Goal: Information Seeking & Learning: Compare options

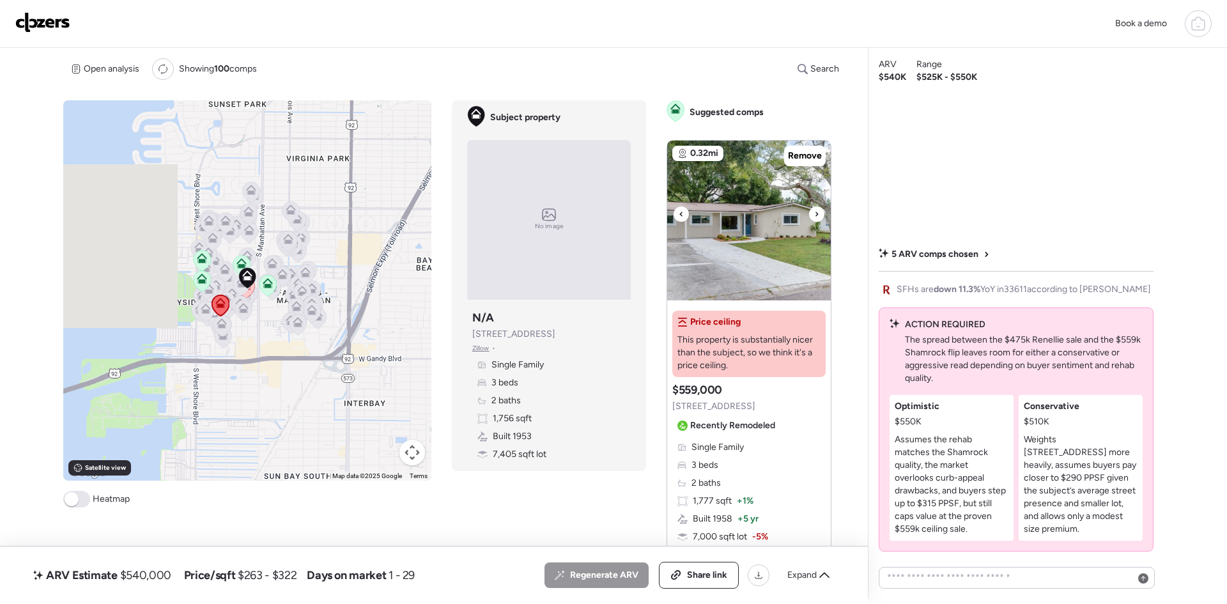
click at [814, 215] on icon at bounding box center [816, 213] width 5 height 15
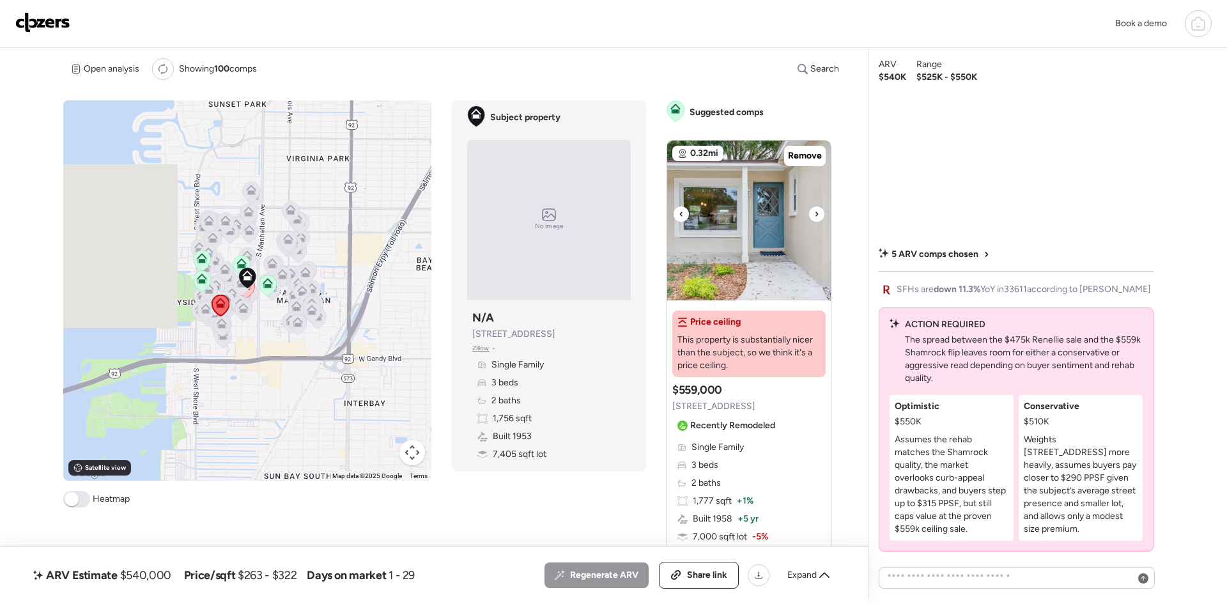
click at [814, 215] on icon at bounding box center [816, 213] width 5 height 15
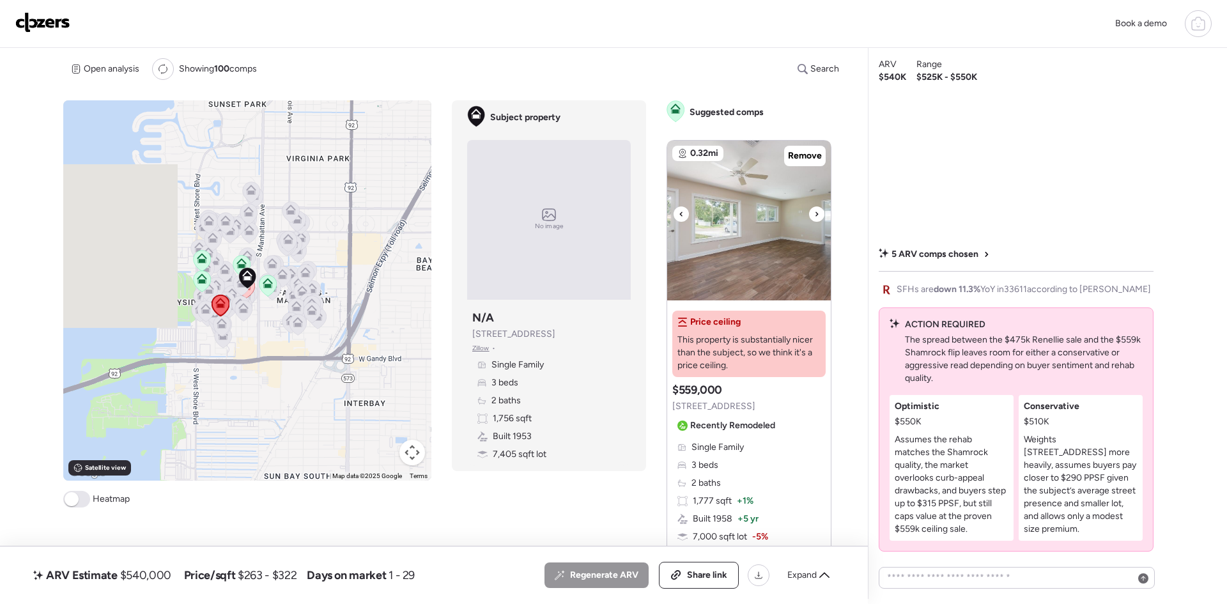
click at [814, 215] on icon at bounding box center [816, 213] width 5 height 15
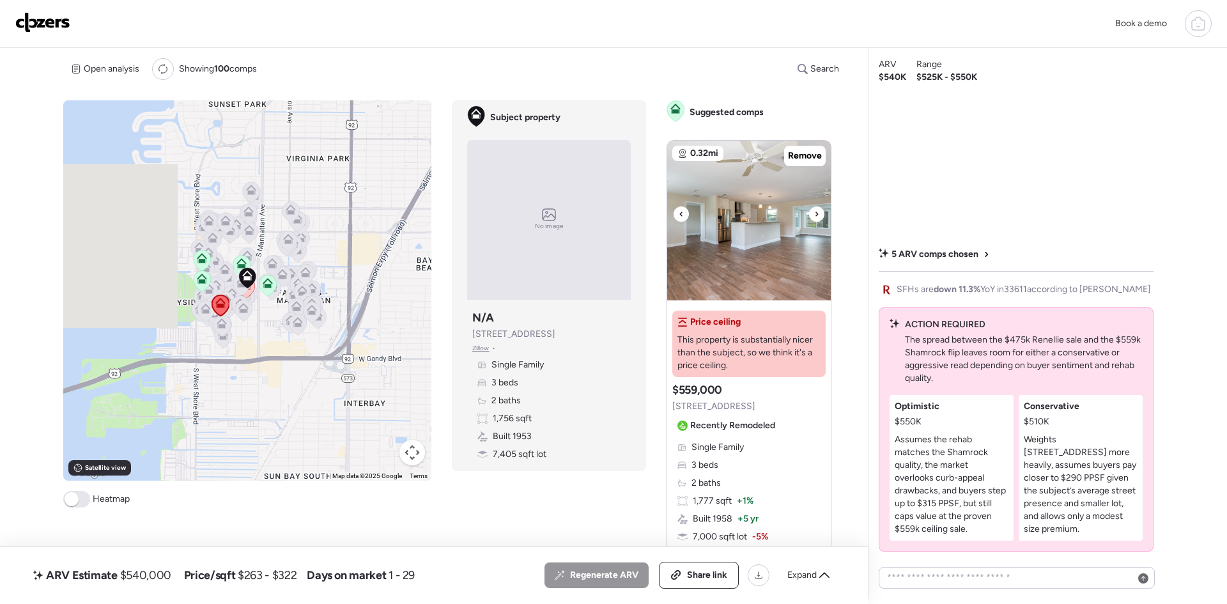
click at [814, 215] on icon at bounding box center [816, 213] width 5 height 15
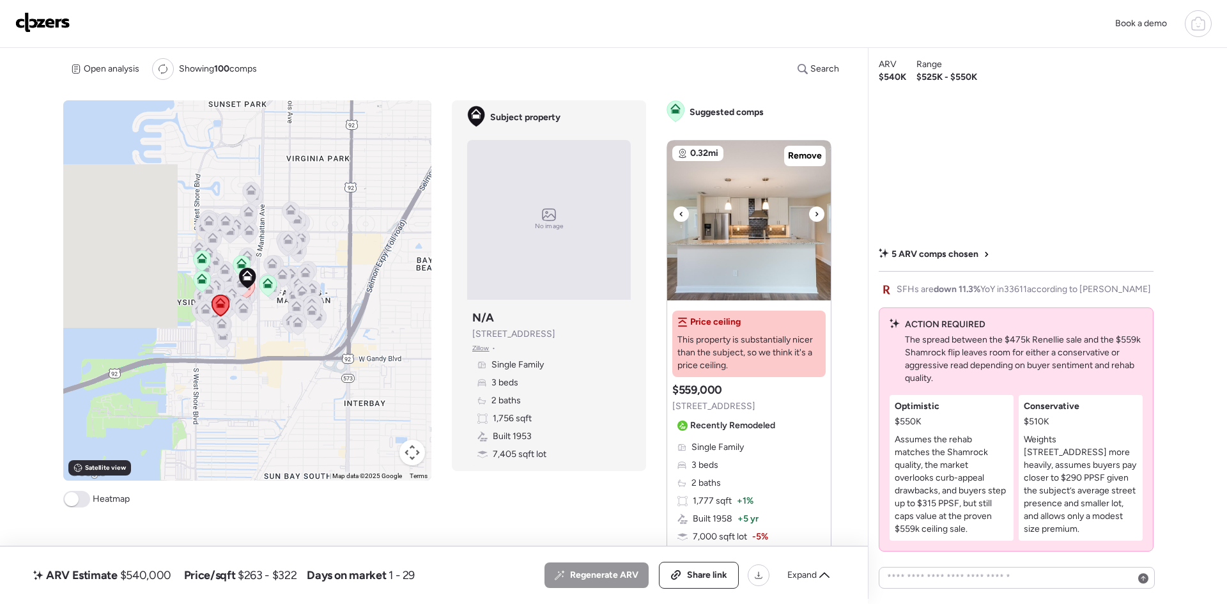
click at [814, 215] on icon at bounding box center [816, 213] width 5 height 15
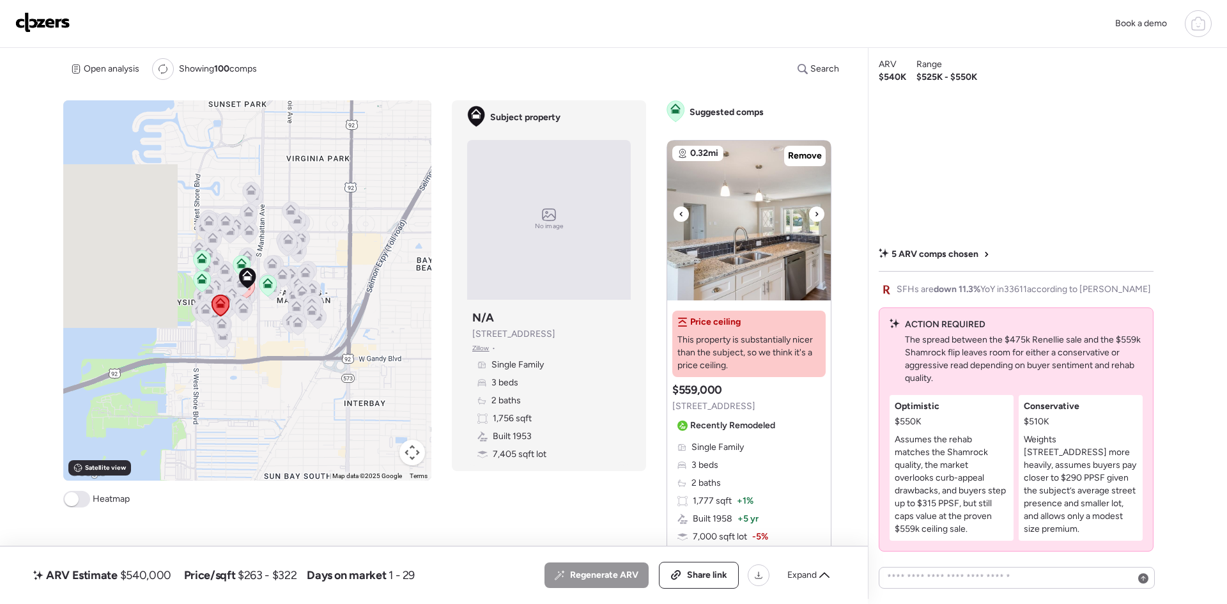
click at [814, 215] on icon at bounding box center [816, 213] width 5 height 15
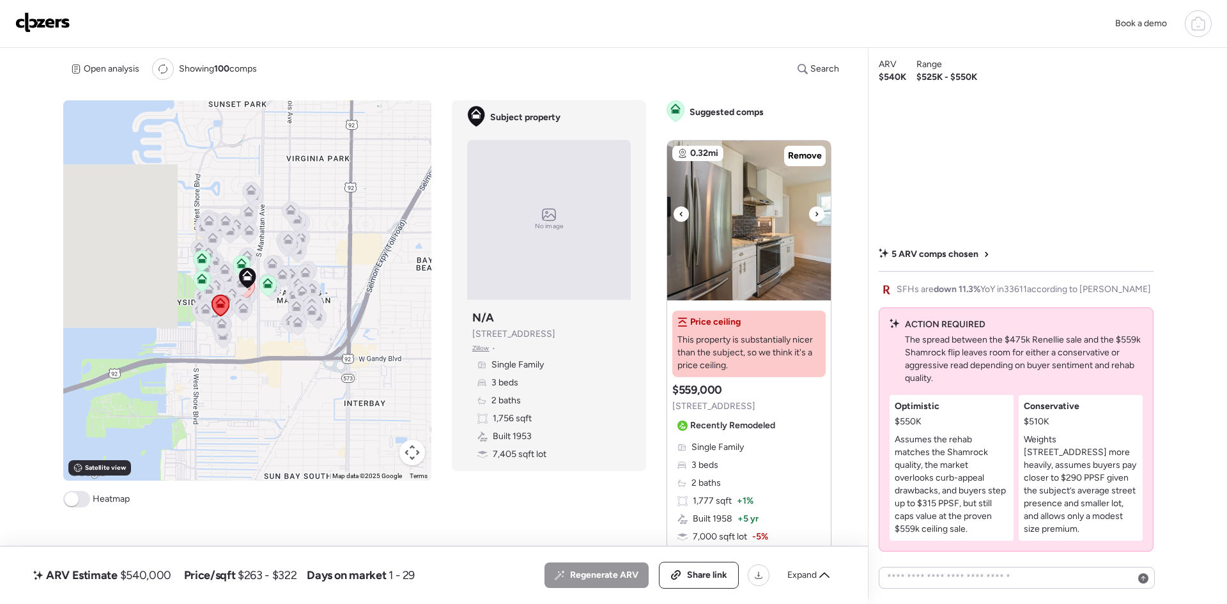
click at [814, 215] on icon at bounding box center [816, 213] width 5 height 15
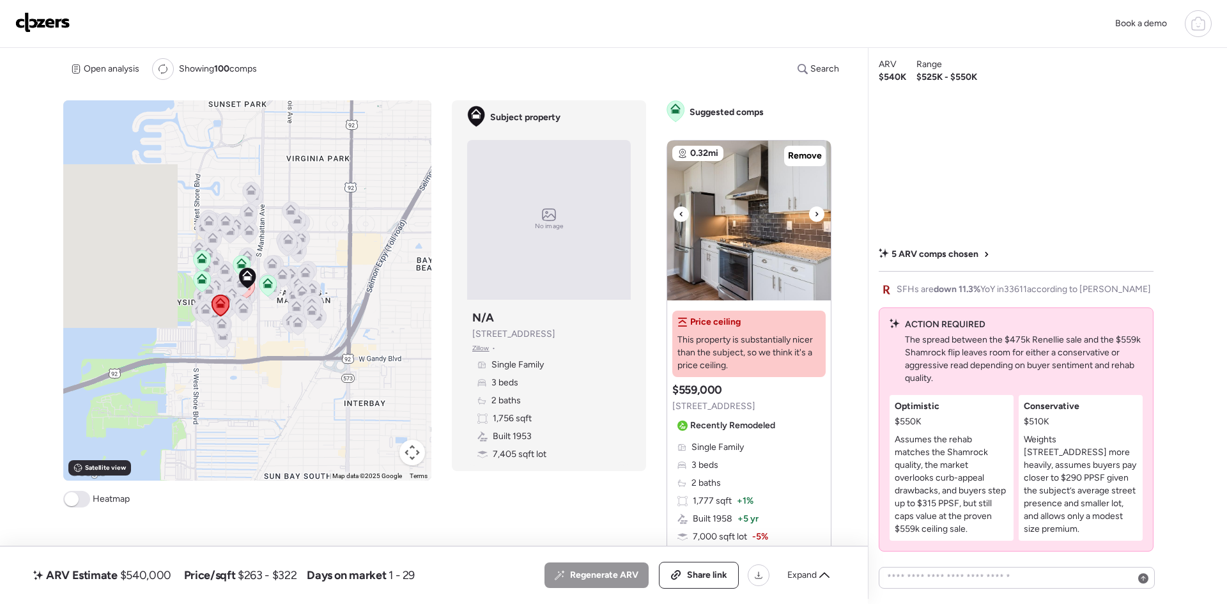
click at [814, 215] on icon at bounding box center [816, 213] width 5 height 15
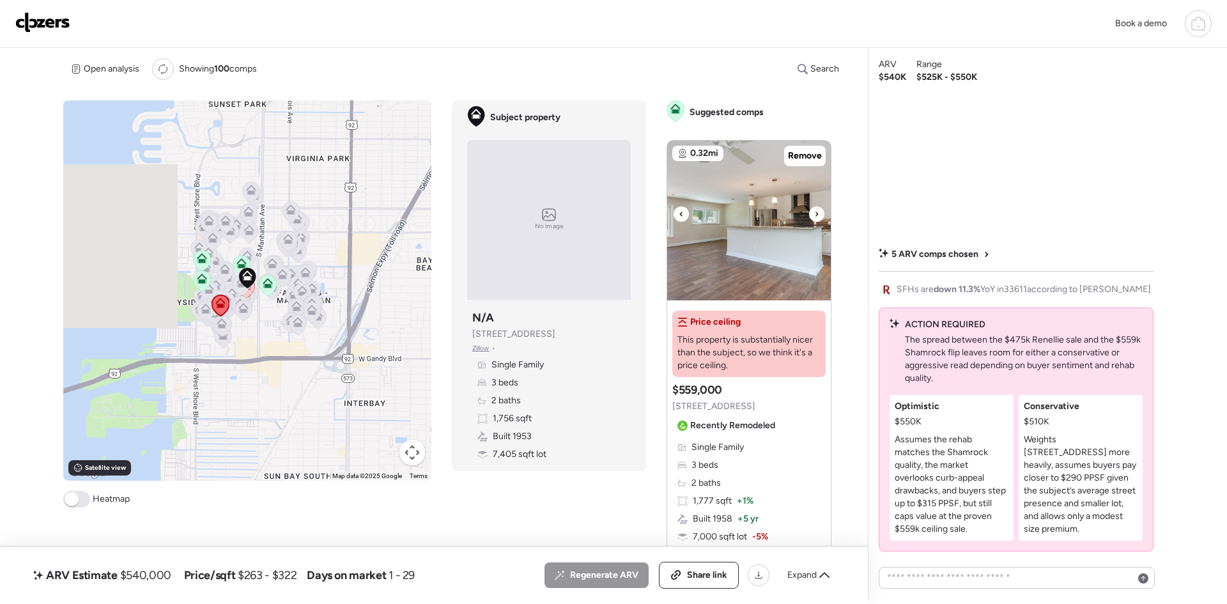
click at [814, 215] on icon at bounding box center [816, 213] width 5 height 15
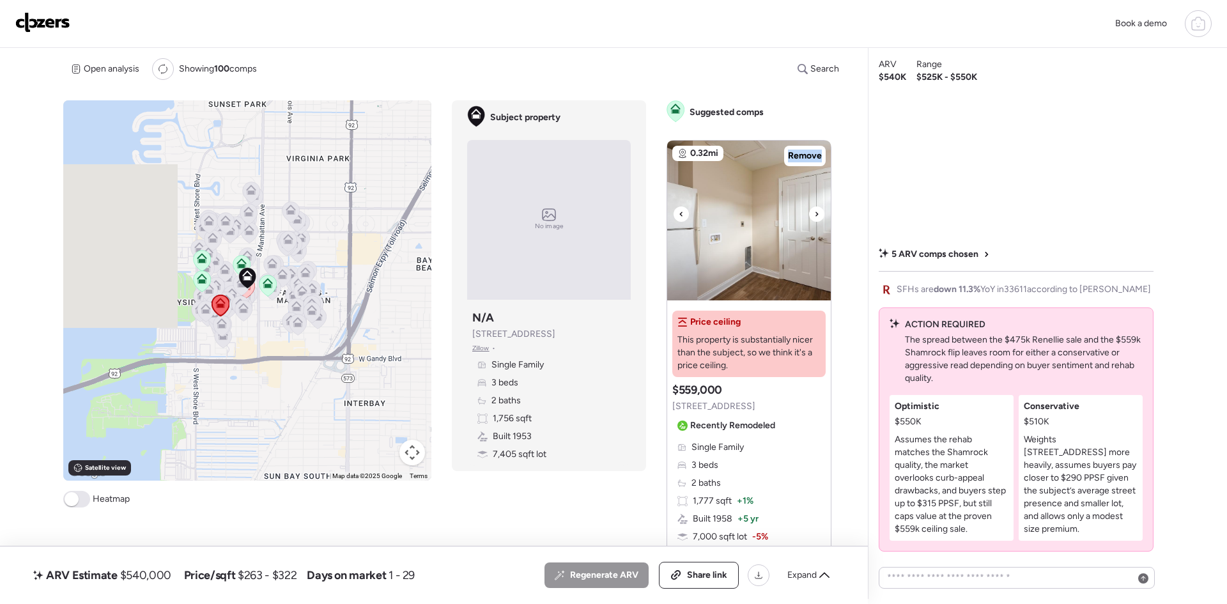
click at [814, 215] on icon at bounding box center [816, 213] width 5 height 15
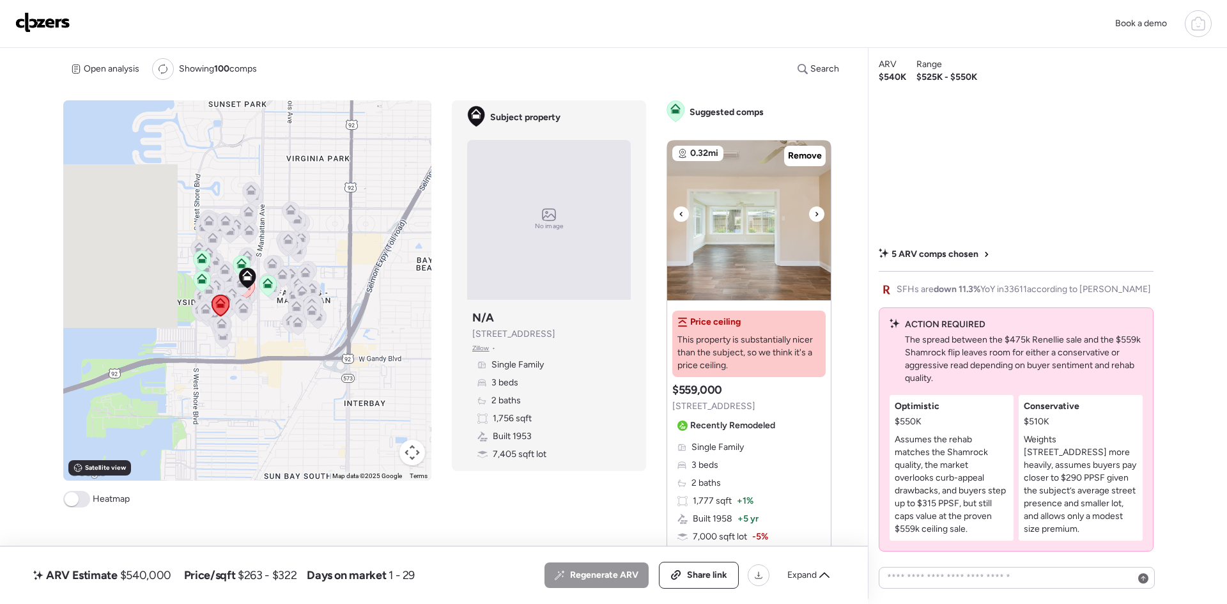
click at [815, 213] on icon at bounding box center [816, 214] width 3 height 4
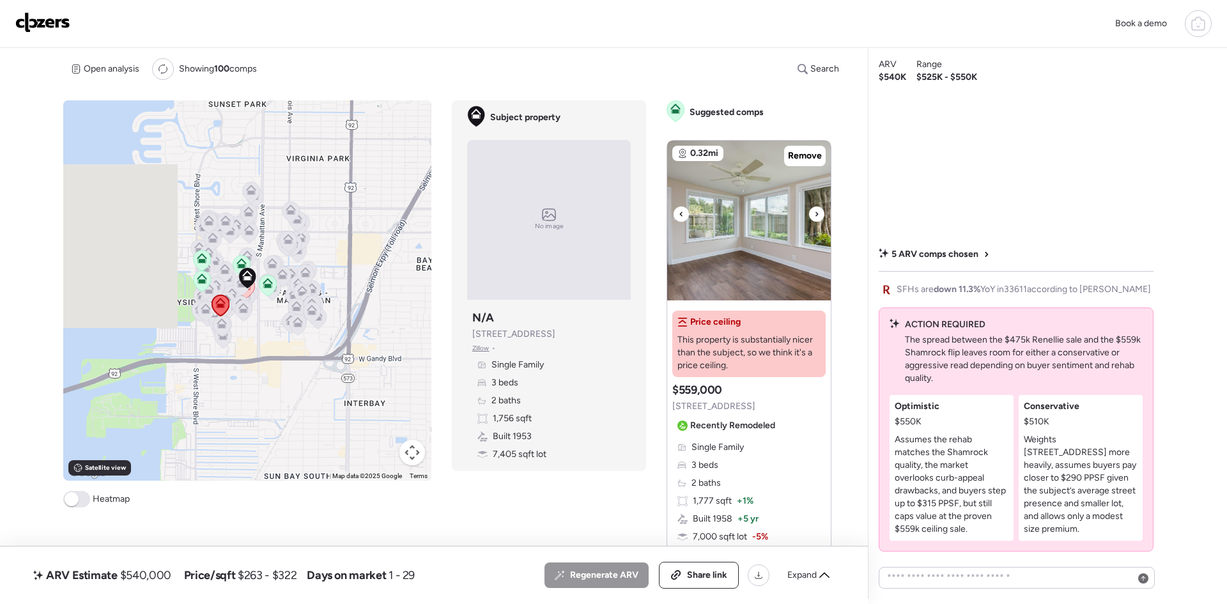
click at [815, 213] on icon at bounding box center [816, 214] width 3 height 4
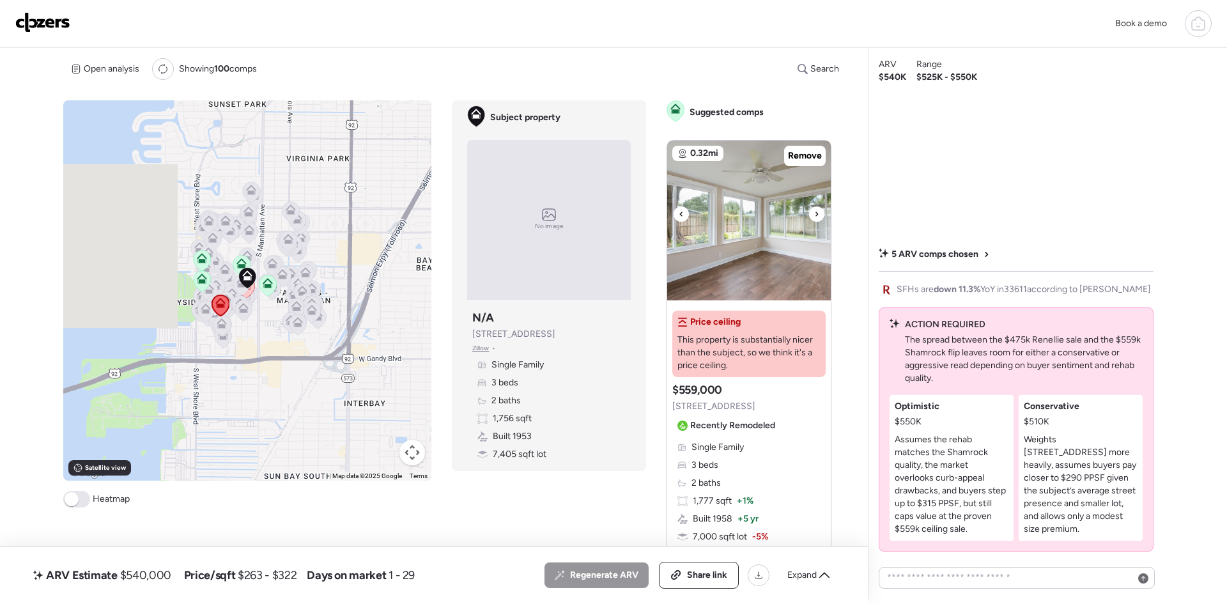
click at [815, 213] on icon at bounding box center [816, 214] width 3 height 4
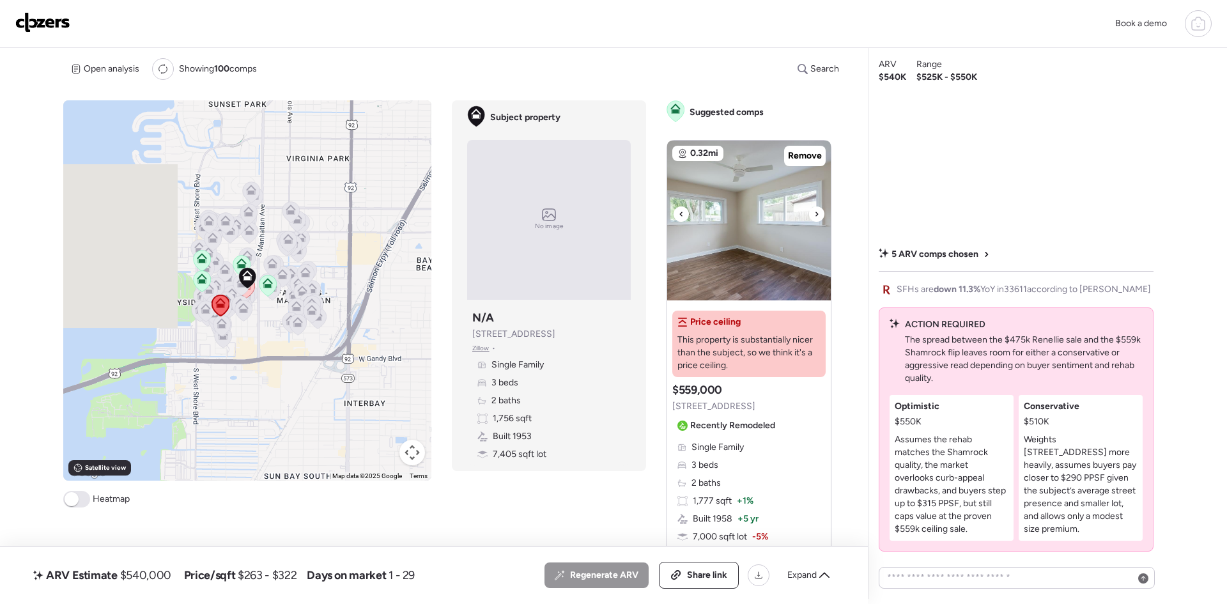
click at [815, 213] on icon at bounding box center [816, 214] width 3 height 4
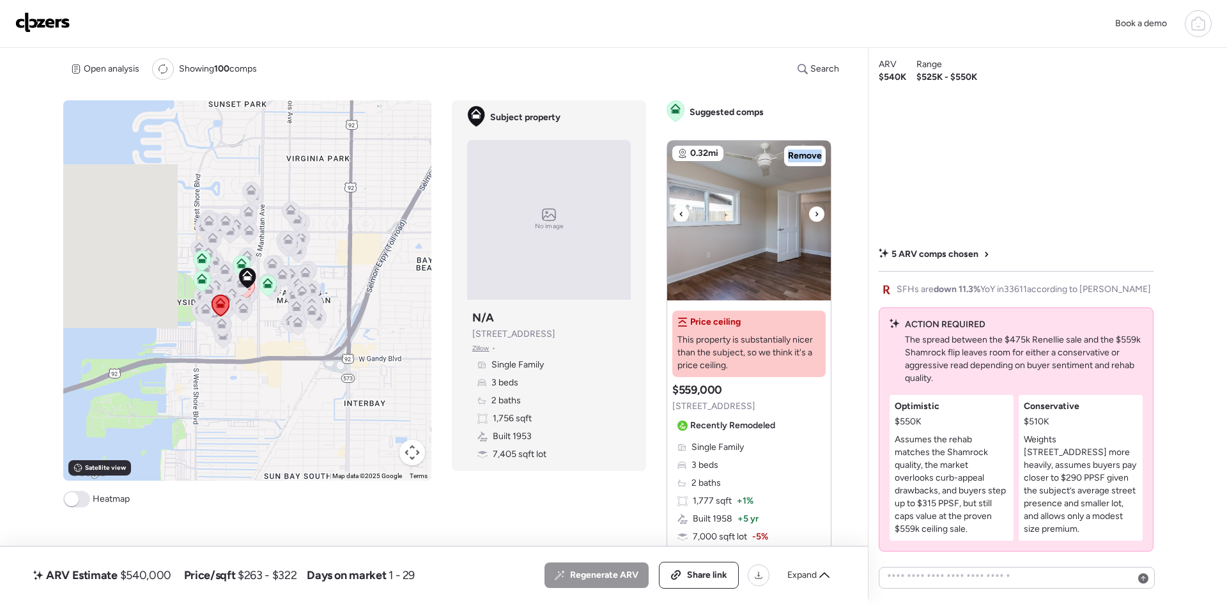
click at [815, 213] on icon at bounding box center [816, 214] width 3 height 4
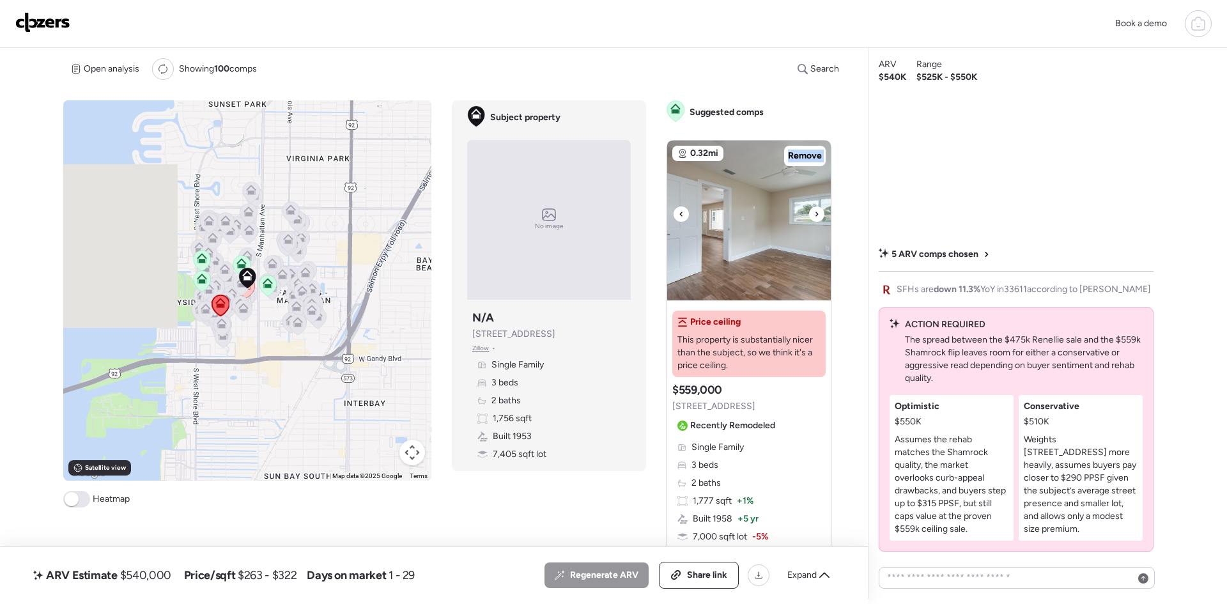
click at [815, 213] on icon at bounding box center [816, 214] width 3 height 4
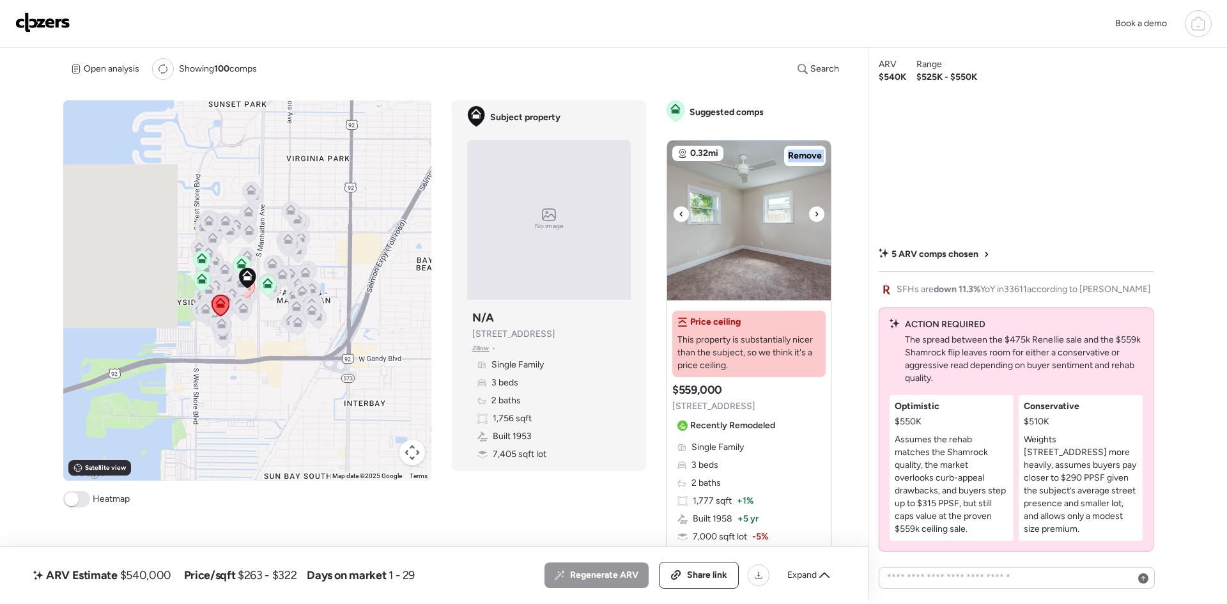
click at [815, 213] on icon at bounding box center [816, 214] width 3 height 4
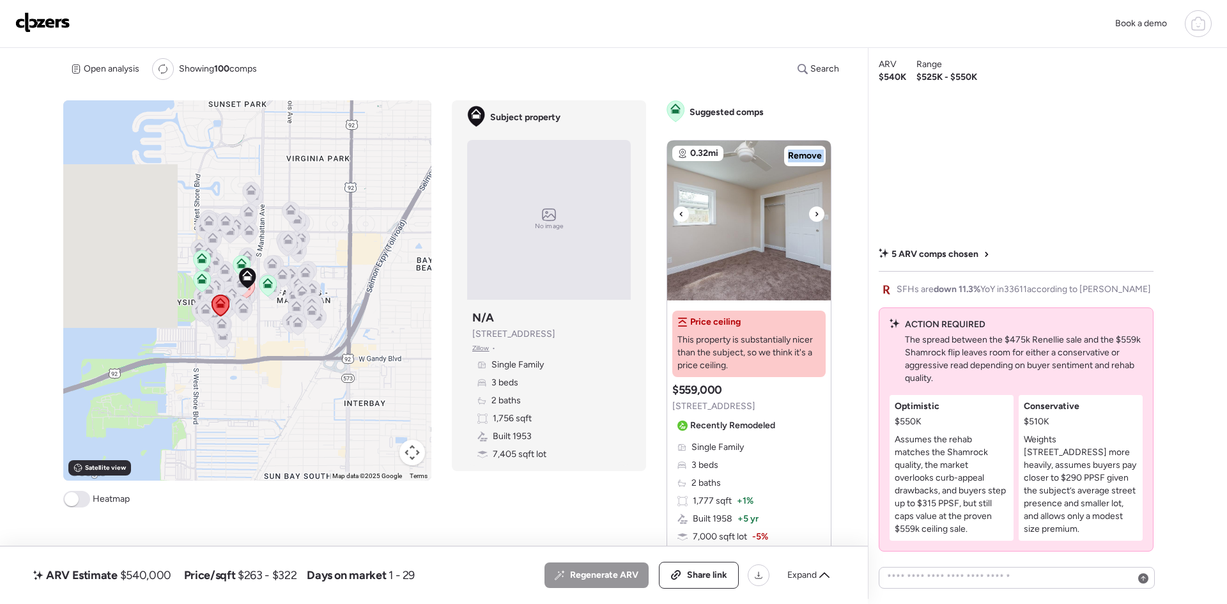
click at [815, 213] on icon at bounding box center [816, 214] width 3 height 4
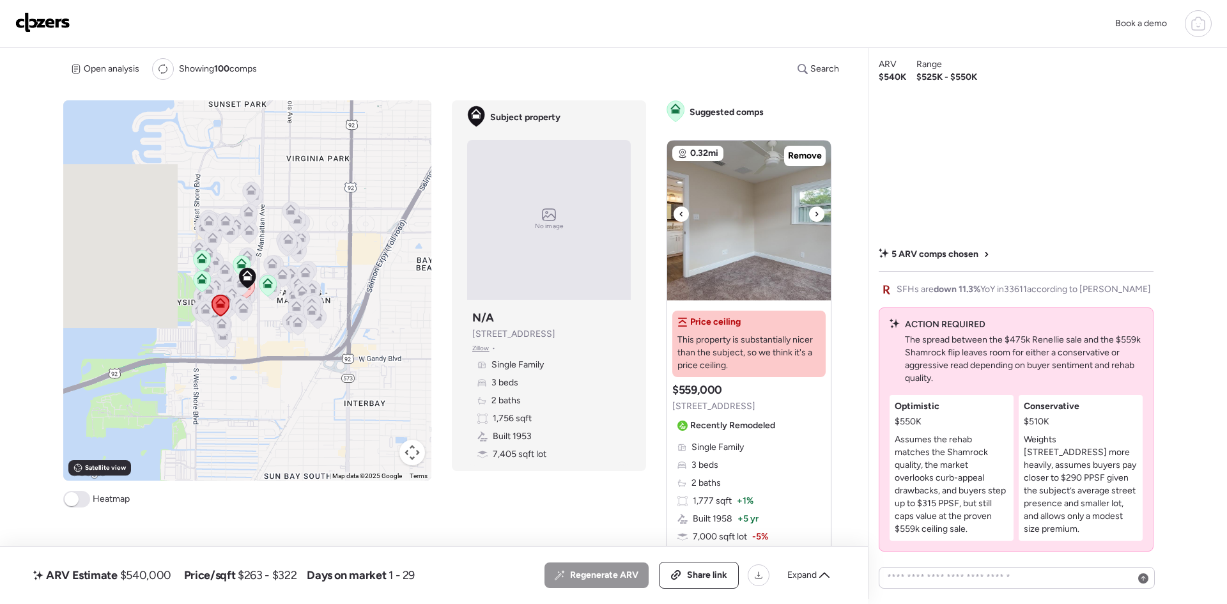
click at [815, 213] on icon at bounding box center [816, 214] width 3 height 4
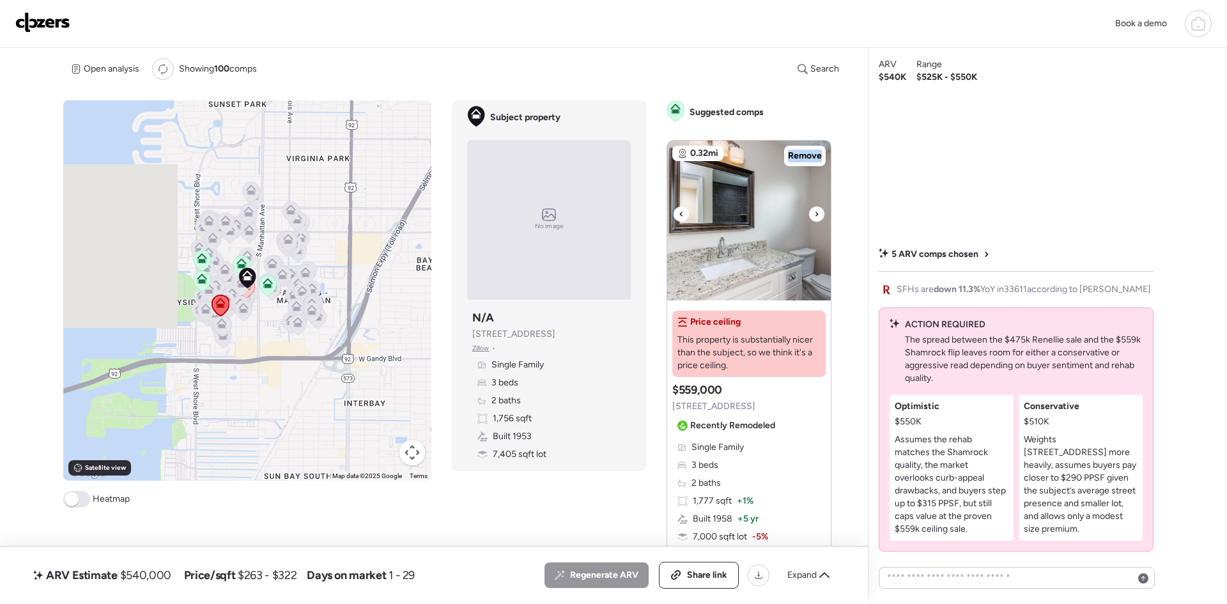
click at [815, 213] on icon at bounding box center [816, 214] width 3 height 4
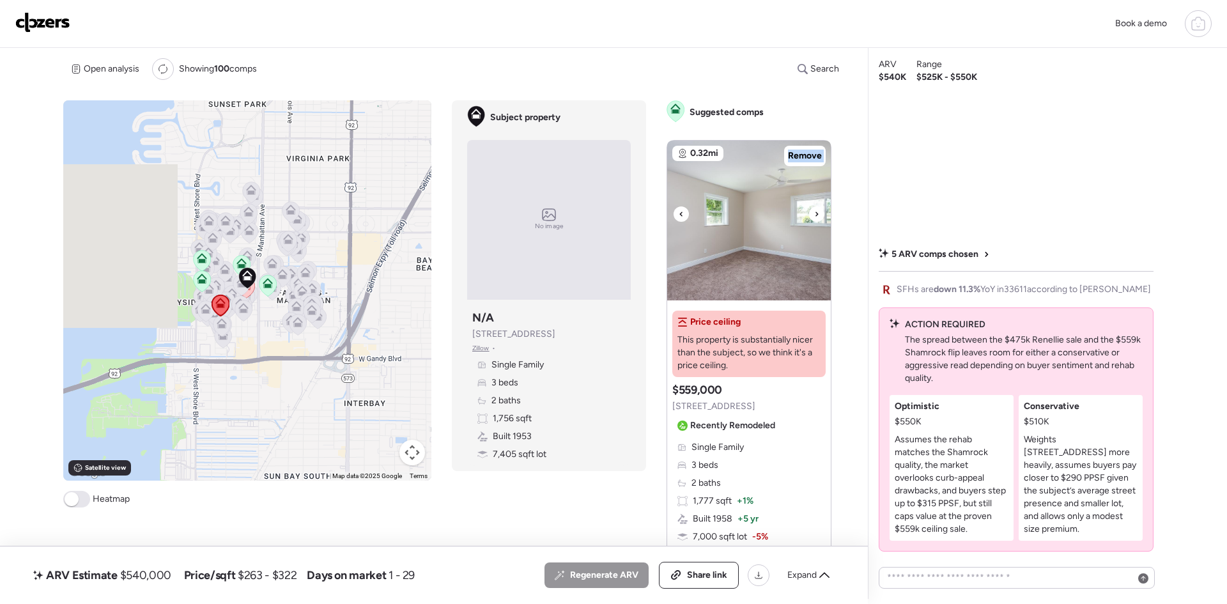
click at [815, 213] on icon at bounding box center [816, 214] width 3 height 4
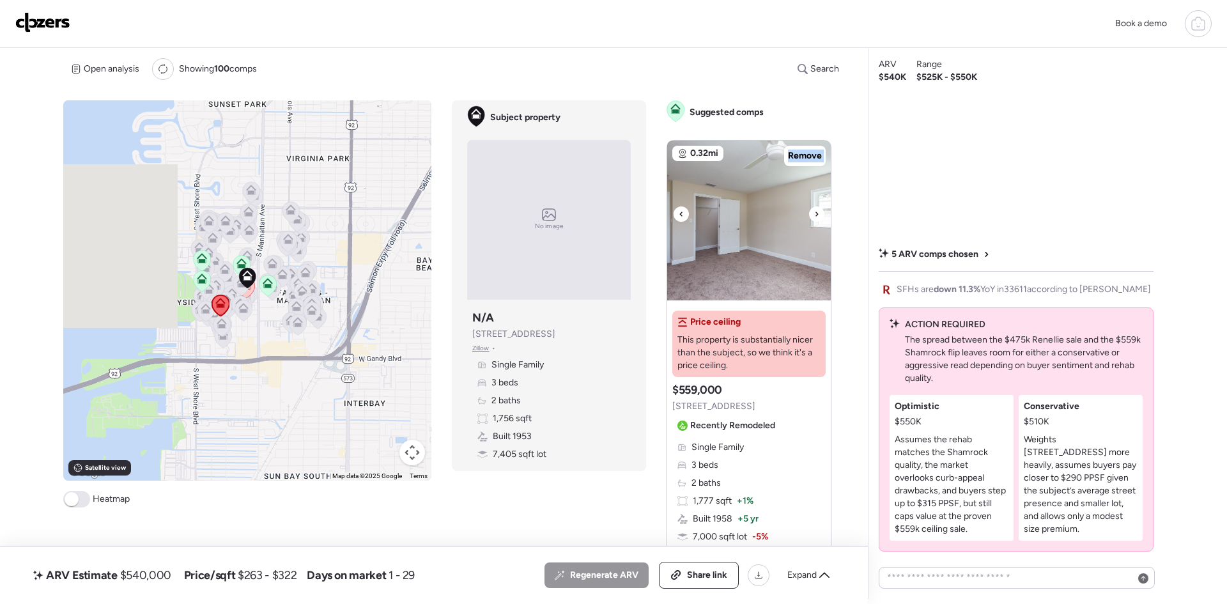
click at [815, 213] on icon at bounding box center [816, 214] width 3 height 4
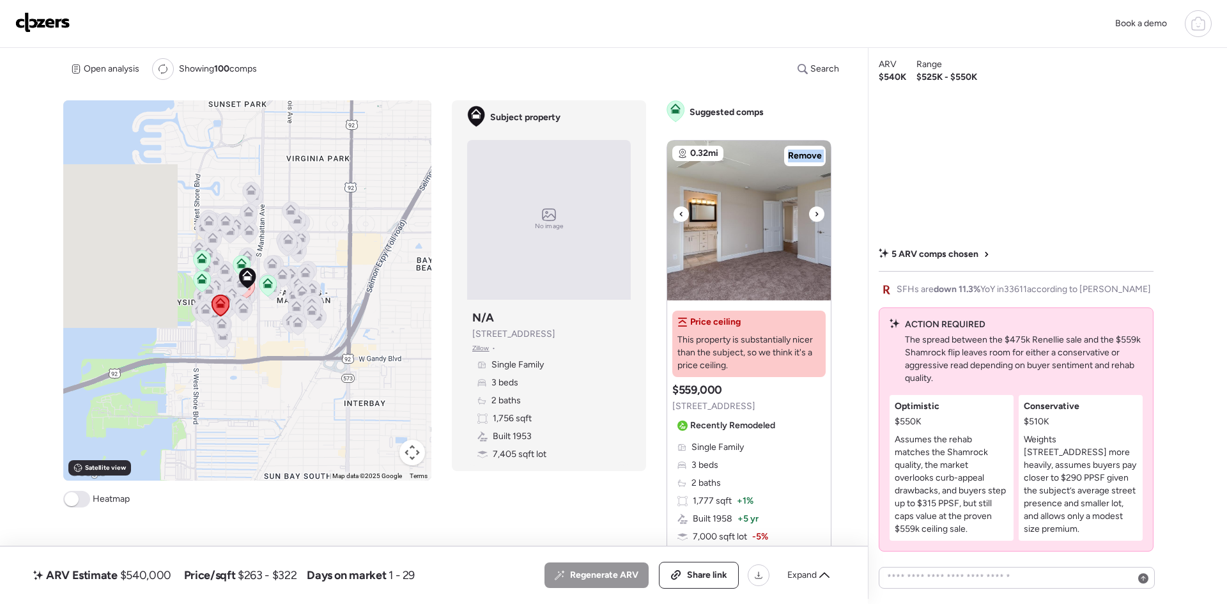
click at [815, 213] on icon at bounding box center [816, 214] width 3 height 4
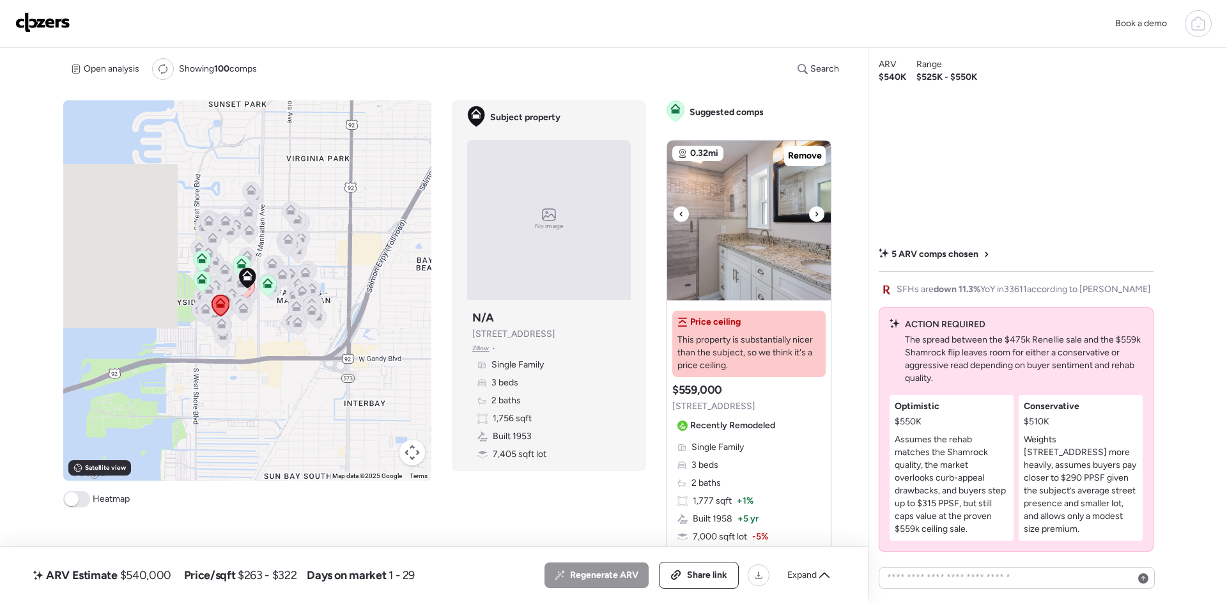
click at [815, 213] on icon at bounding box center [816, 214] width 3 height 4
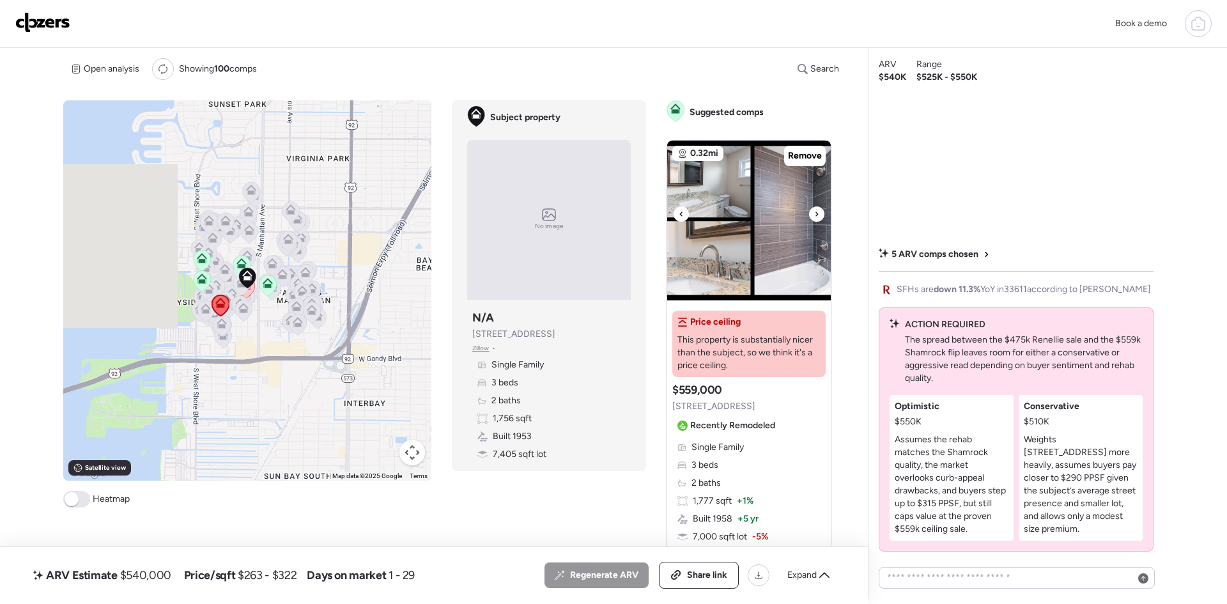
click at [815, 213] on icon at bounding box center [816, 214] width 3 height 4
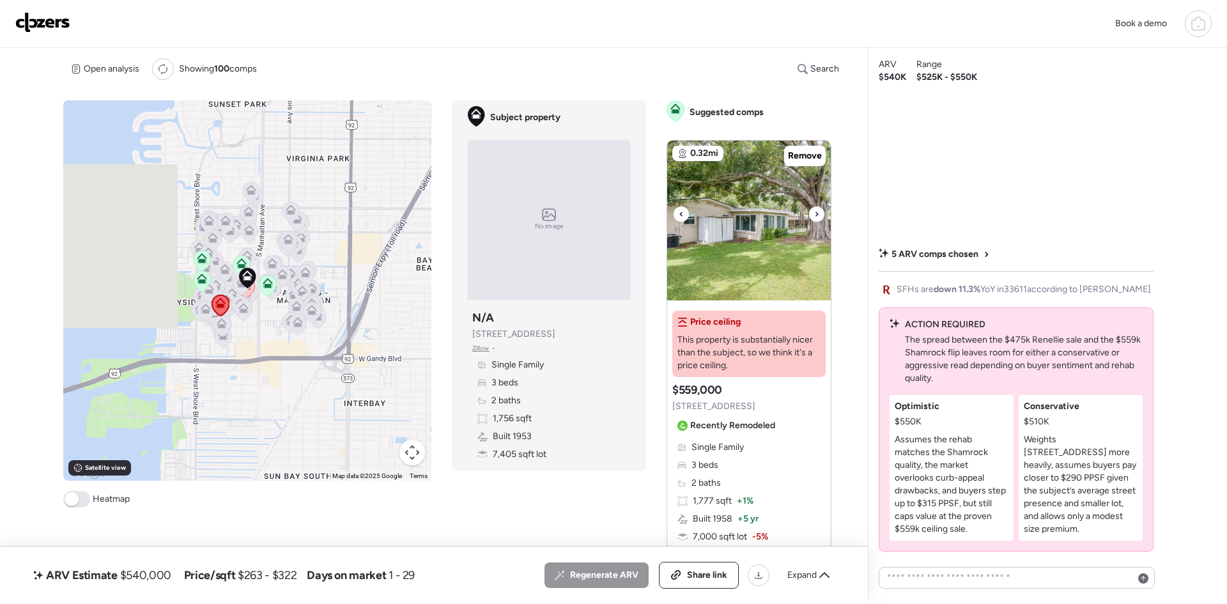
click at [815, 213] on icon at bounding box center [816, 214] width 3 height 4
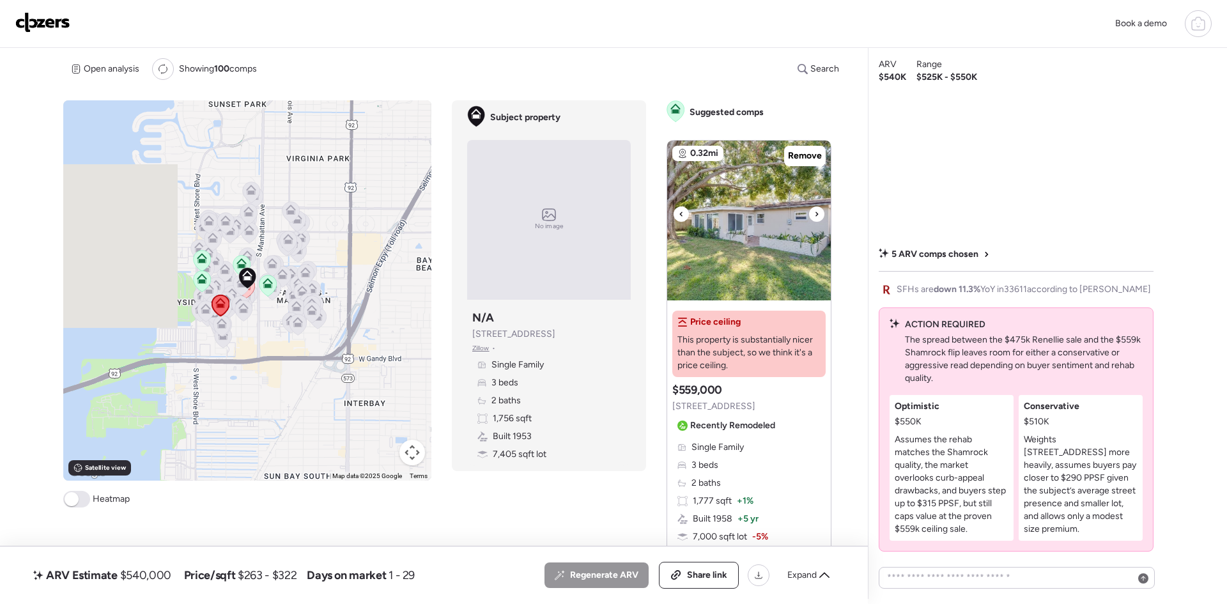
click at [815, 213] on icon at bounding box center [816, 214] width 3 height 4
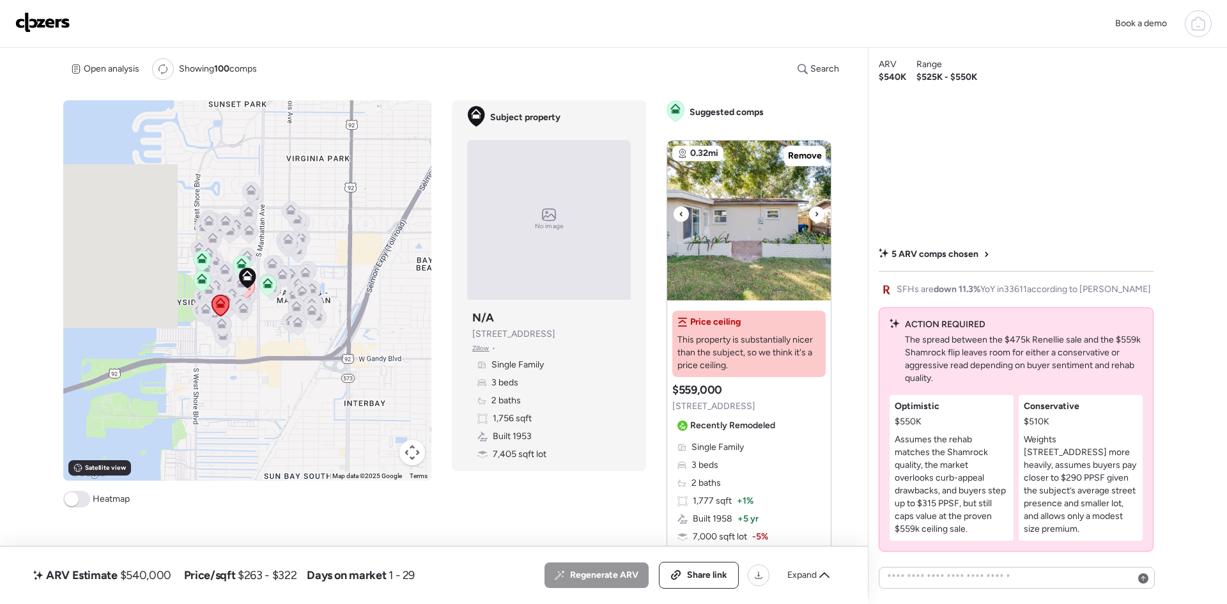
click at [815, 213] on icon at bounding box center [816, 214] width 3 height 4
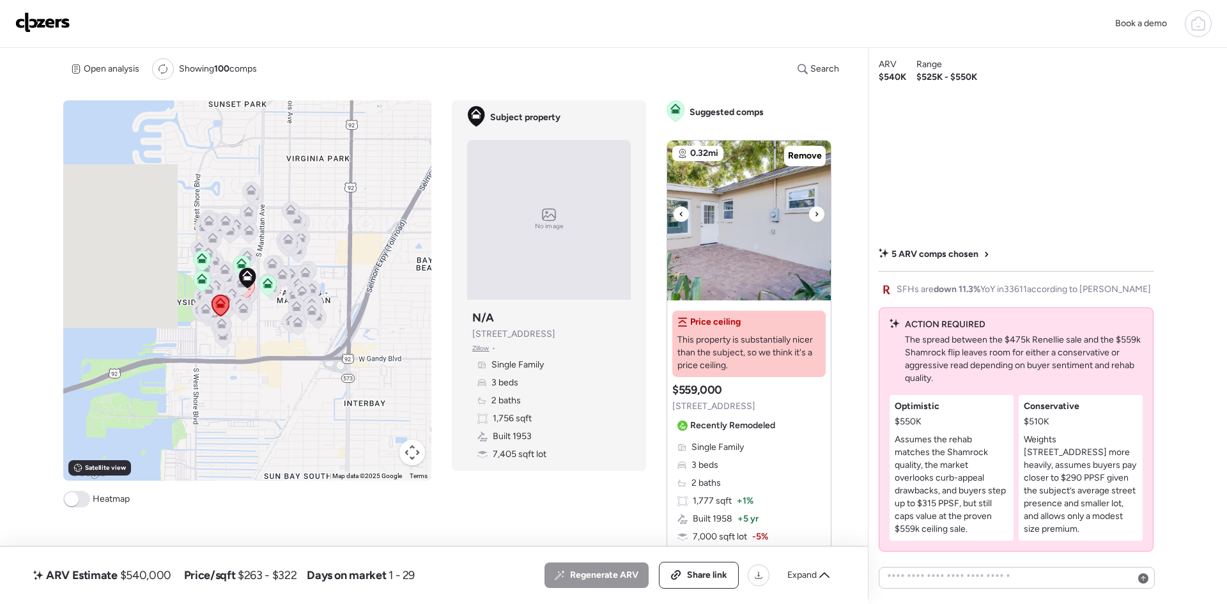
click at [815, 213] on icon at bounding box center [816, 214] width 3 height 4
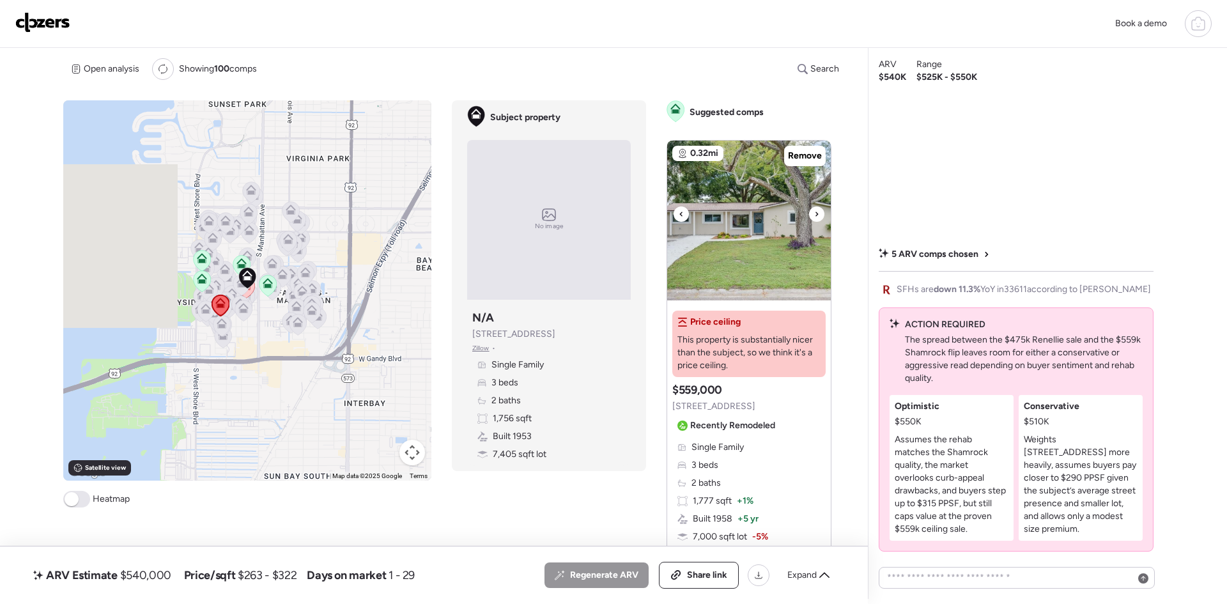
click at [815, 213] on icon at bounding box center [816, 214] width 3 height 4
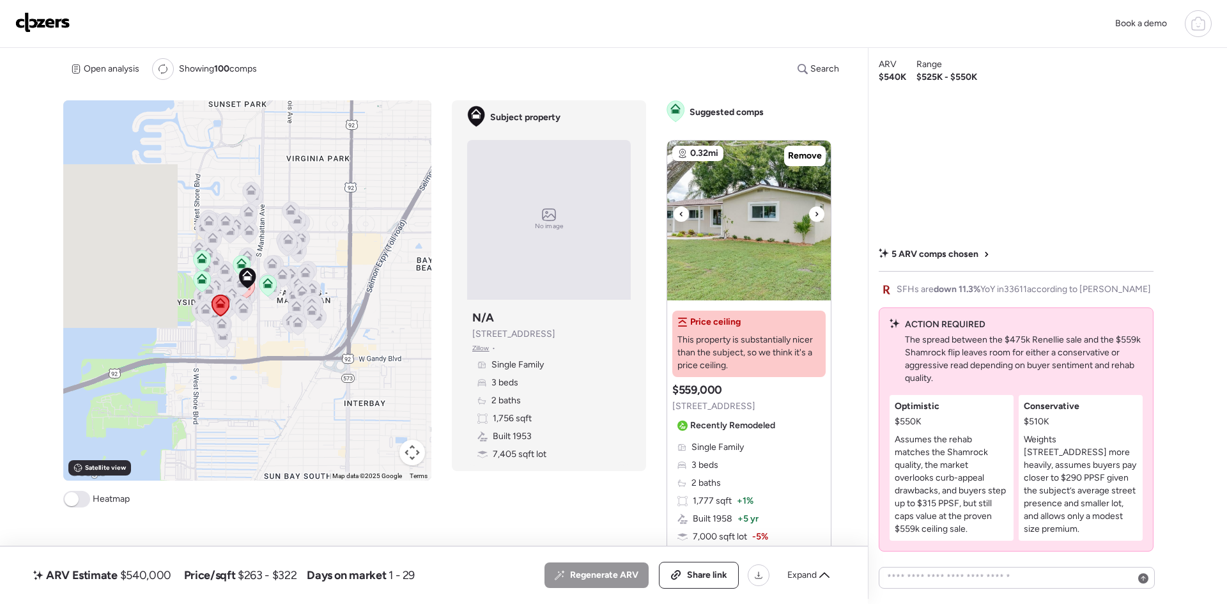
click at [679, 210] on icon at bounding box center [681, 213] width 5 height 15
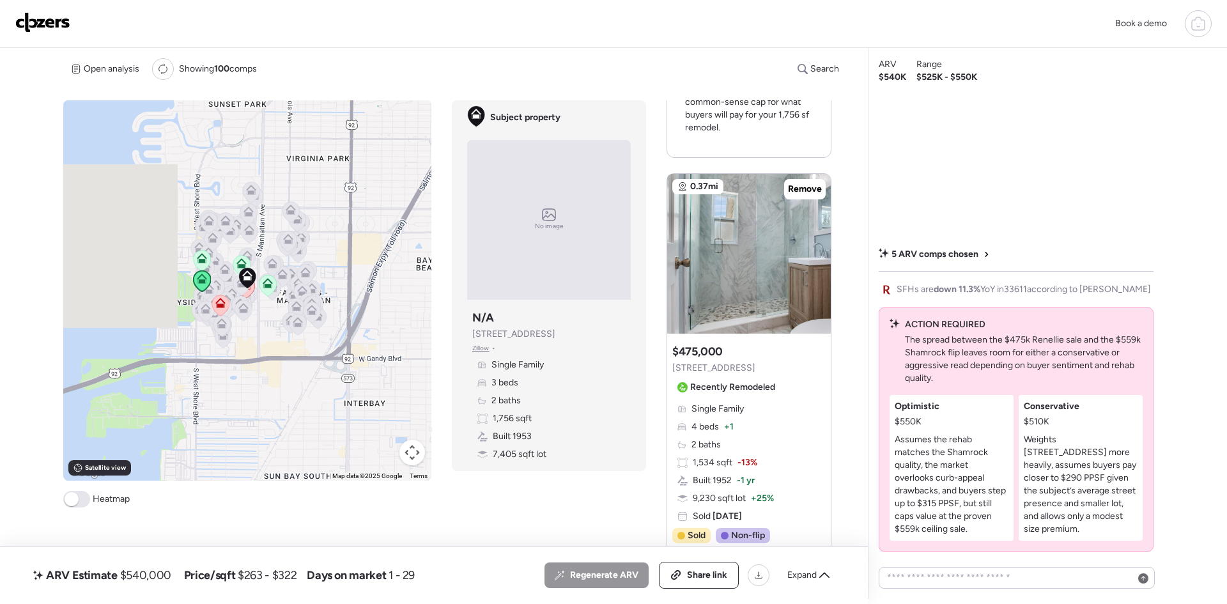
scroll to position [511, 0]
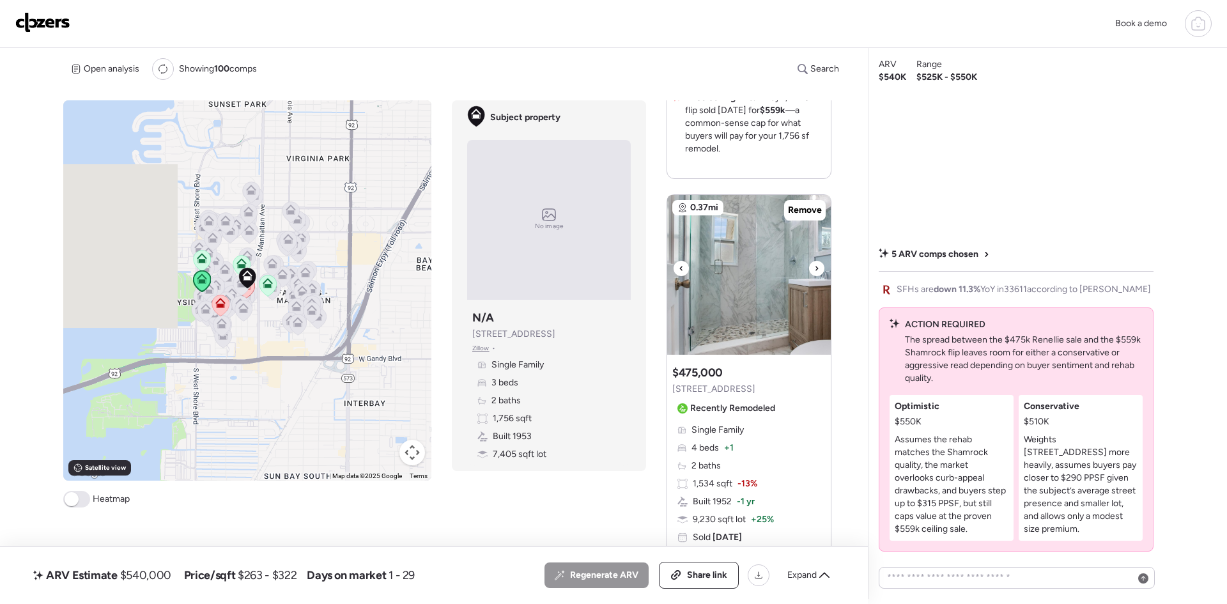
click at [794, 299] on img at bounding box center [749, 275] width 164 height 160
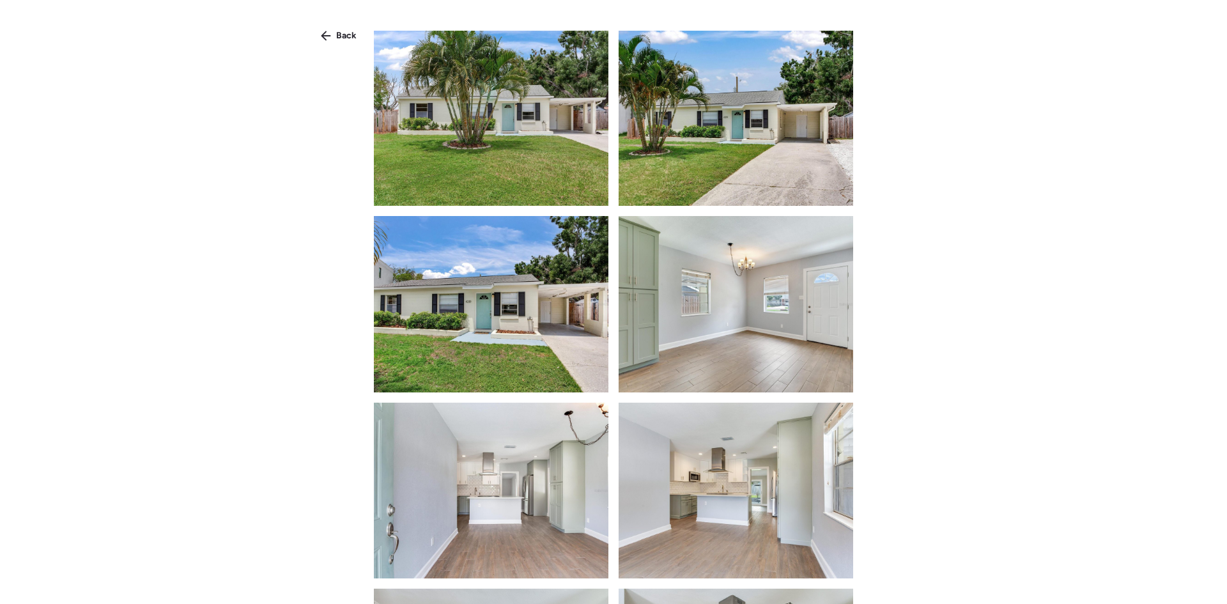
scroll to position [0, 0]
click at [335, 38] on div "Back" at bounding box center [338, 36] width 51 height 20
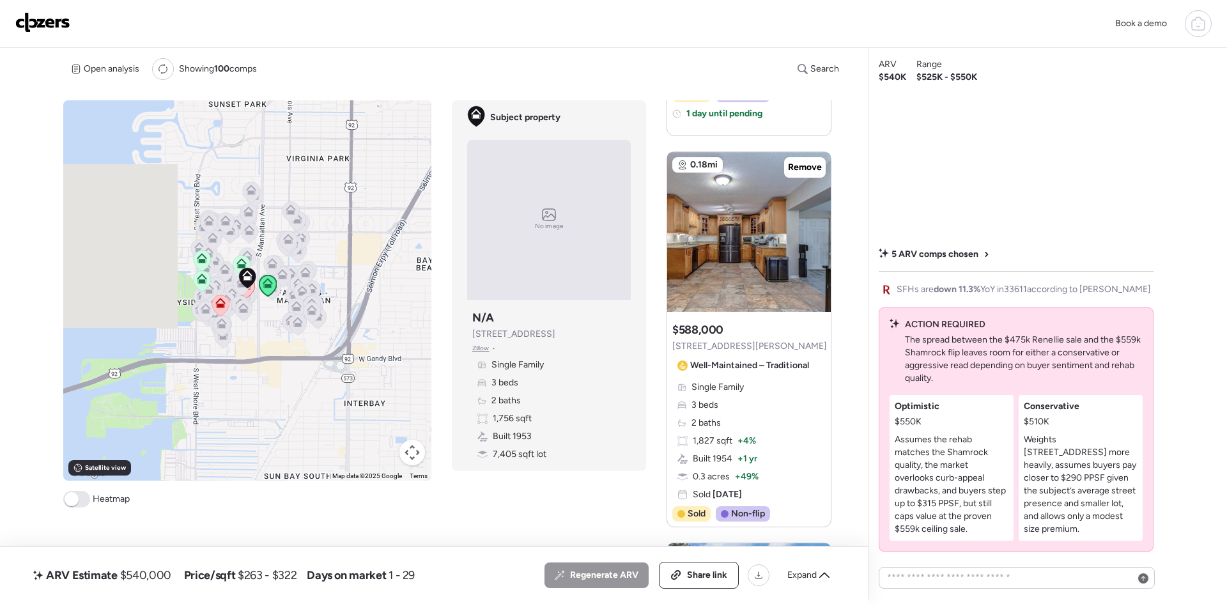
scroll to position [937, 0]
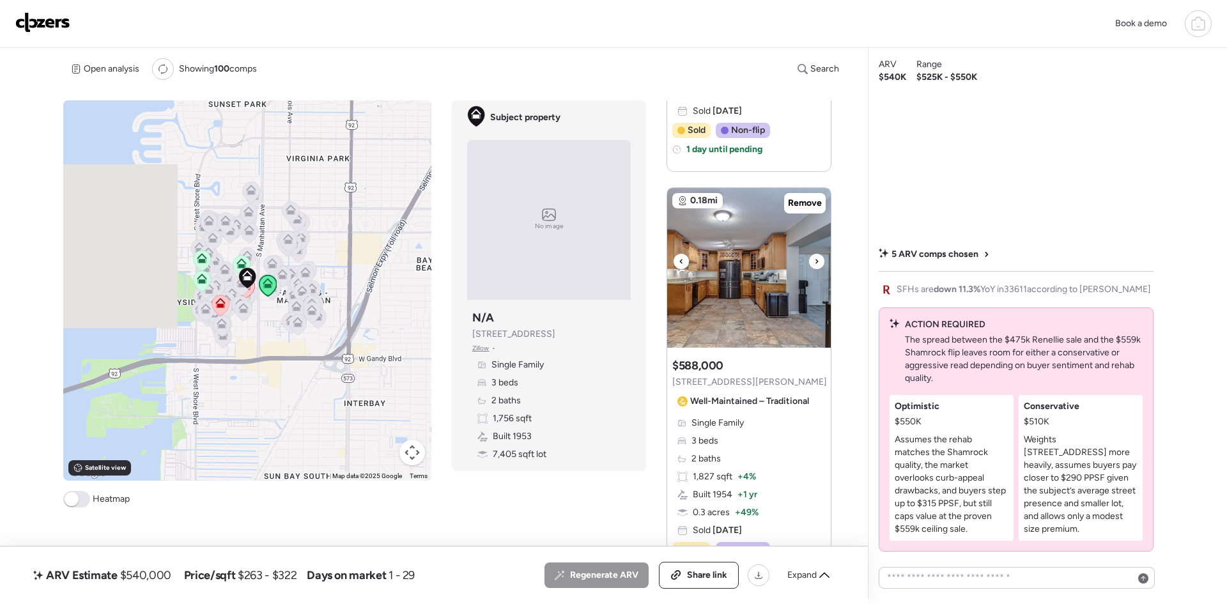
click at [815, 262] on icon at bounding box center [816, 261] width 3 height 4
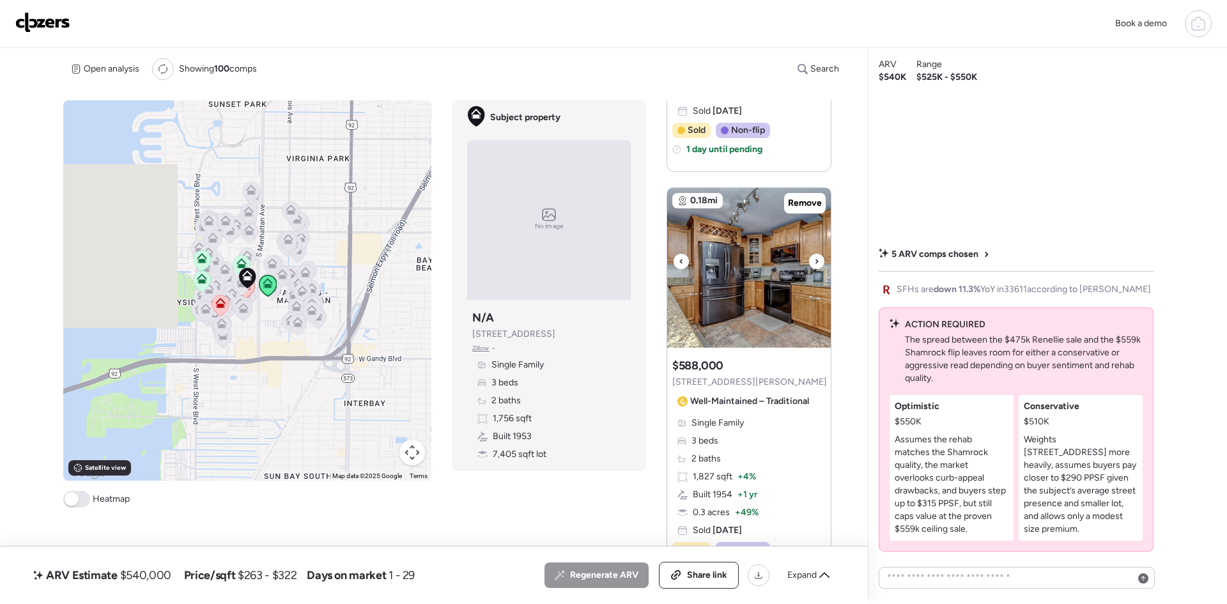
click at [815, 262] on icon at bounding box center [816, 261] width 3 height 4
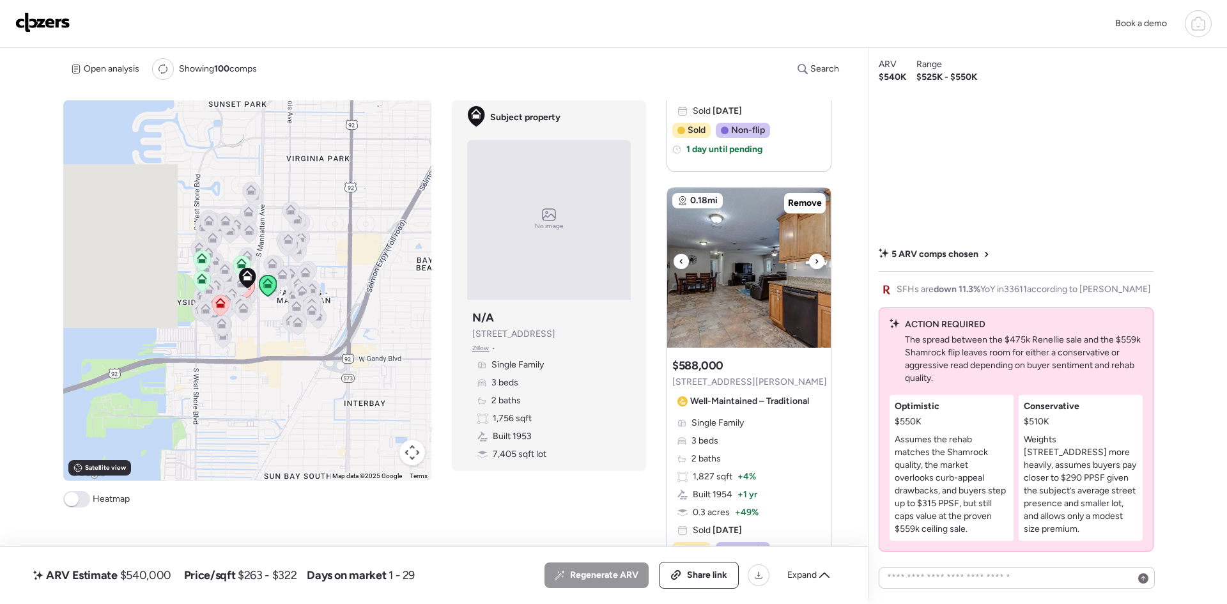
click at [815, 262] on icon at bounding box center [816, 261] width 3 height 4
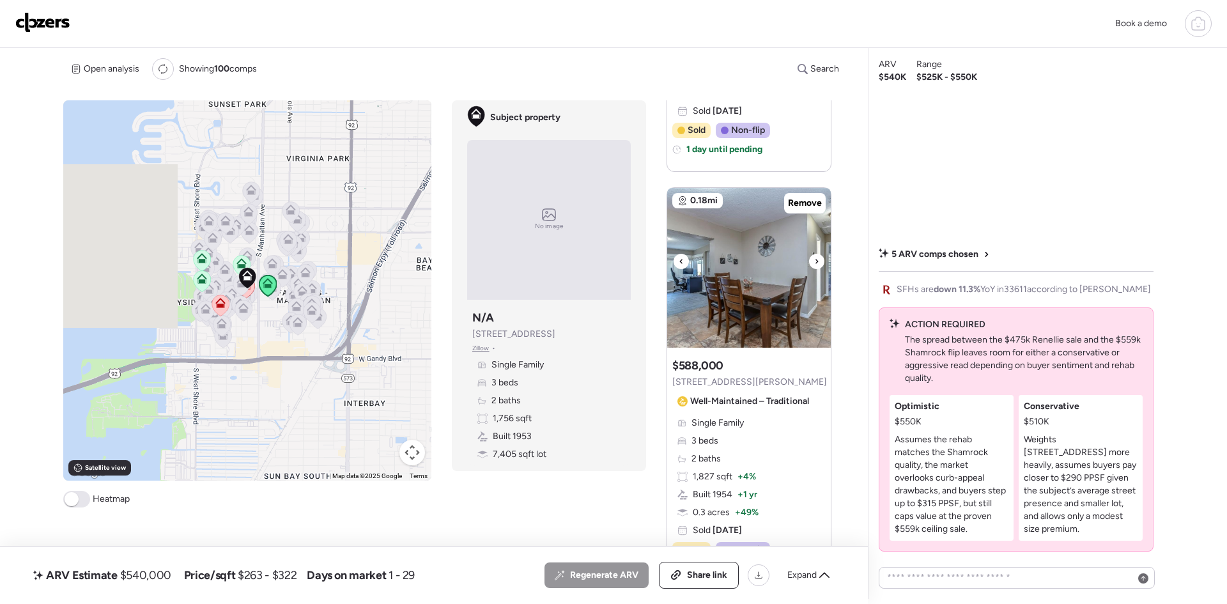
click at [815, 262] on icon at bounding box center [816, 261] width 3 height 4
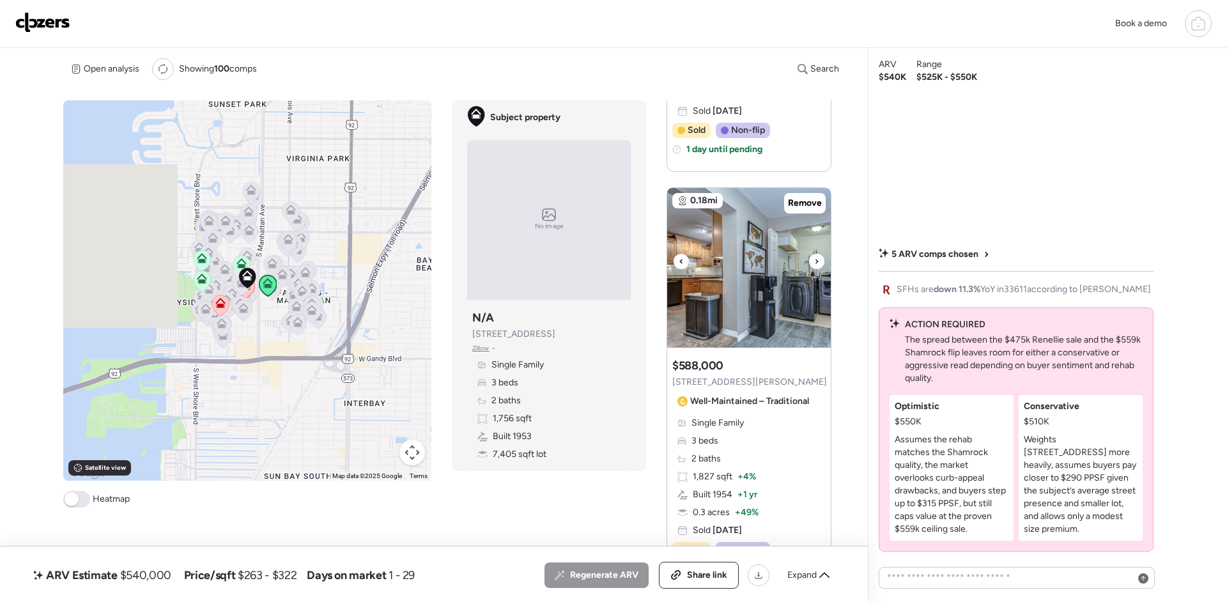
click at [815, 262] on icon at bounding box center [816, 261] width 3 height 4
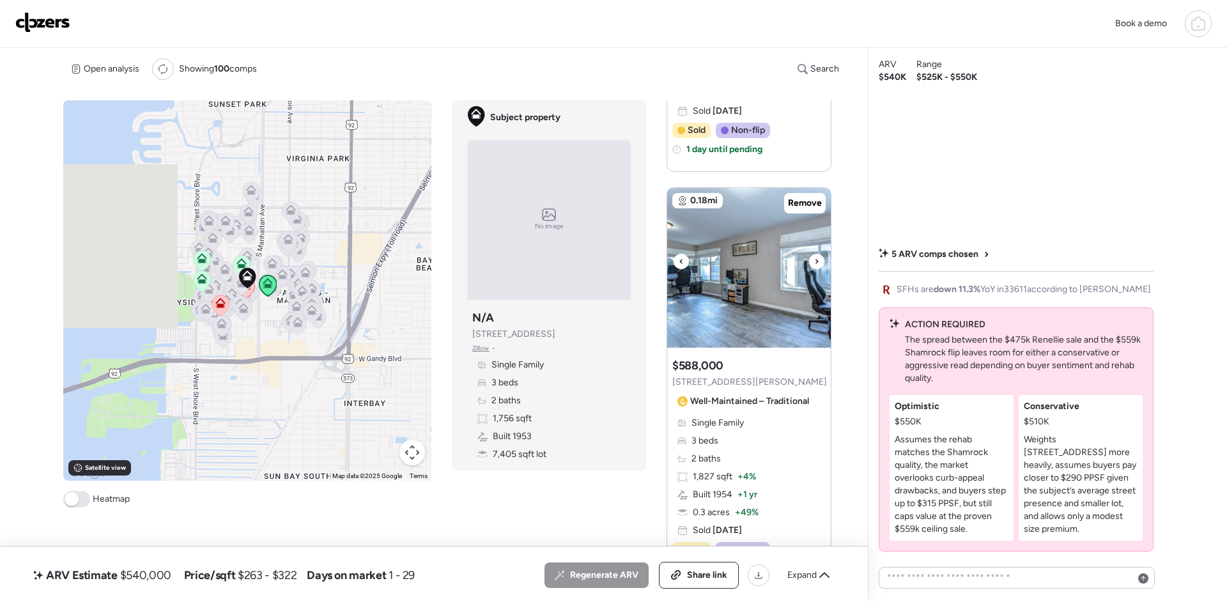
click at [815, 262] on icon at bounding box center [816, 261] width 3 height 4
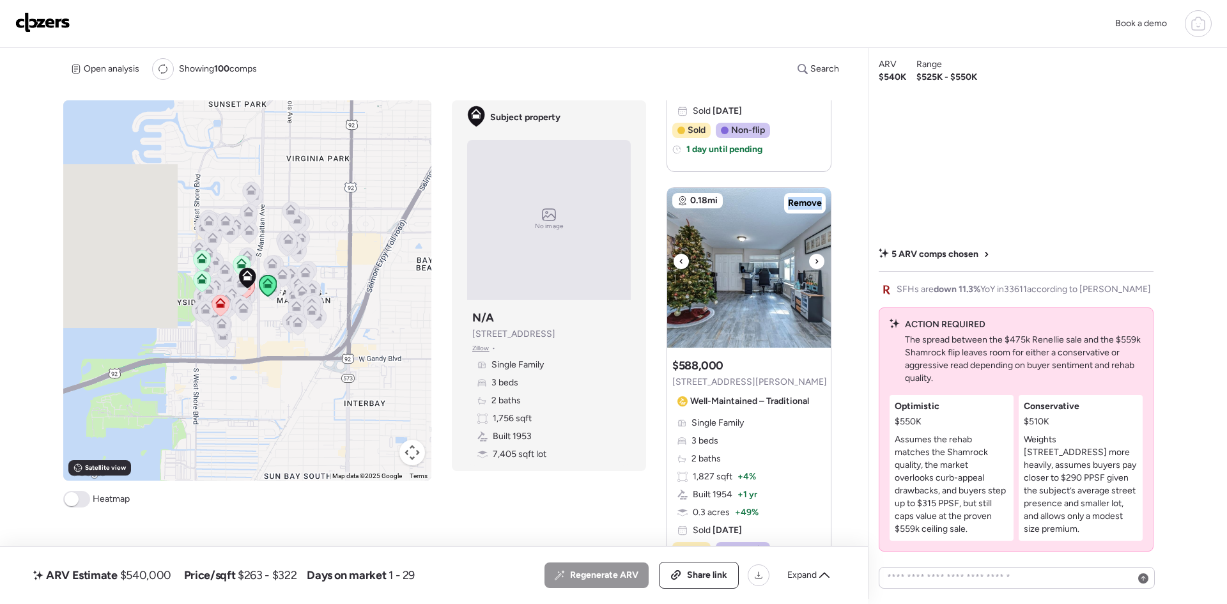
click at [815, 262] on icon at bounding box center [816, 261] width 3 height 4
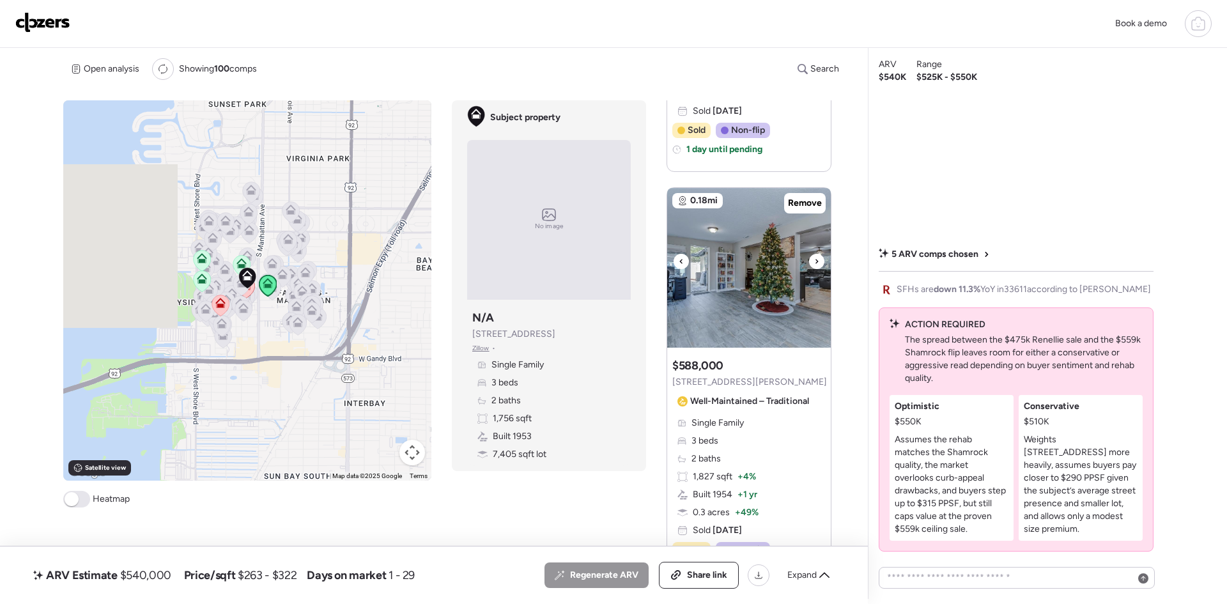
click at [815, 262] on icon at bounding box center [816, 261] width 3 height 4
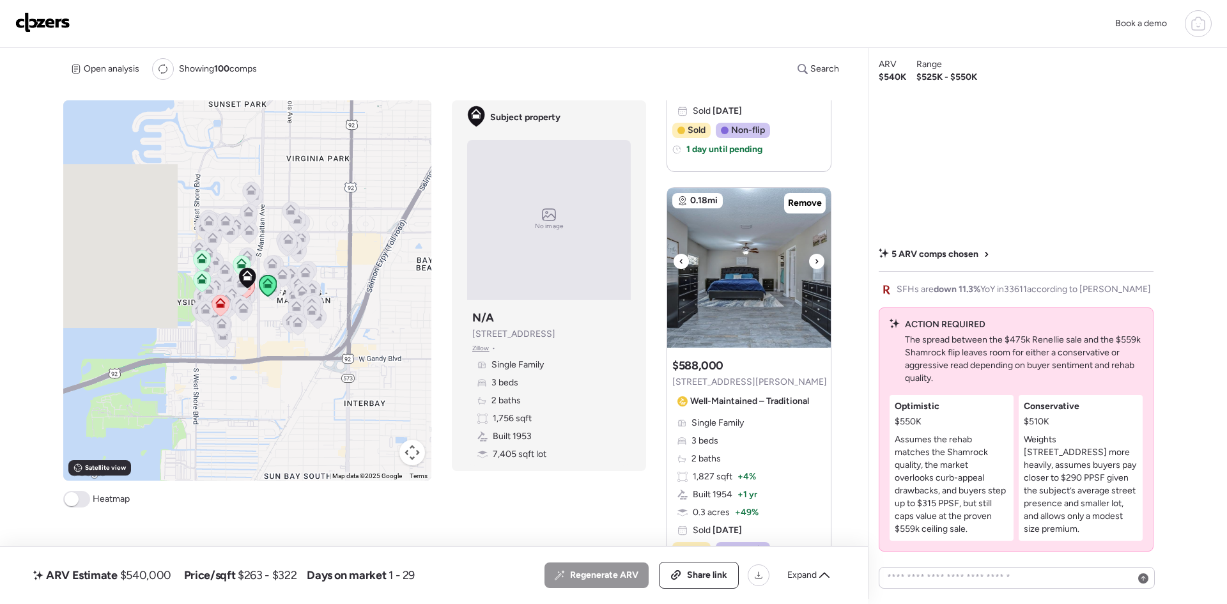
click at [815, 262] on icon at bounding box center [816, 261] width 3 height 4
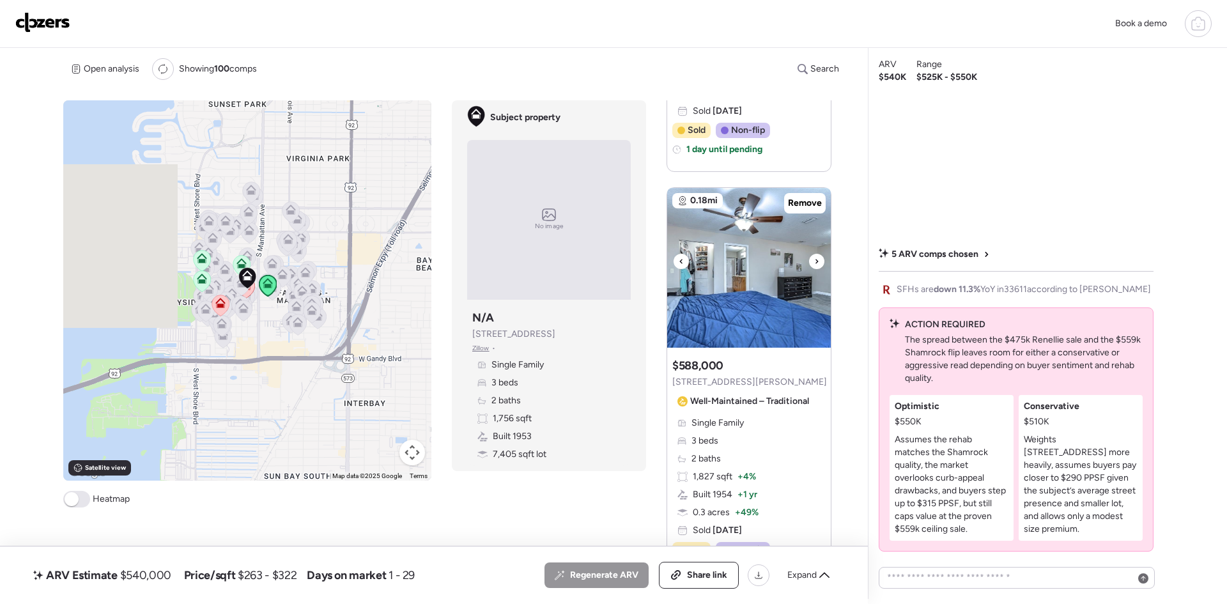
click at [815, 262] on icon at bounding box center [816, 261] width 3 height 4
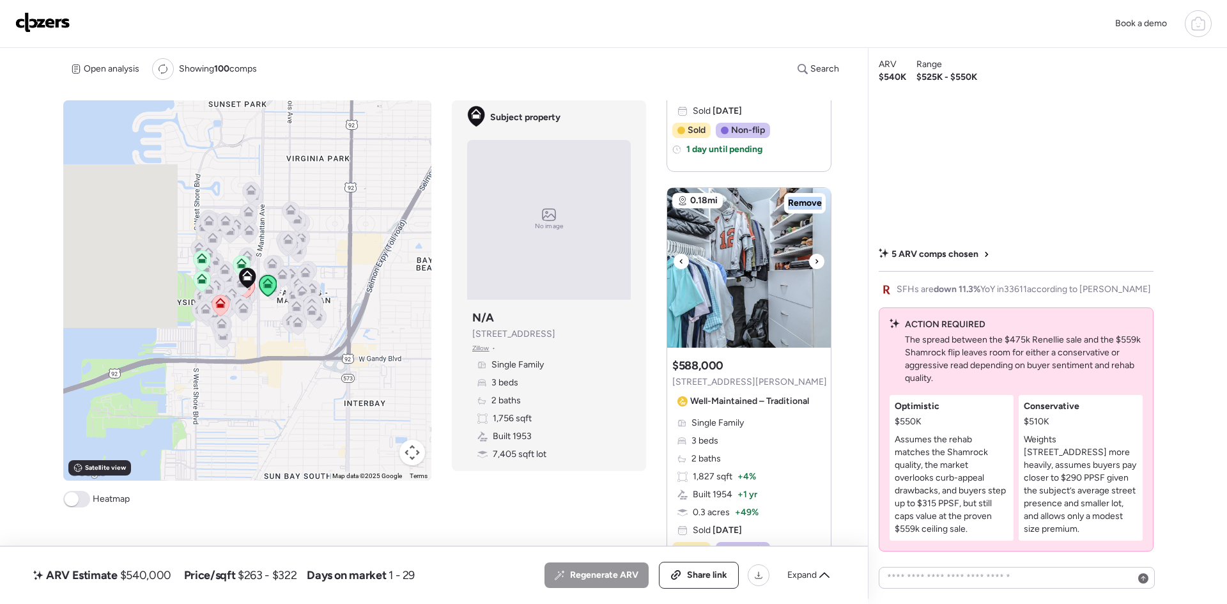
click at [815, 262] on icon at bounding box center [816, 261] width 3 height 4
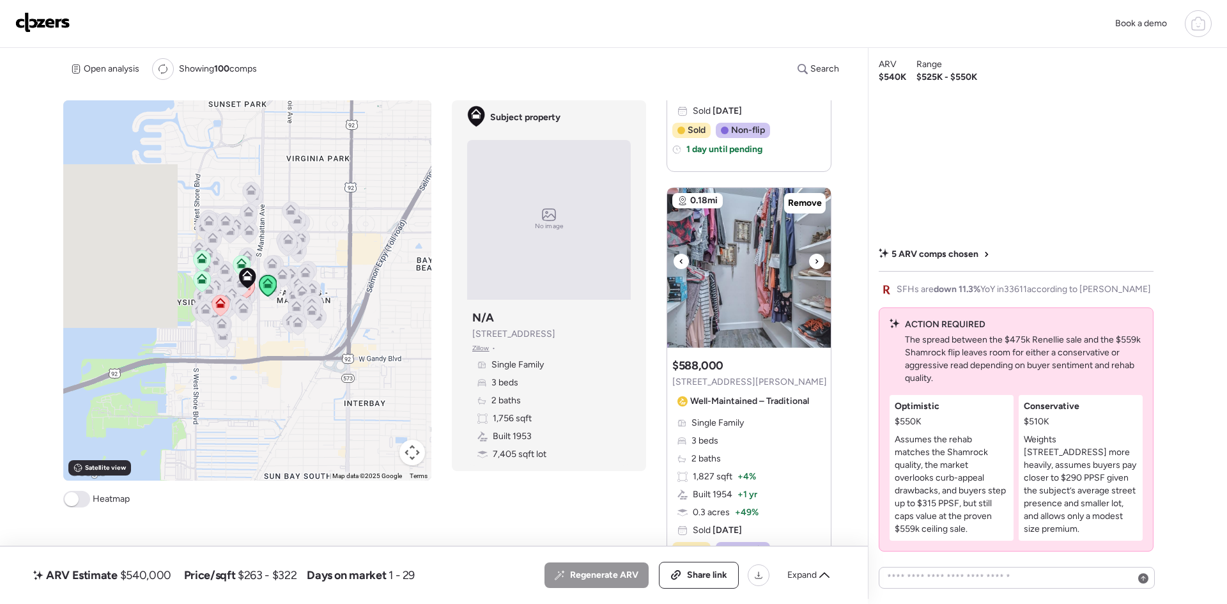
click at [815, 262] on icon at bounding box center [816, 261] width 3 height 4
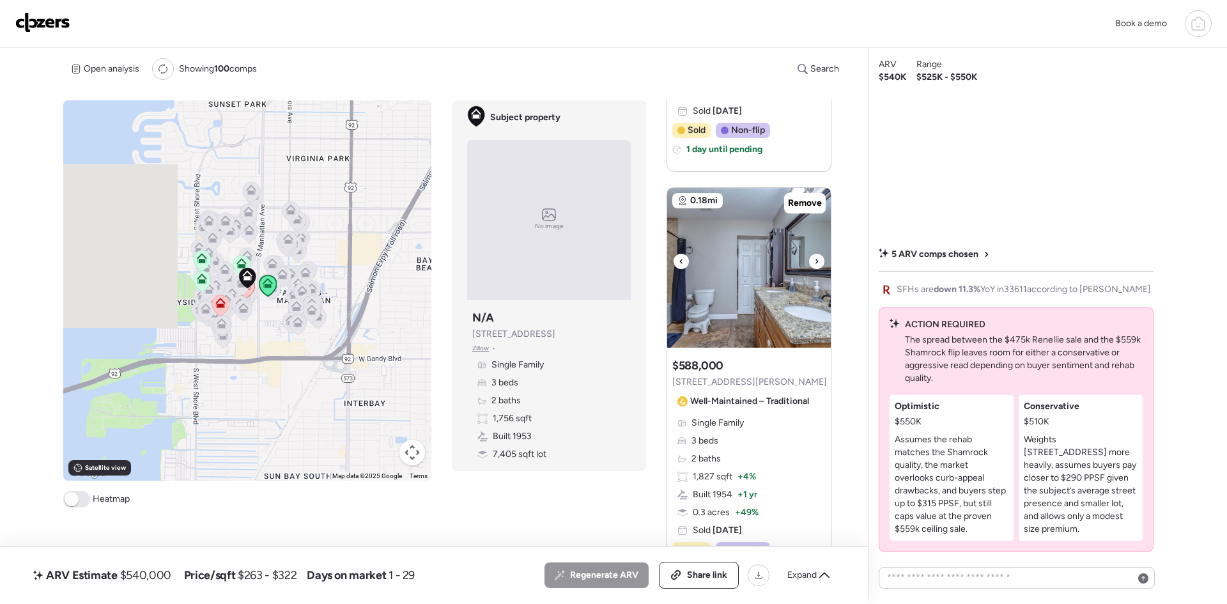
click at [815, 261] on icon at bounding box center [816, 261] width 3 height 4
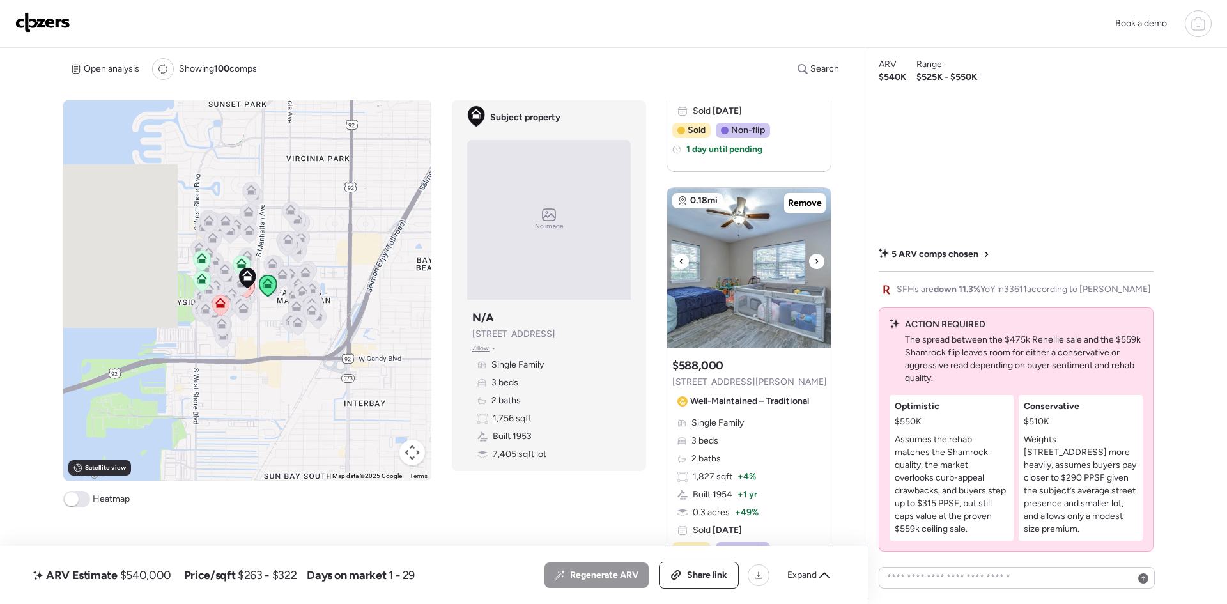
click at [815, 261] on icon at bounding box center [816, 261] width 3 height 4
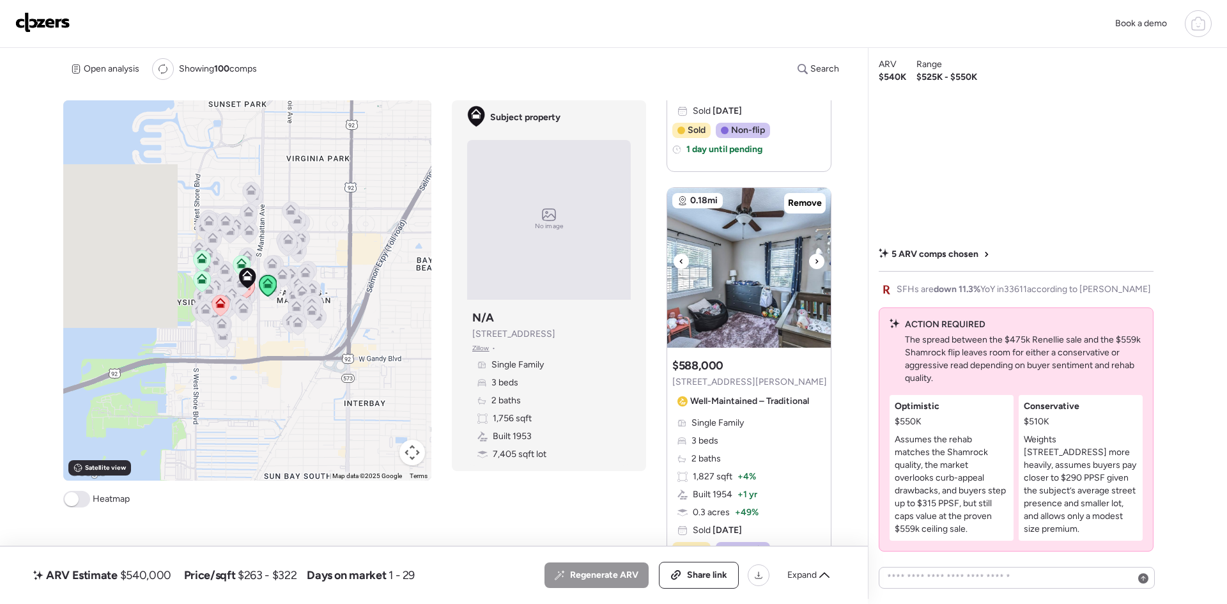
click at [815, 261] on icon at bounding box center [816, 261] width 3 height 4
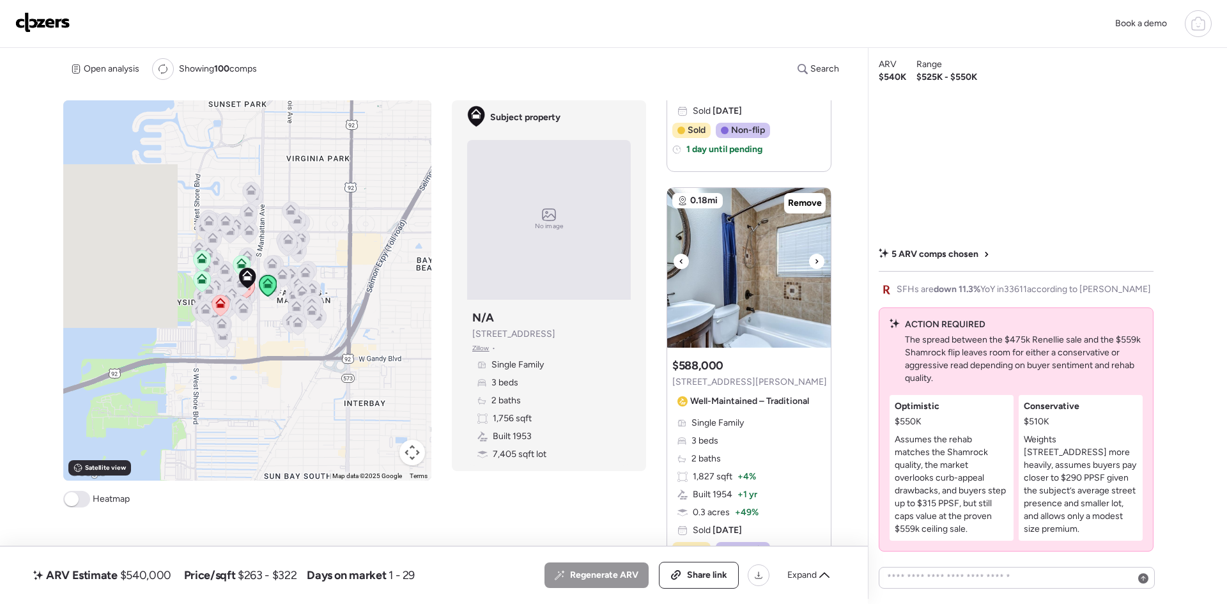
click at [815, 261] on icon at bounding box center [816, 261] width 3 height 4
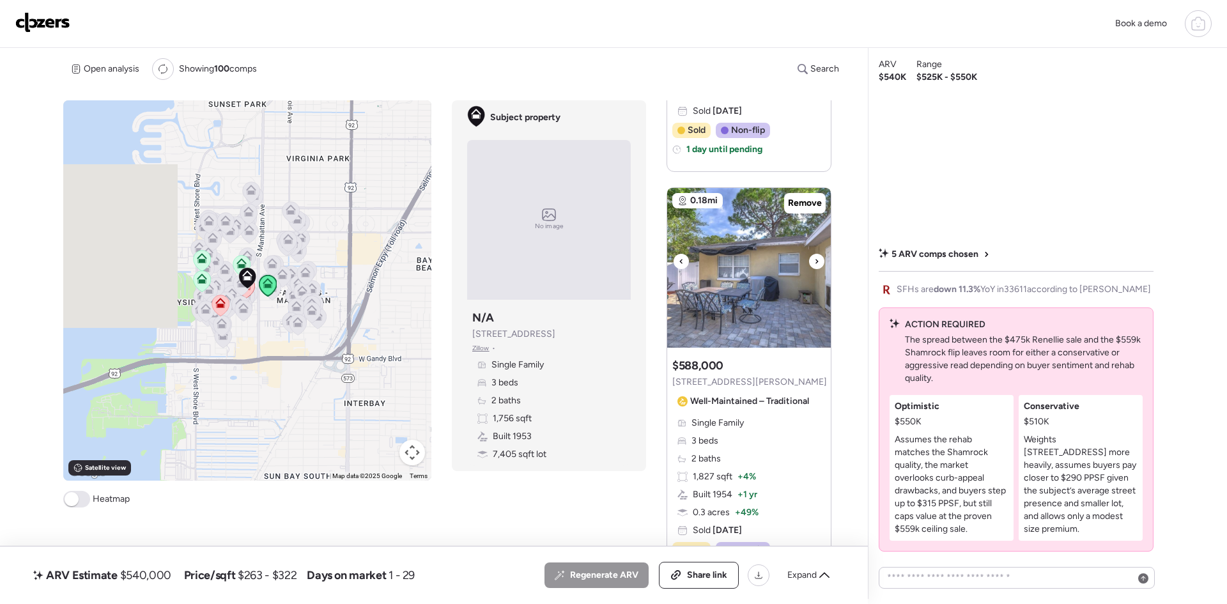
click at [815, 261] on icon at bounding box center [816, 261] width 3 height 4
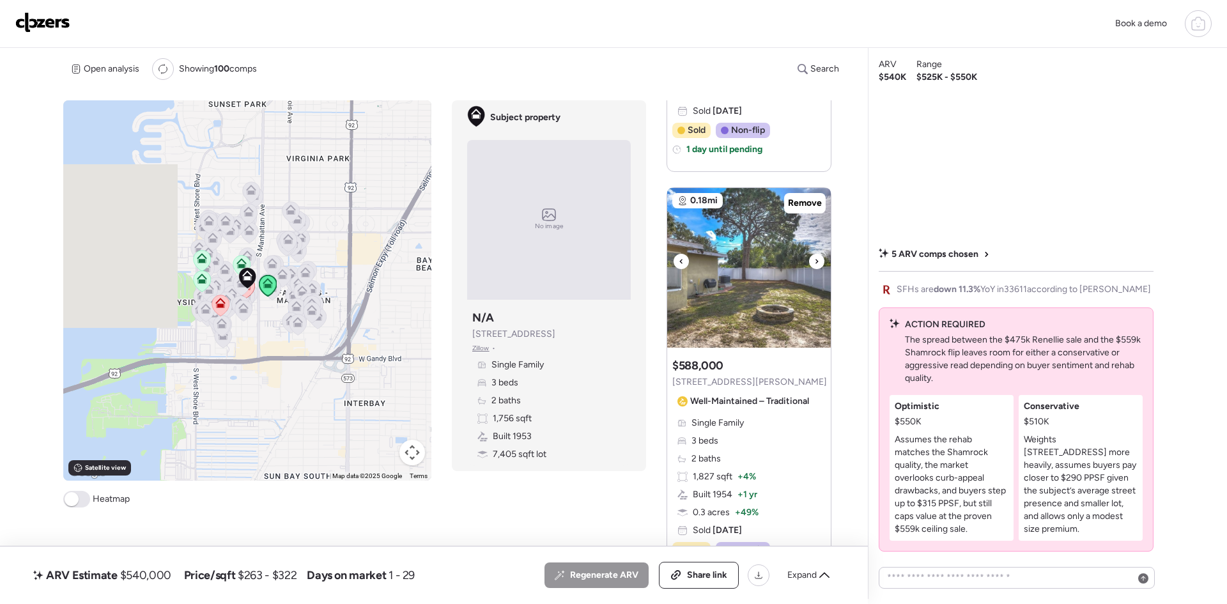
click at [815, 261] on icon at bounding box center [816, 261] width 3 height 4
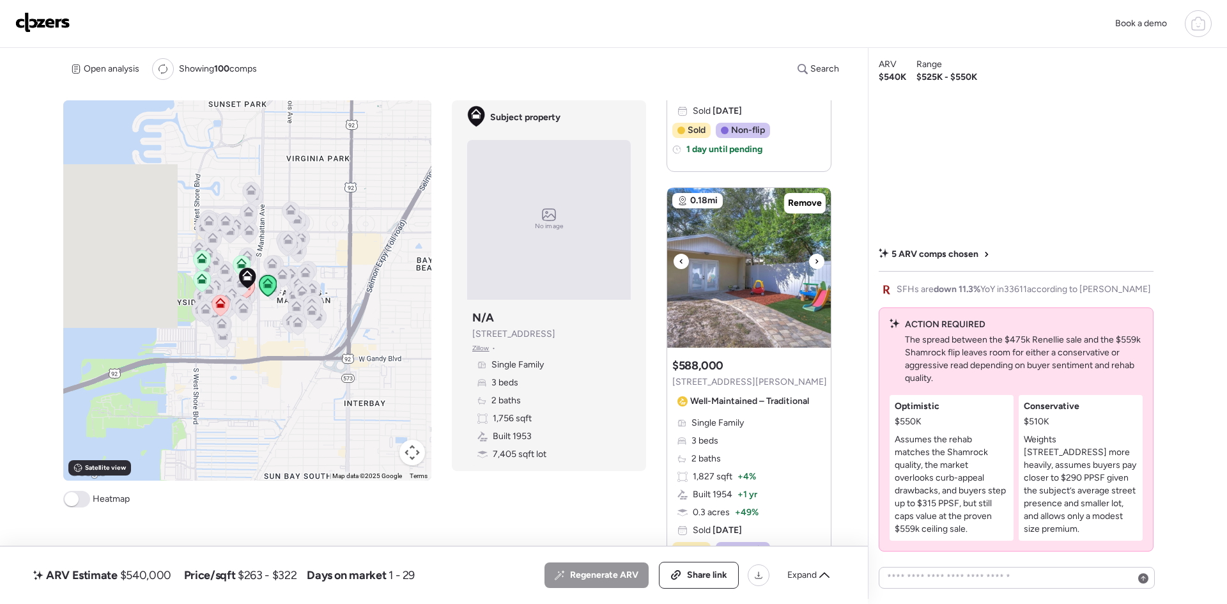
click at [815, 261] on icon at bounding box center [816, 261] width 3 height 4
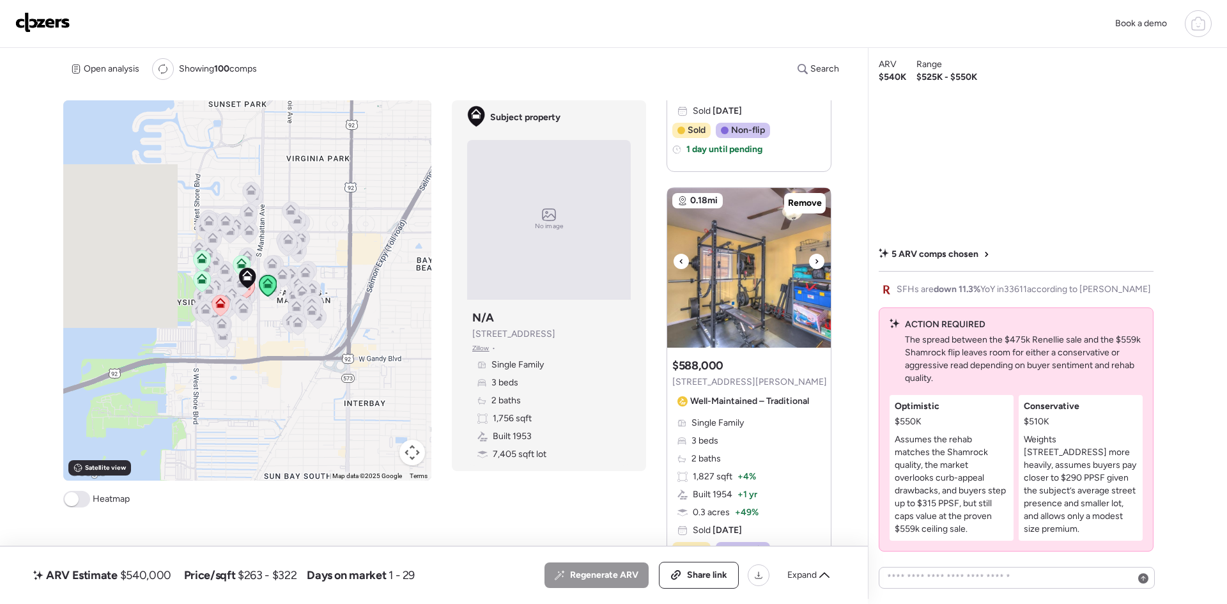
click at [682, 263] on div at bounding box center [681, 261] width 15 height 15
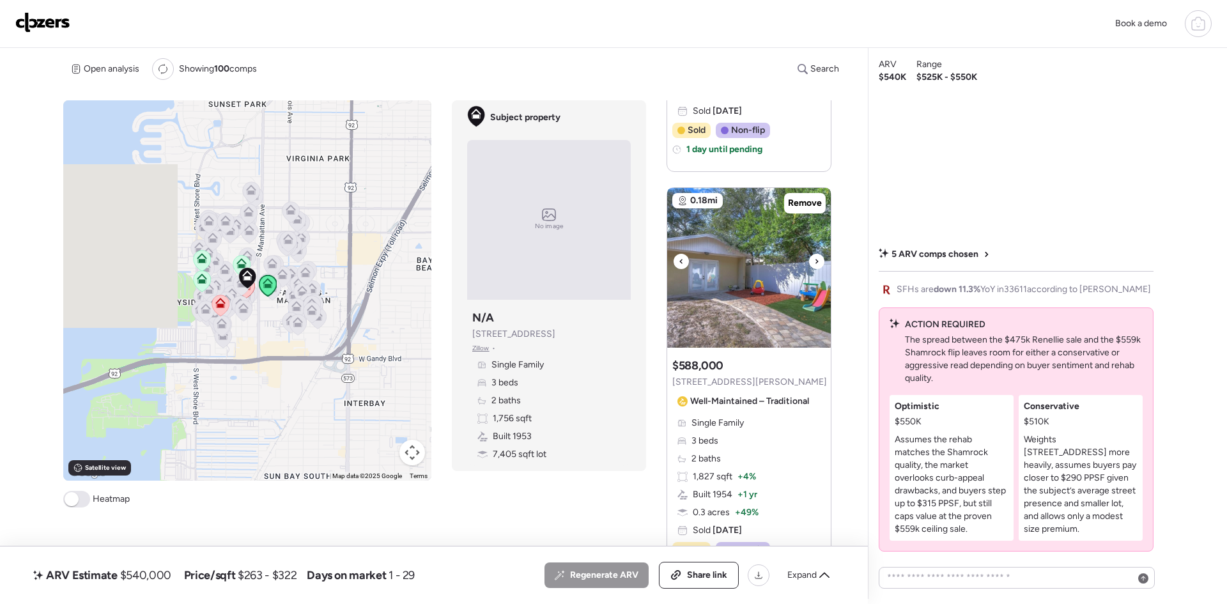
click at [679, 264] on icon at bounding box center [681, 261] width 5 height 15
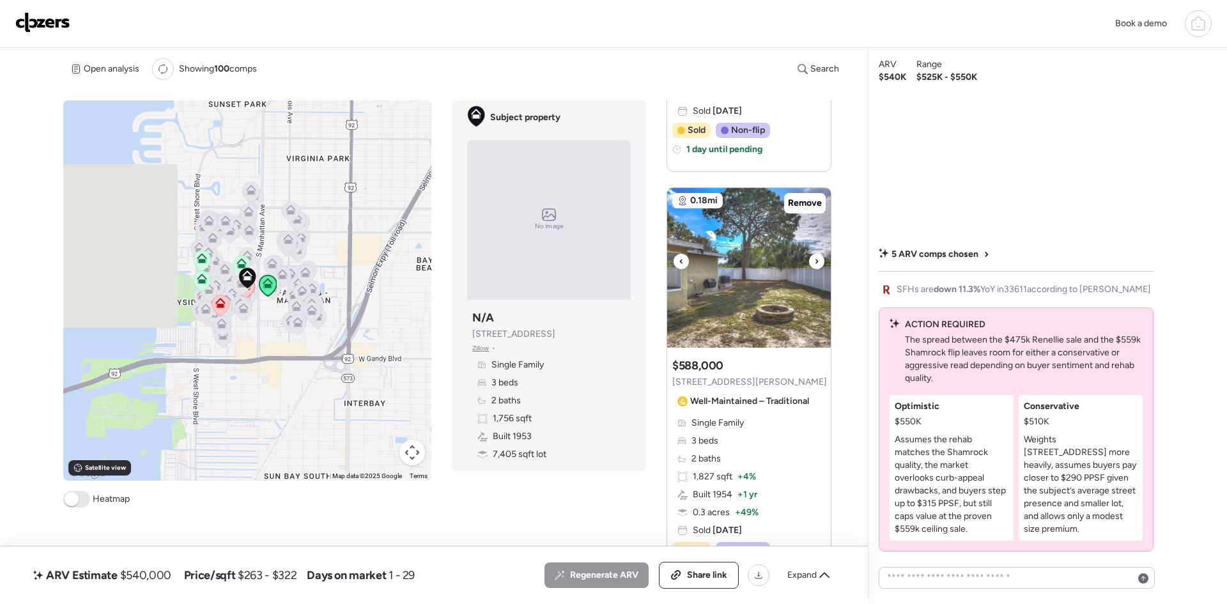
click at [814, 264] on icon at bounding box center [816, 261] width 5 height 15
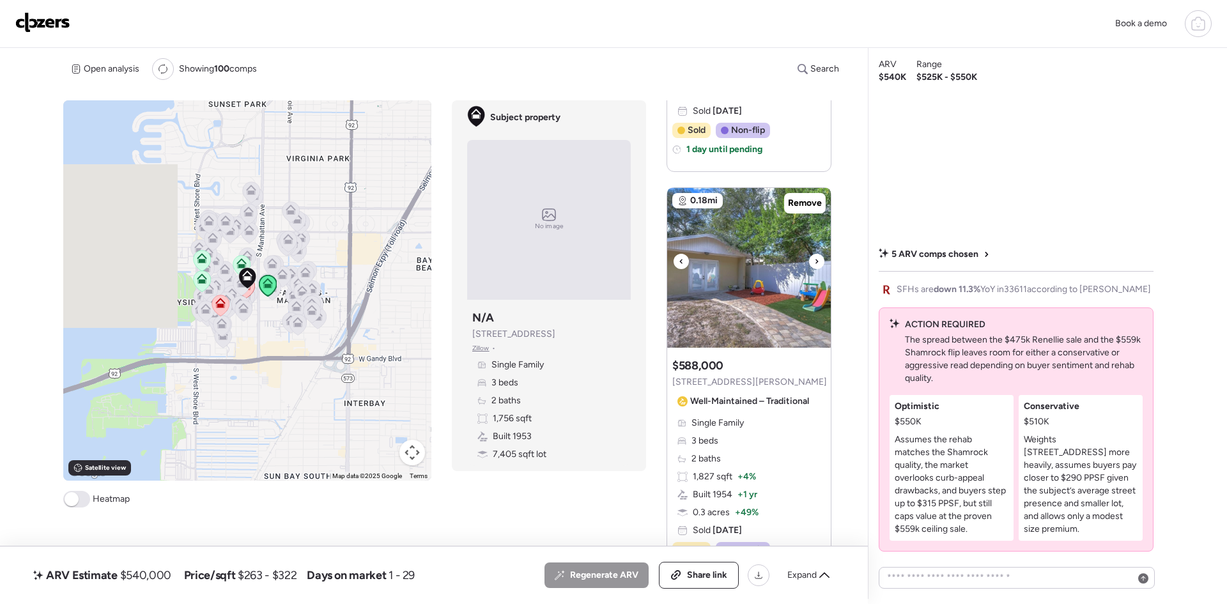
click at [814, 264] on icon at bounding box center [816, 261] width 5 height 15
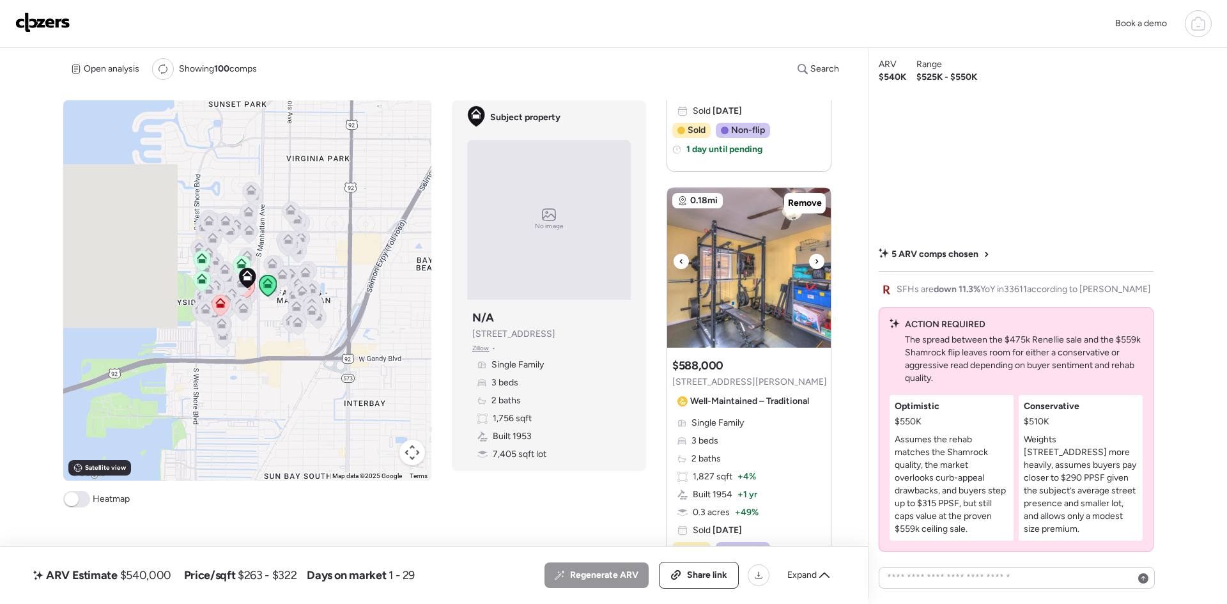
click at [814, 264] on icon at bounding box center [816, 261] width 5 height 15
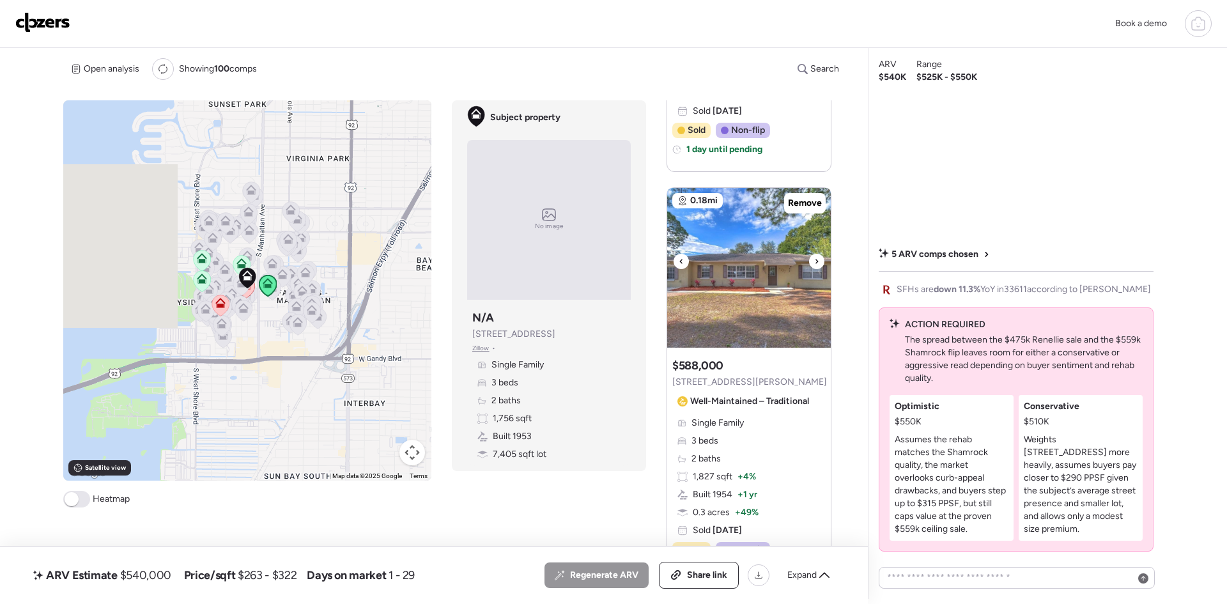
click at [814, 264] on icon at bounding box center [816, 261] width 5 height 15
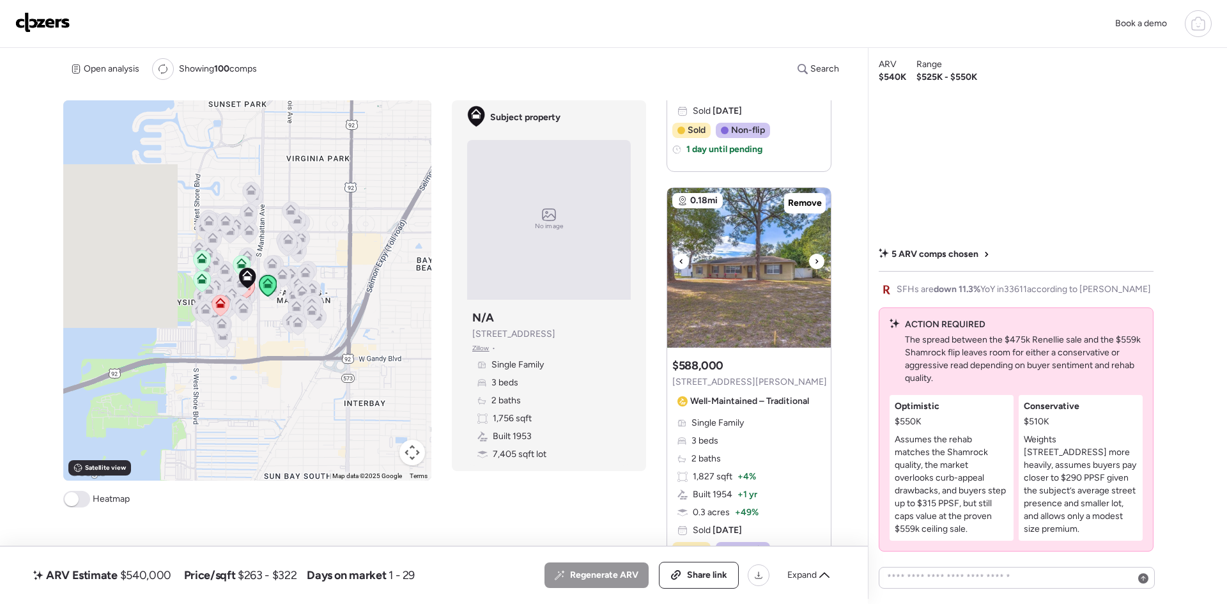
click at [814, 264] on icon at bounding box center [816, 261] width 5 height 15
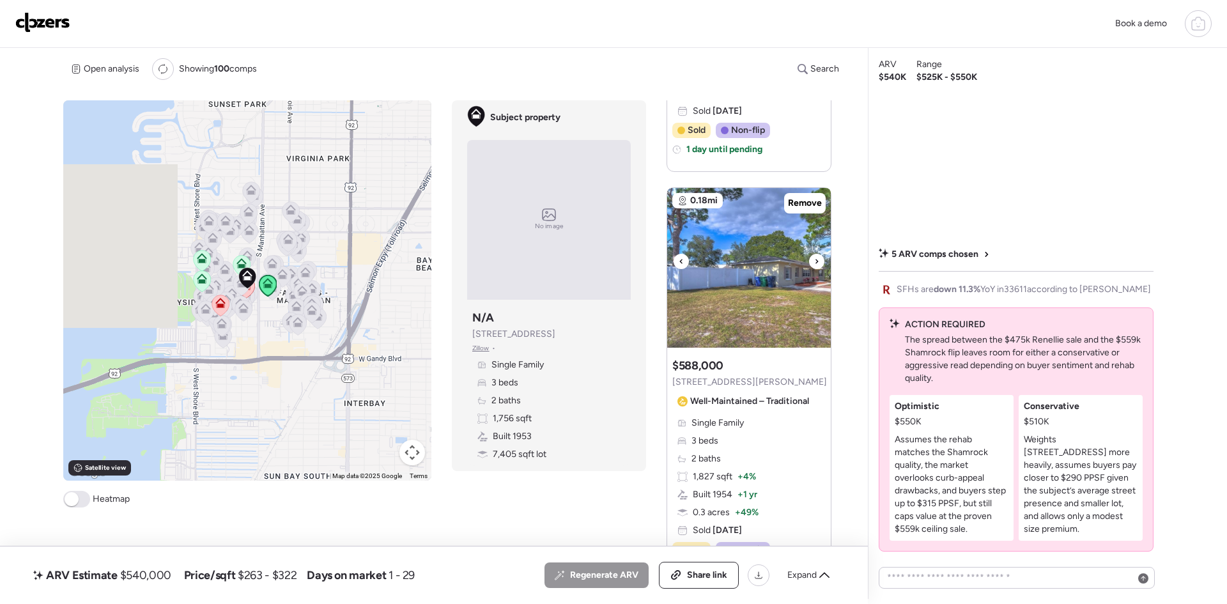
click at [814, 264] on icon at bounding box center [816, 261] width 5 height 15
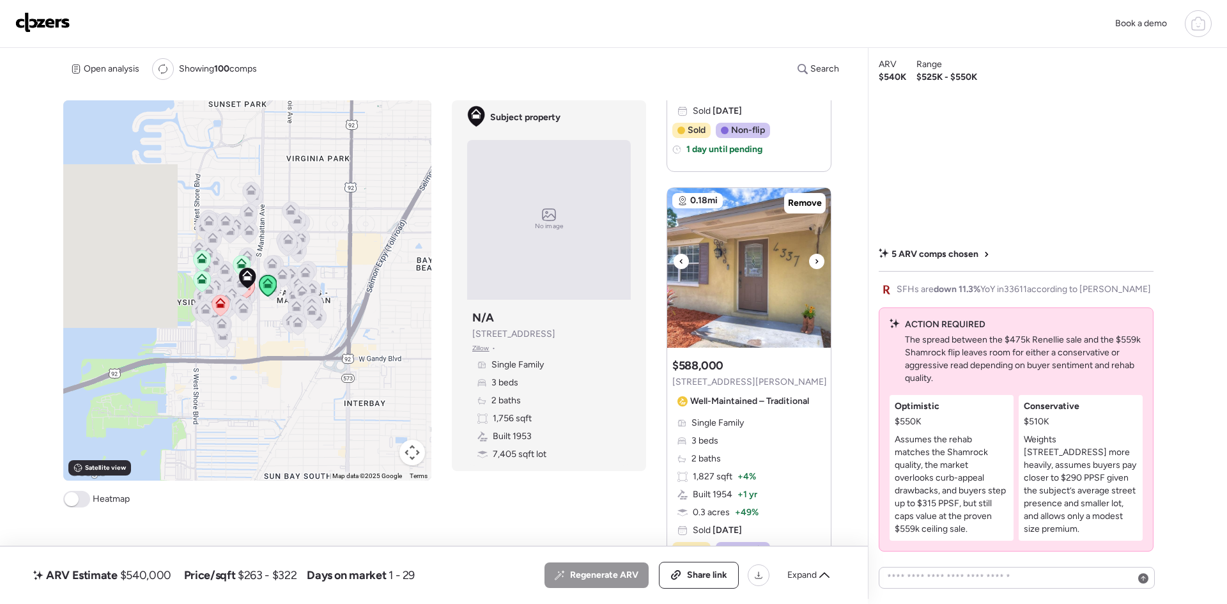
click at [814, 264] on icon at bounding box center [816, 261] width 5 height 15
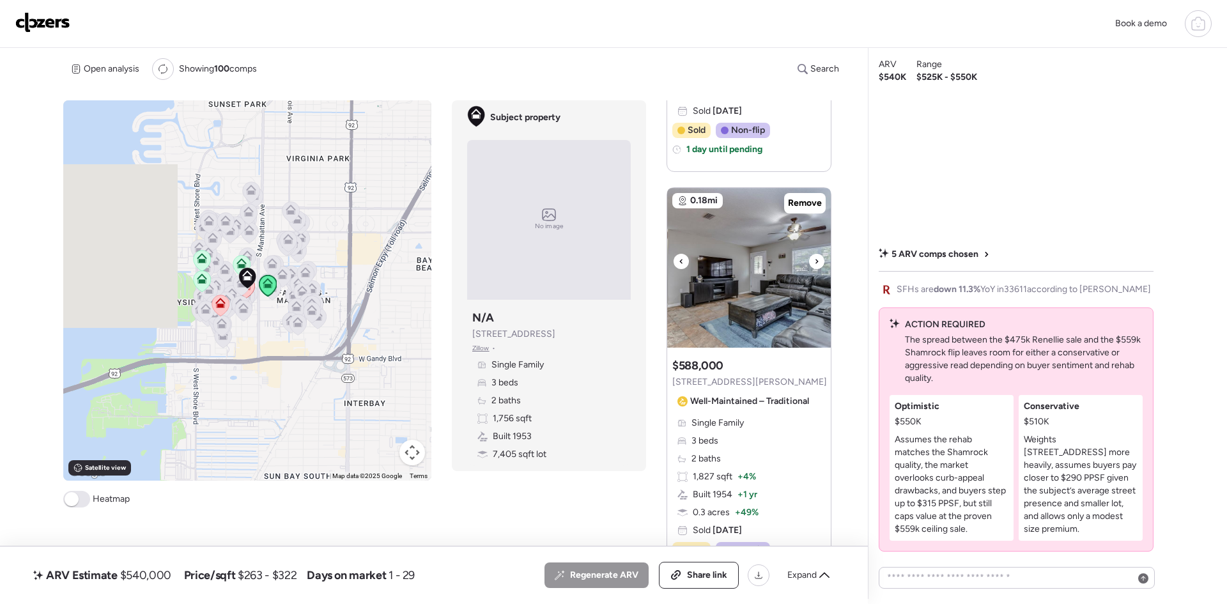
click at [814, 264] on icon at bounding box center [816, 261] width 5 height 15
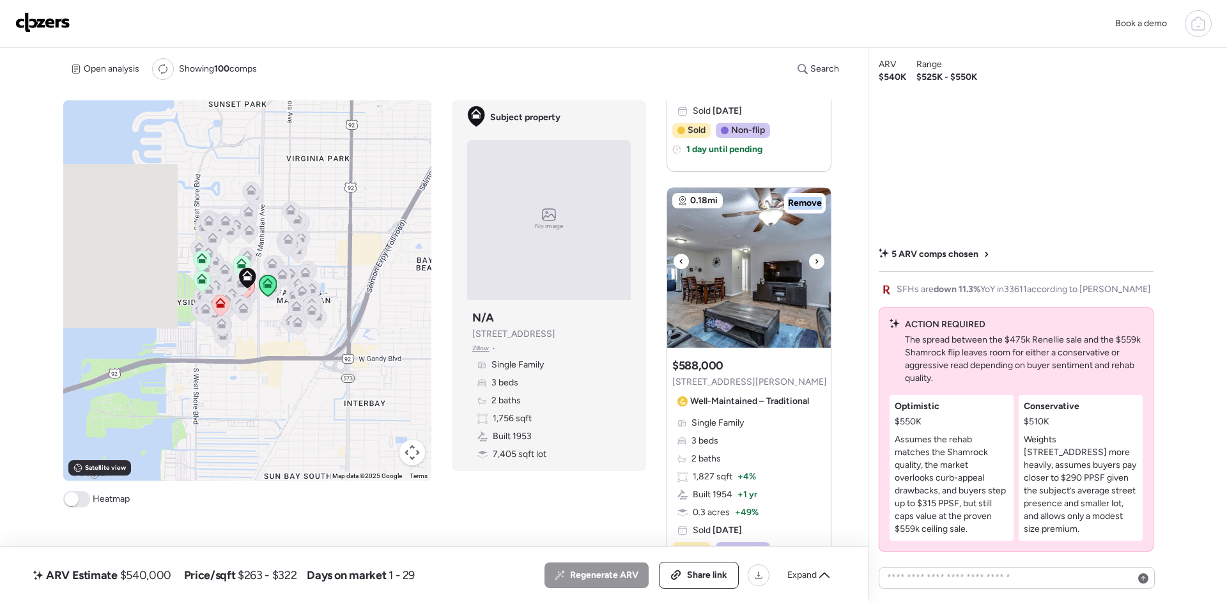
click at [814, 264] on icon at bounding box center [816, 261] width 5 height 15
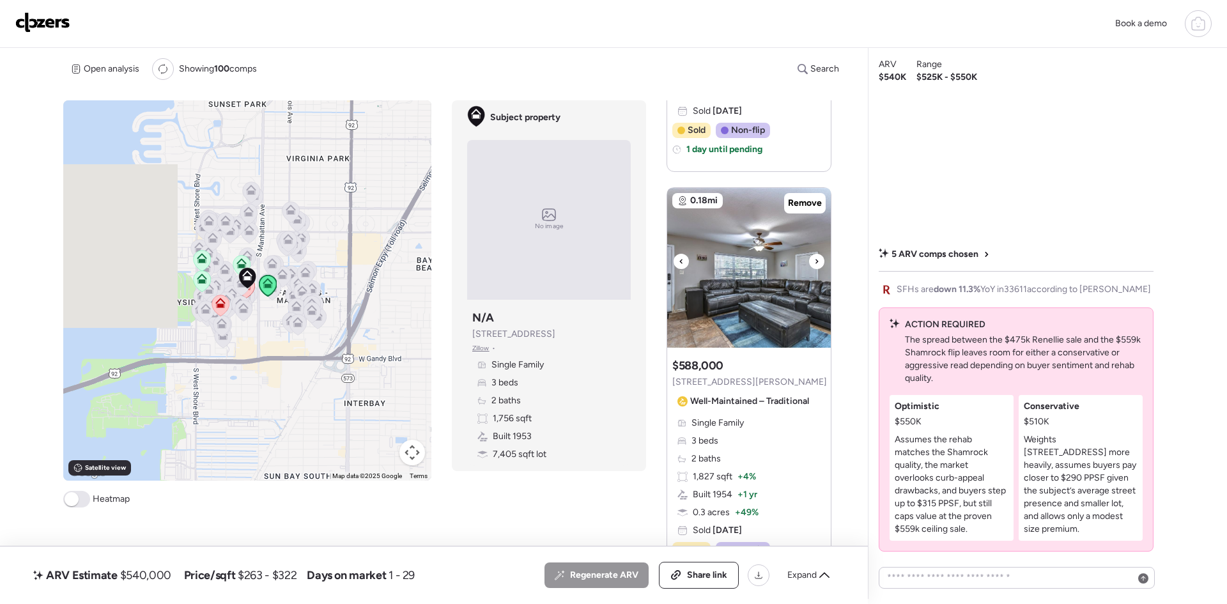
click at [814, 264] on icon at bounding box center [816, 261] width 5 height 15
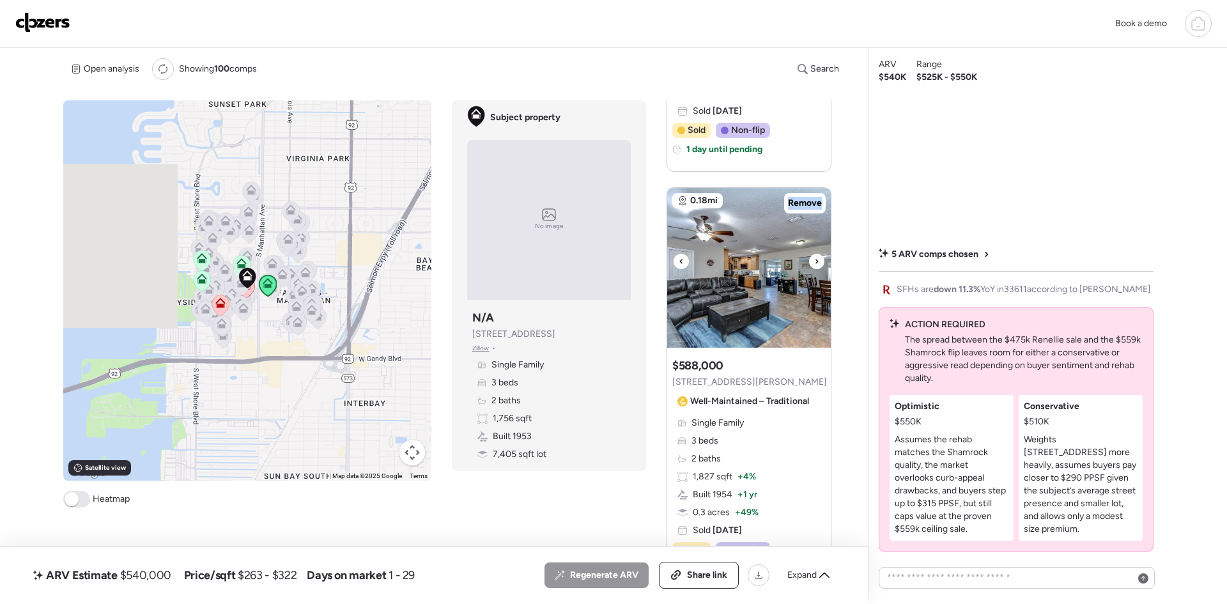
click at [814, 264] on icon at bounding box center [816, 261] width 5 height 15
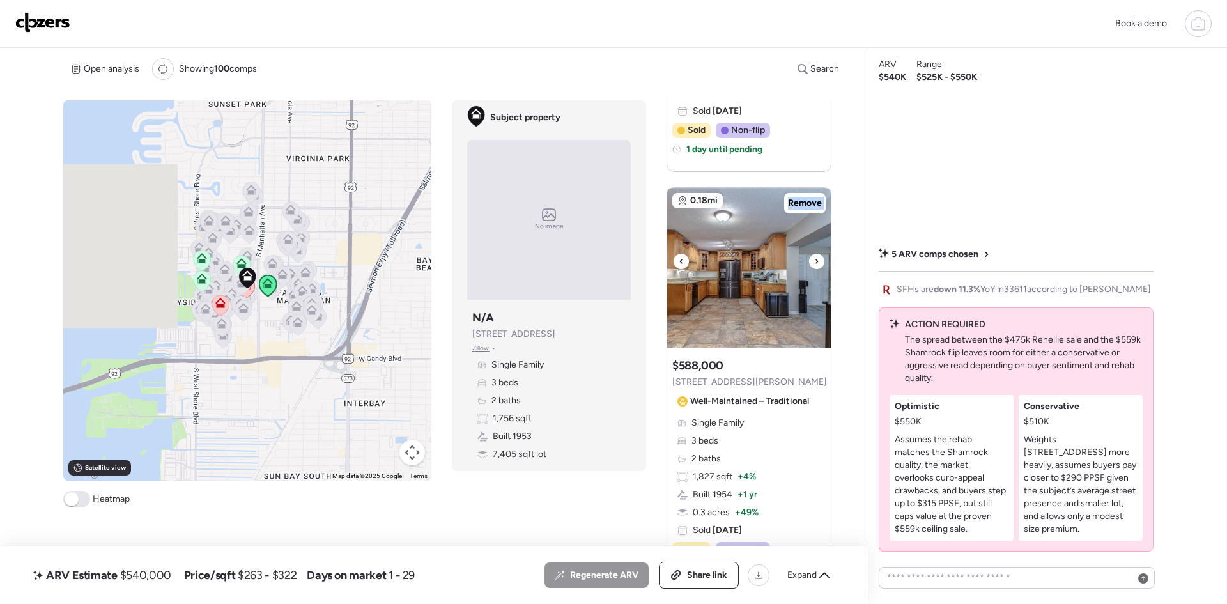
click at [814, 264] on icon at bounding box center [816, 261] width 5 height 15
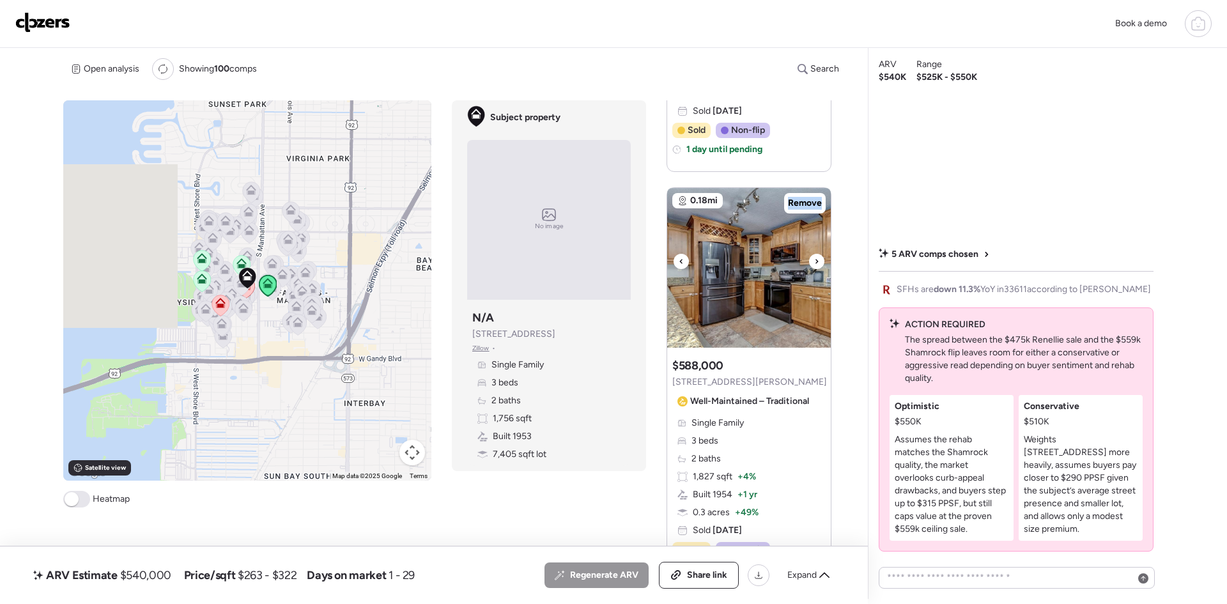
click at [814, 264] on icon at bounding box center [816, 261] width 5 height 15
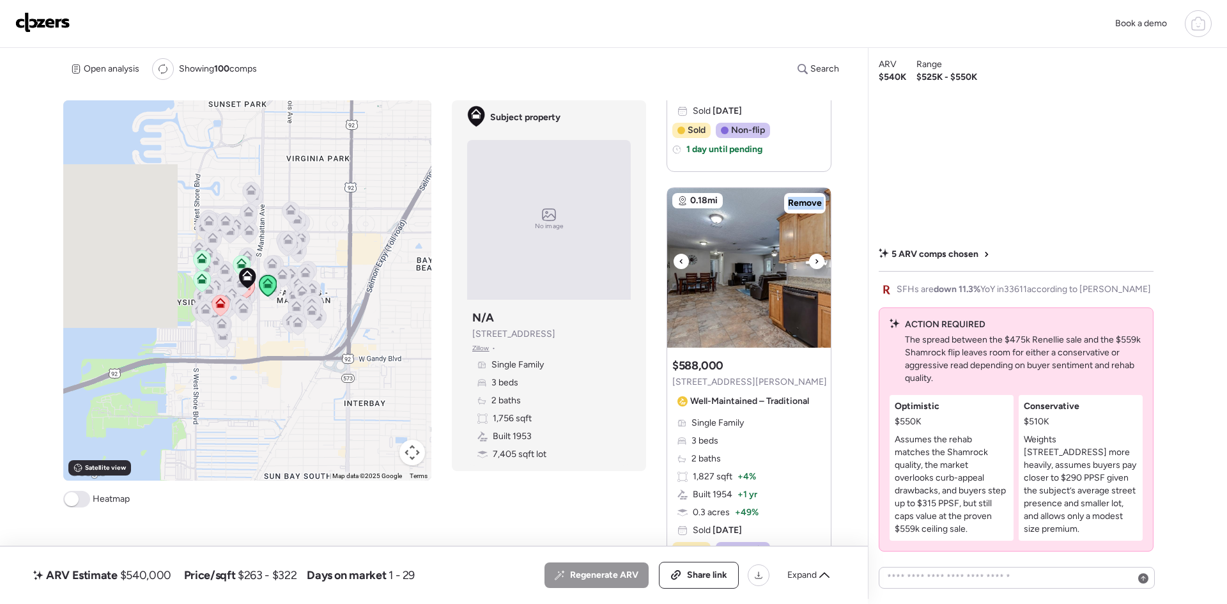
click at [814, 264] on icon at bounding box center [816, 261] width 5 height 15
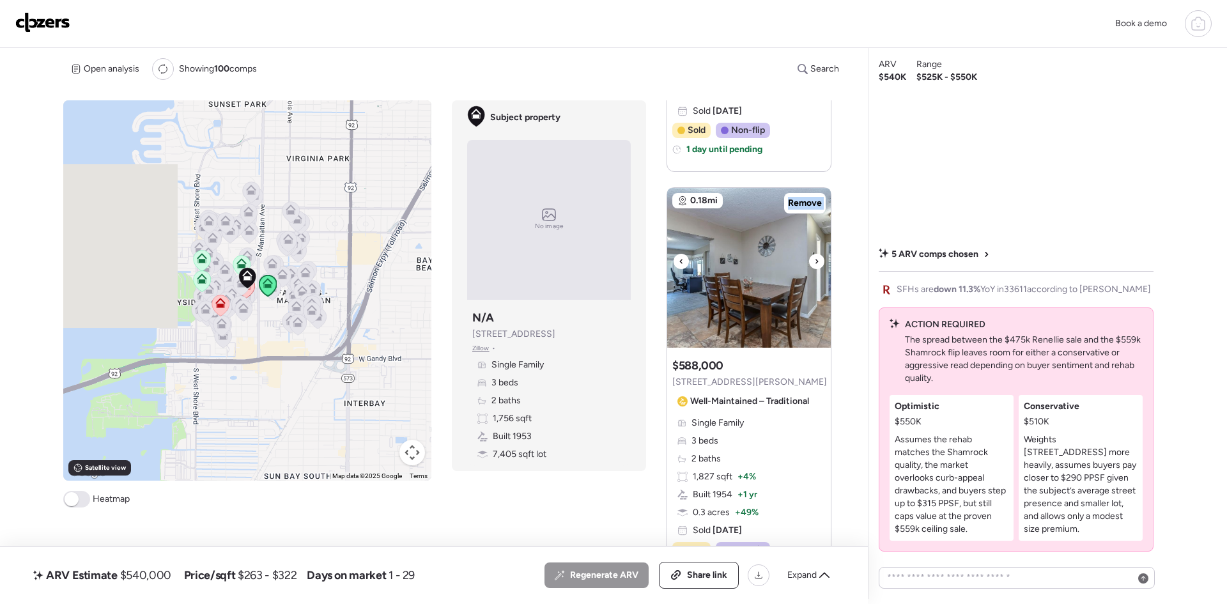
click at [814, 264] on icon at bounding box center [816, 261] width 5 height 15
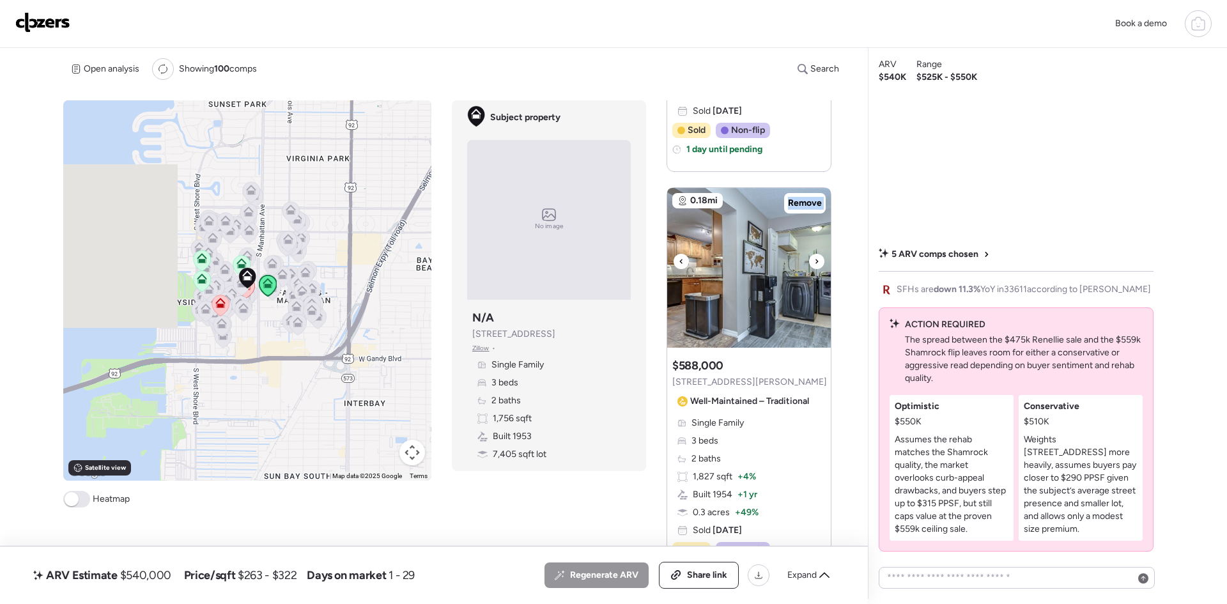
click at [814, 264] on icon at bounding box center [816, 261] width 5 height 15
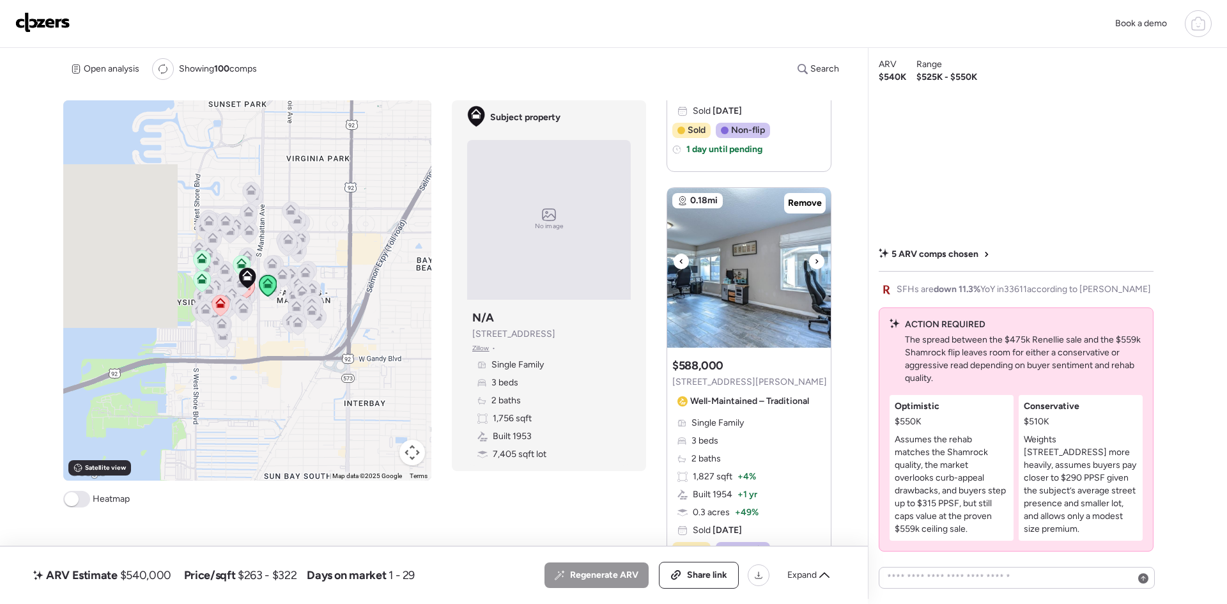
click at [814, 264] on icon at bounding box center [816, 261] width 5 height 15
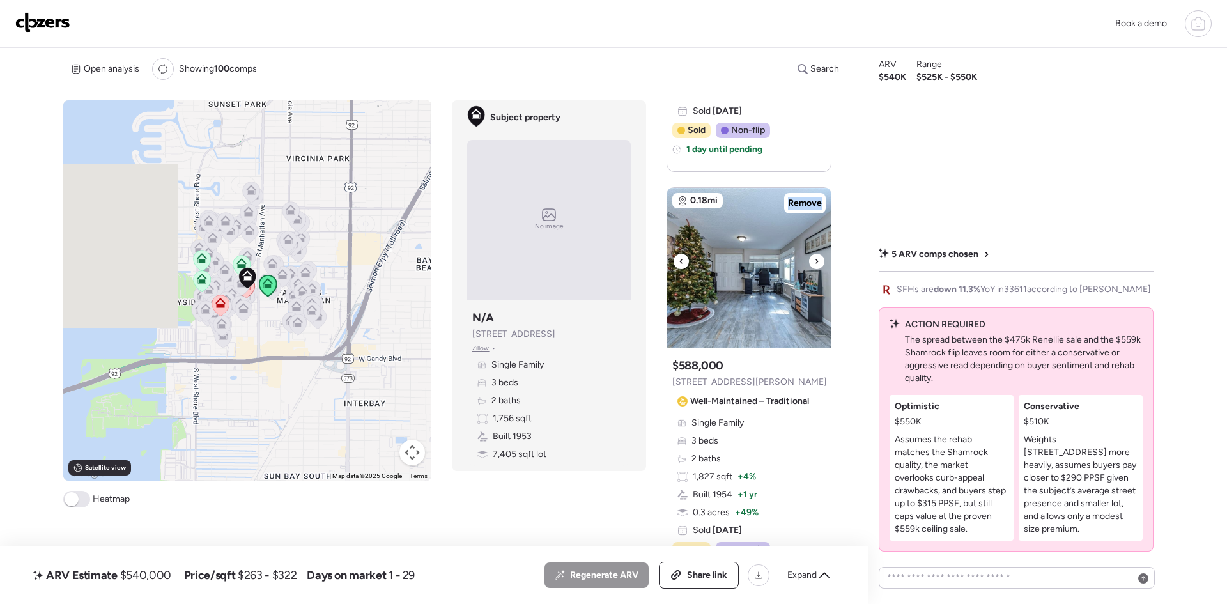
click at [814, 264] on icon at bounding box center [816, 261] width 5 height 15
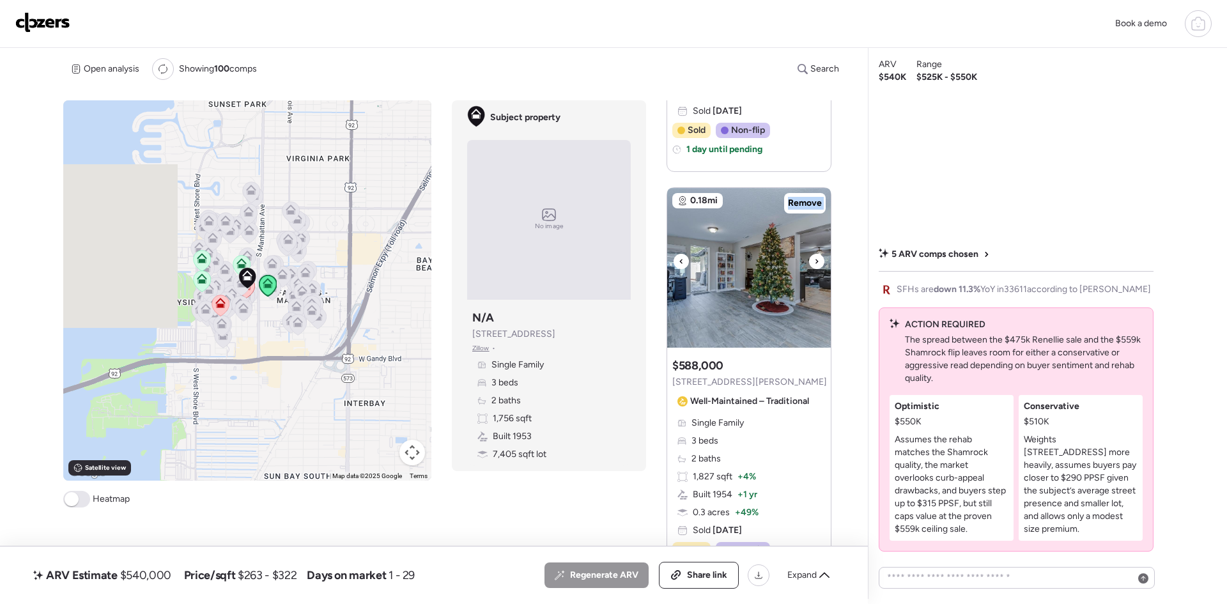
click at [815, 264] on icon at bounding box center [816, 261] width 5 height 15
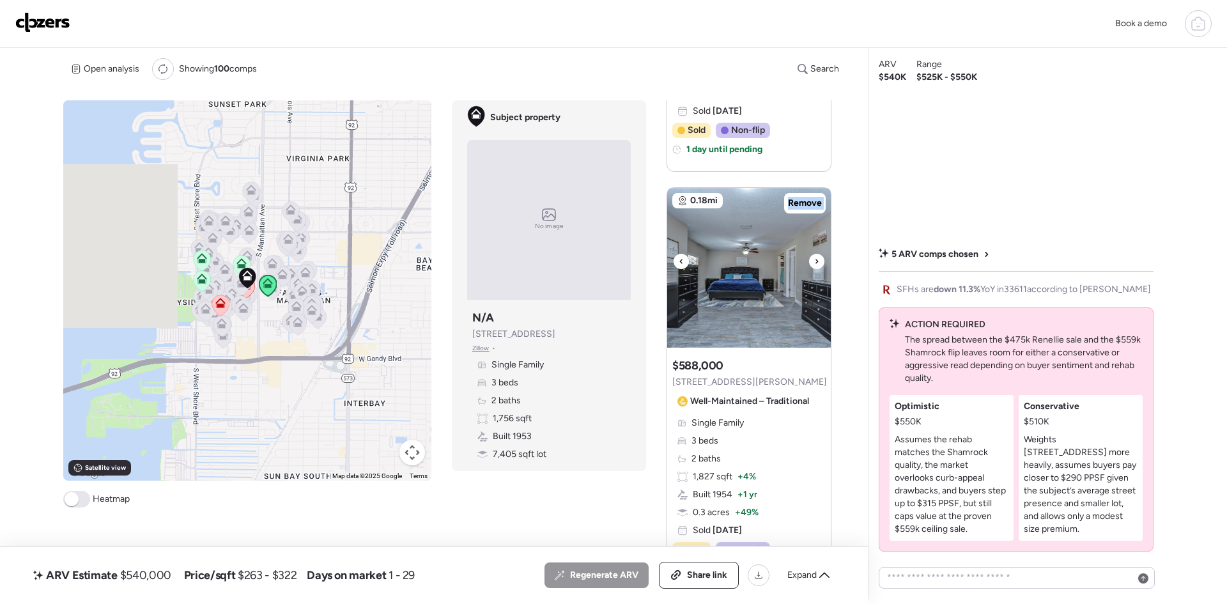
click at [816, 264] on icon at bounding box center [816, 261] width 5 height 15
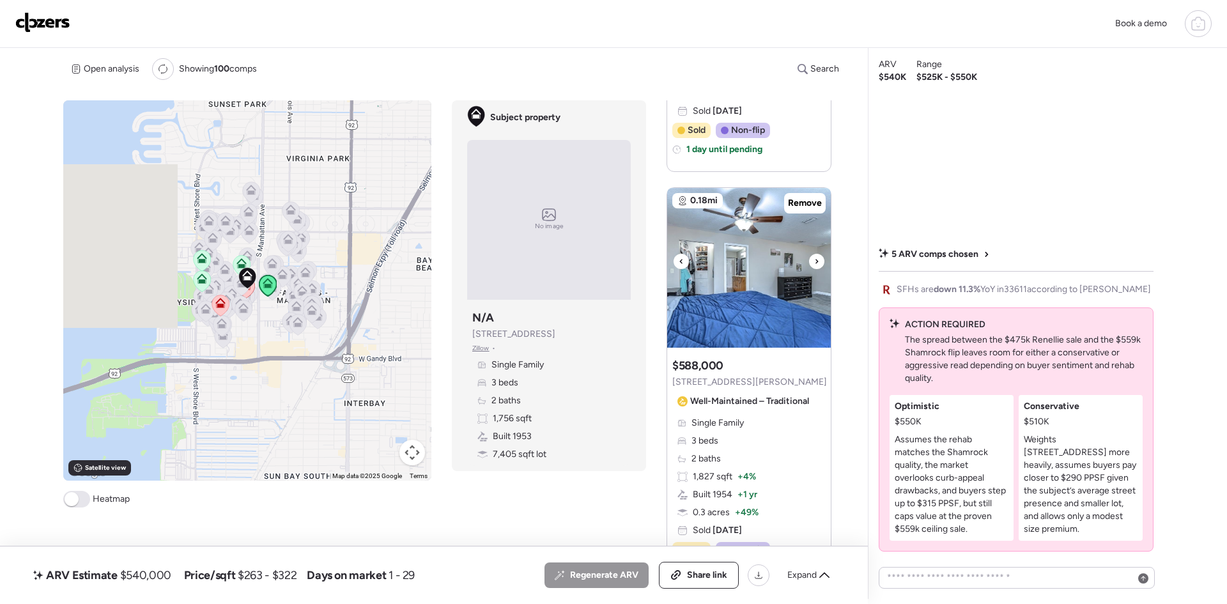
click at [816, 264] on icon at bounding box center [816, 261] width 5 height 15
click at [817, 264] on div at bounding box center [816, 261] width 15 height 15
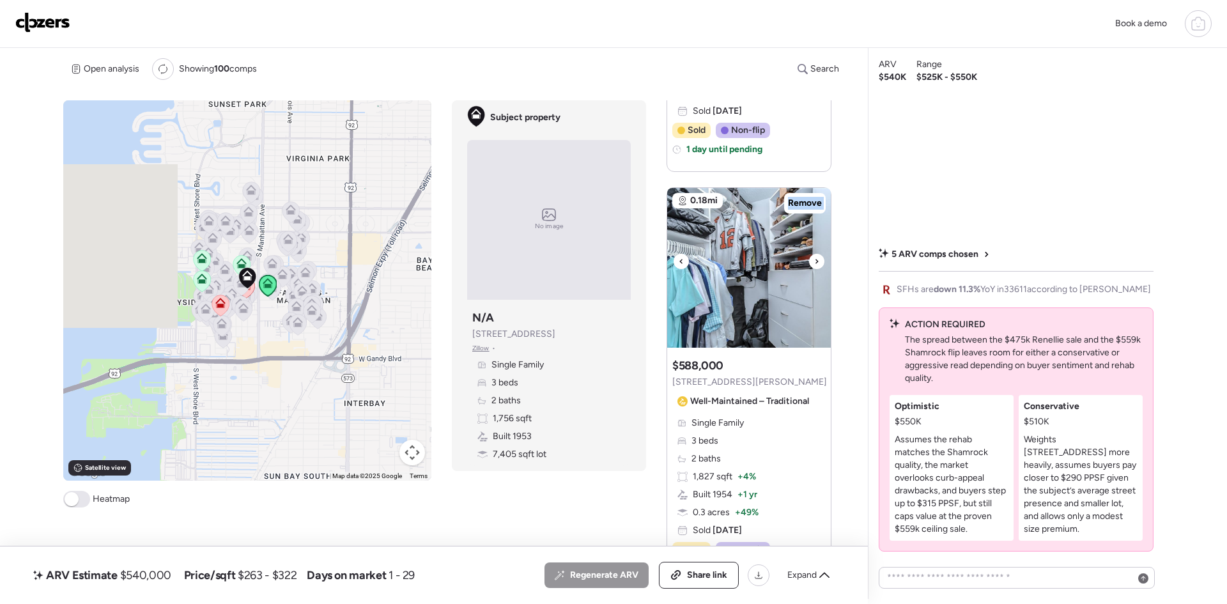
click at [817, 264] on div at bounding box center [816, 261] width 15 height 15
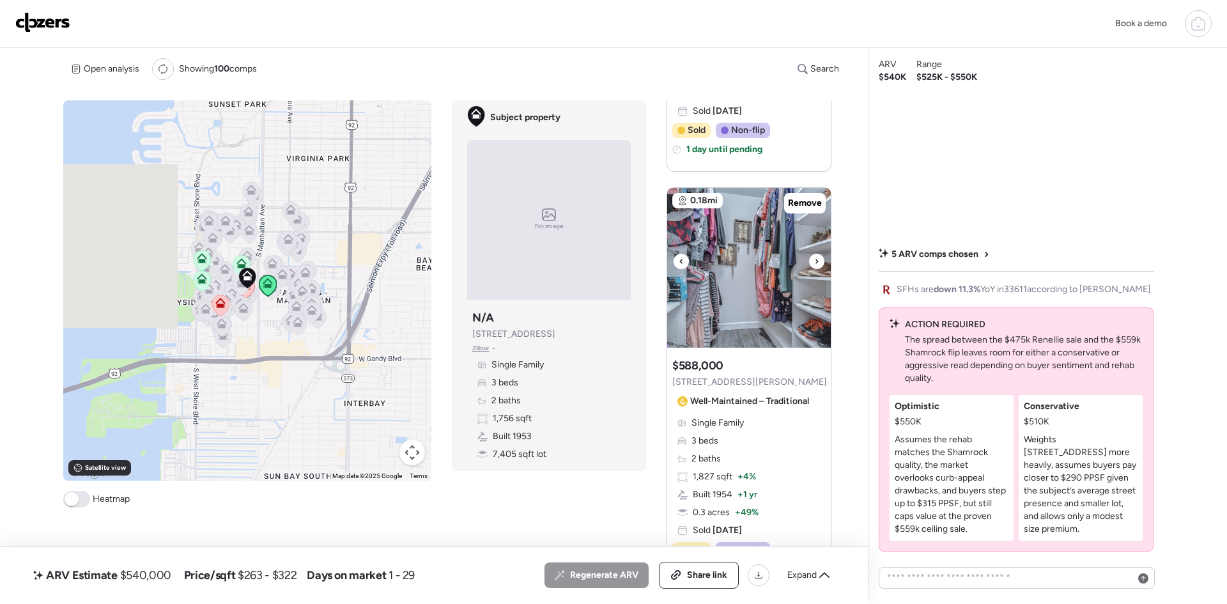
click at [818, 264] on div at bounding box center [816, 261] width 15 height 15
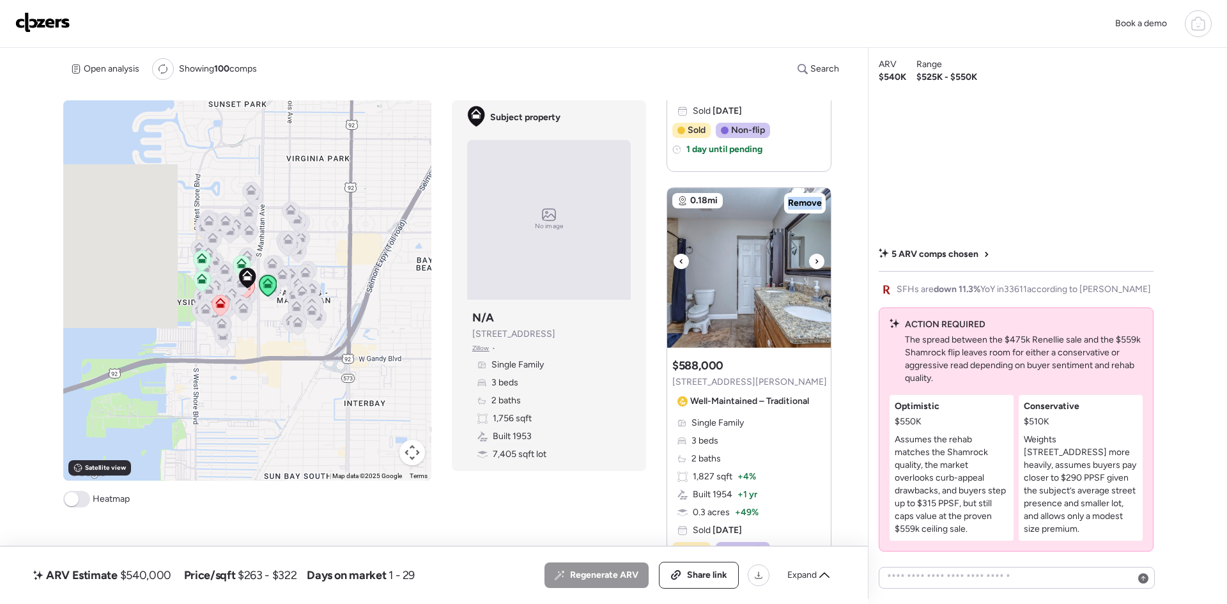
click at [818, 263] on div at bounding box center [816, 261] width 15 height 15
click at [819, 263] on div at bounding box center [816, 261] width 15 height 15
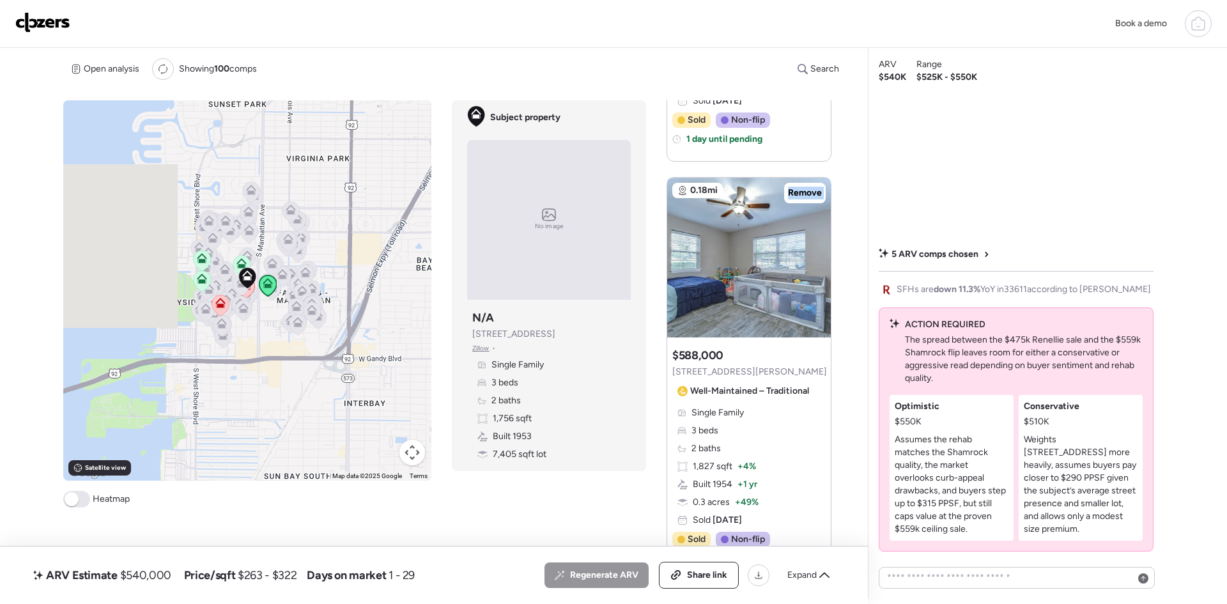
scroll to position [943, 0]
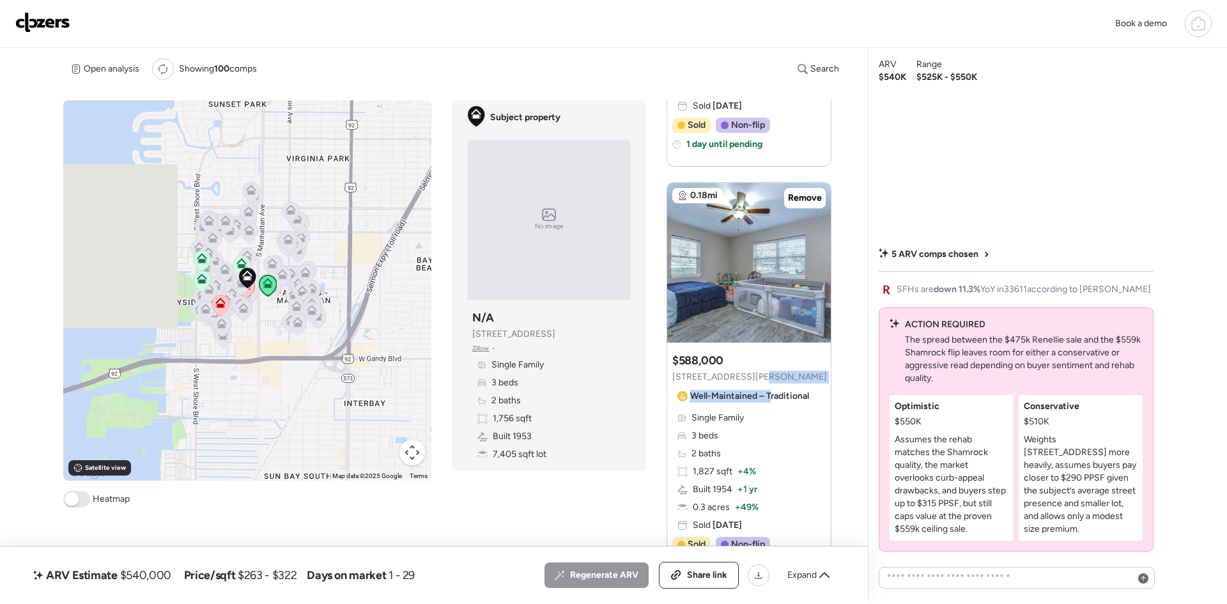
drag, startPoint x: 769, startPoint y: 386, endPoint x: 751, endPoint y: 384, distance: 18.0
click at [751, 384] on div "Suggested comp $588,000 [STREET_ADDRESS][PERSON_NAME] – Traditional" at bounding box center [749, 380] width 155 height 54
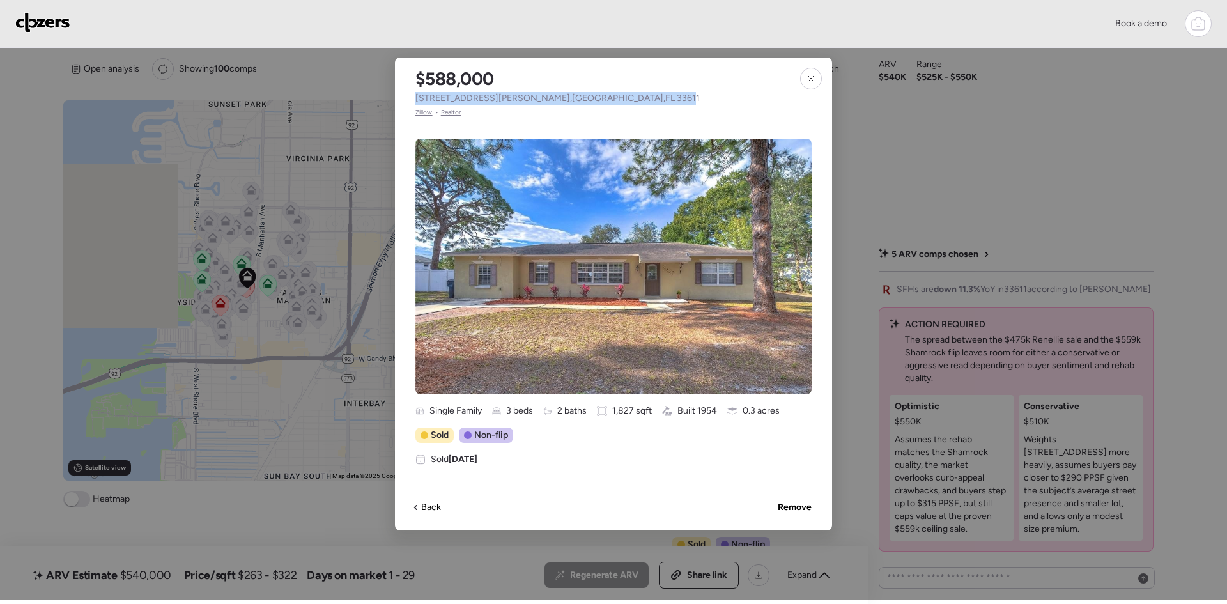
drag, startPoint x: 566, startPoint y: 98, endPoint x: 413, endPoint y: 104, distance: 152.8
click at [413, 104] on div "$588,000 [STREET_ADDRESS][PERSON_NAME] • Realtor" at bounding box center [557, 88] width 325 height 60
copy span "[STREET_ADDRESS][PERSON_NAME]"
click at [806, 82] on icon at bounding box center [811, 78] width 10 height 10
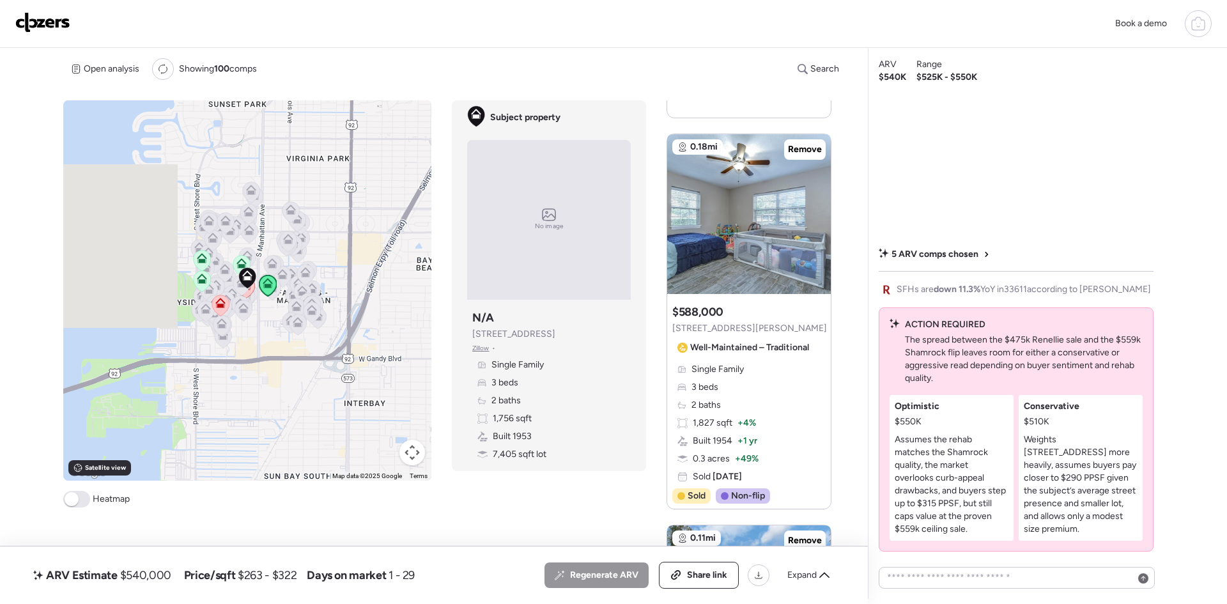
scroll to position [1028, 0]
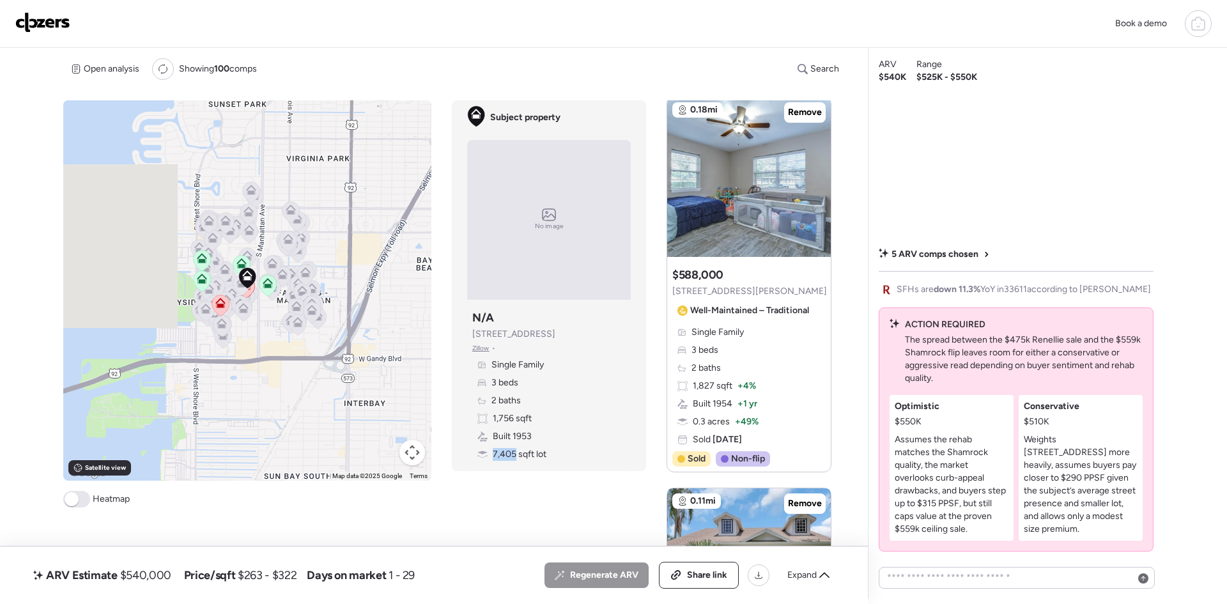
drag, startPoint x: 511, startPoint y: 457, endPoint x: 489, endPoint y: 458, distance: 21.7
click at [489, 458] on div "7,405 sqft lot" at bounding box center [511, 454] width 69 height 13
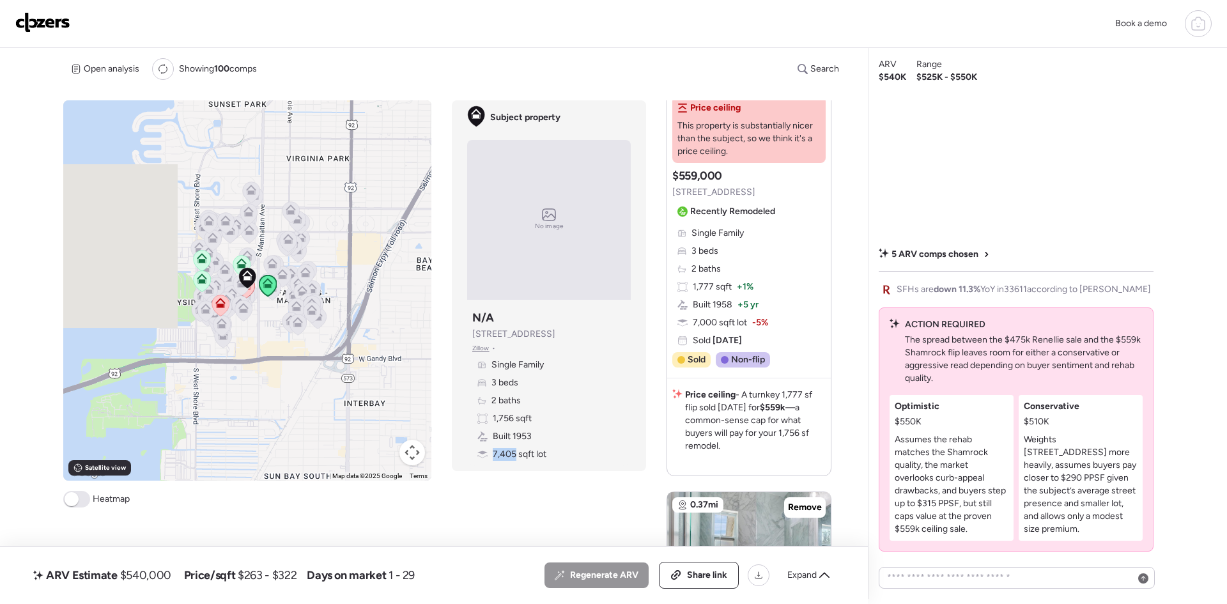
scroll to position [176, 0]
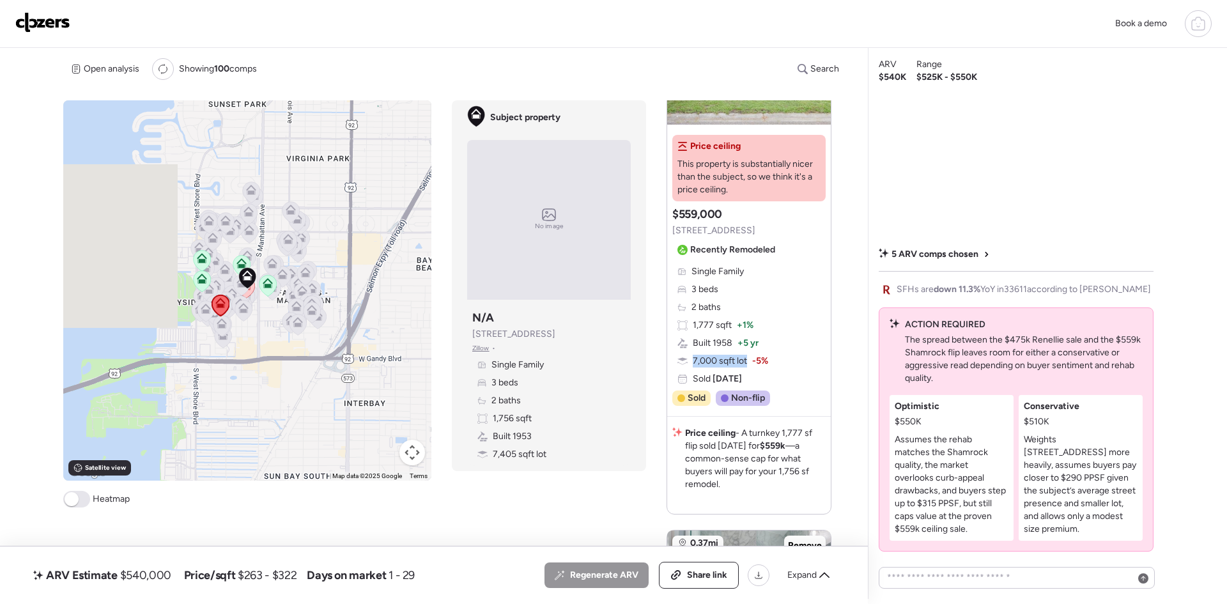
drag, startPoint x: 745, startPoint y: 363, endPoint x: 669, endPoint y: 360, distance: 76.1
click at [672, 360] on div "Single Family 3 beds 2 baths 1,777 sqft + 1% Built 1958 + 5 yr 7,000 sqft lot -…" at bounding box center [748, 325] width 153 height 120
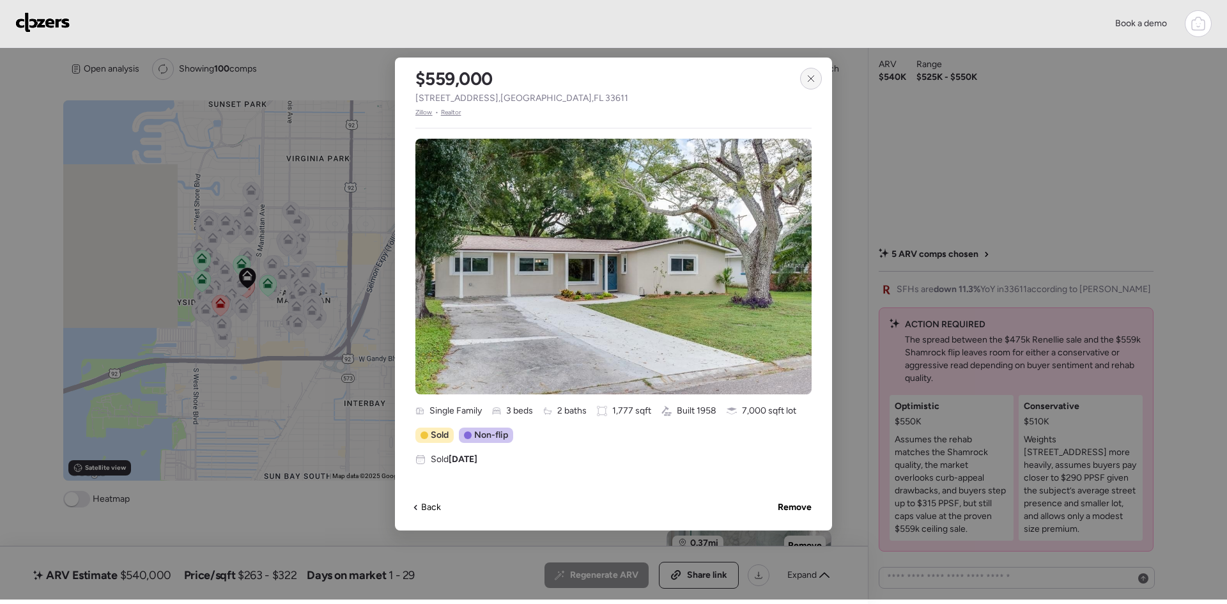
click at [819, 79] on div at bounding box center [811, 79] width 22 height 22
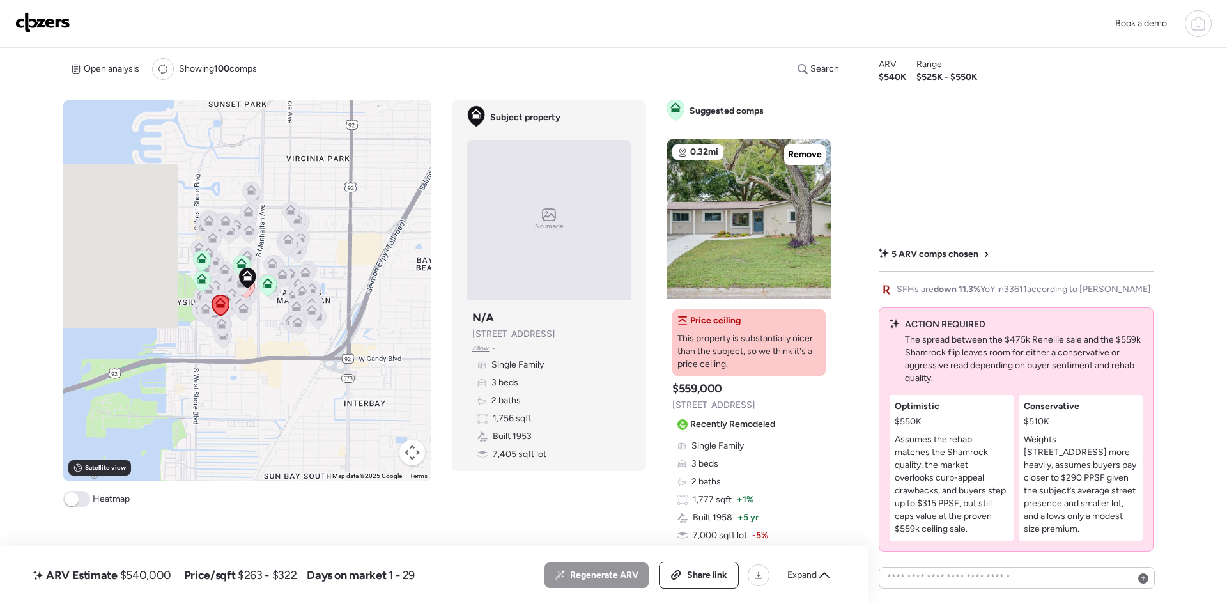
scroll to position [0, 0]
click at [810, 209] on div at bounding box center [816, 213] width 15 height 15
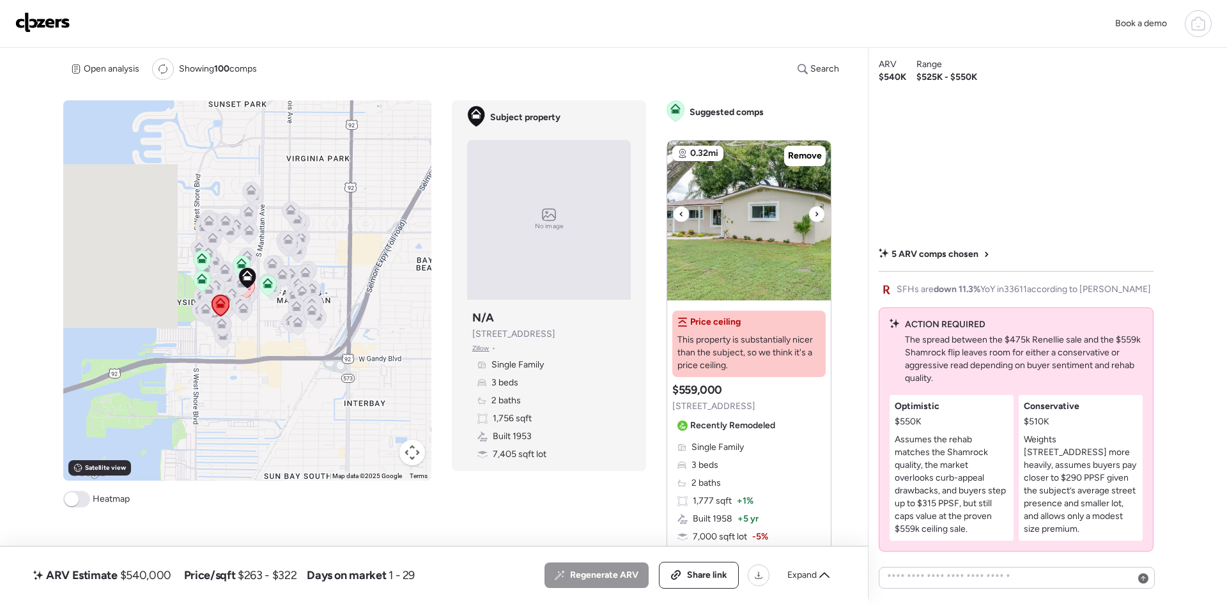
click at [810, 209] on div at bounding box center [816, 213] width 15 height 15
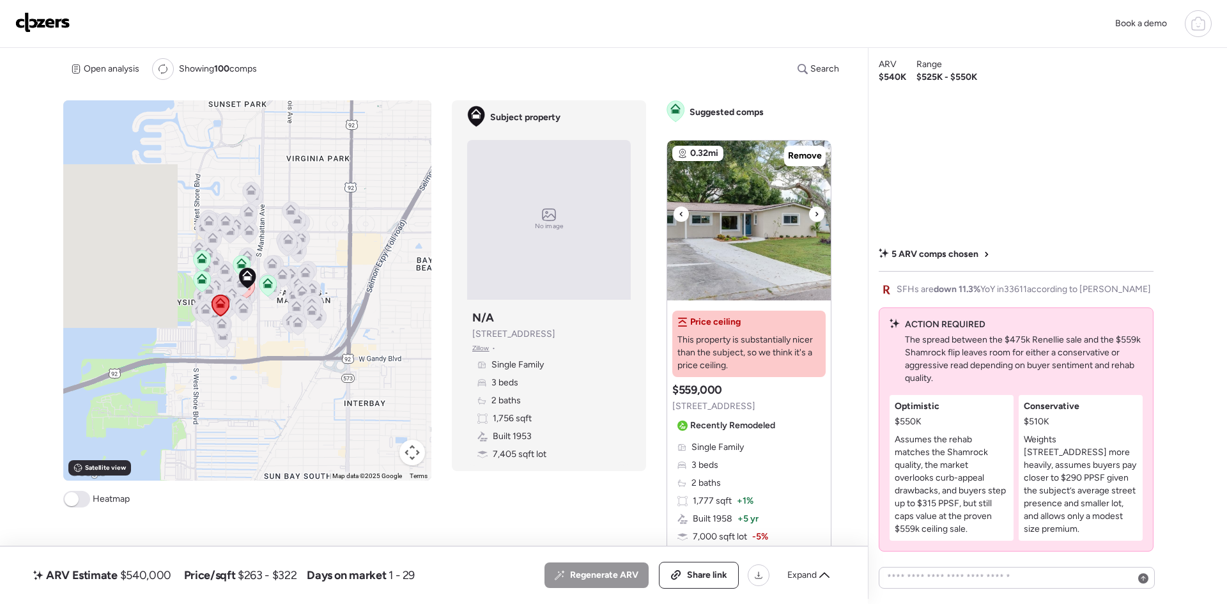
click at [810, 209] on div at bounding box center [816, 213] width 15 height 15
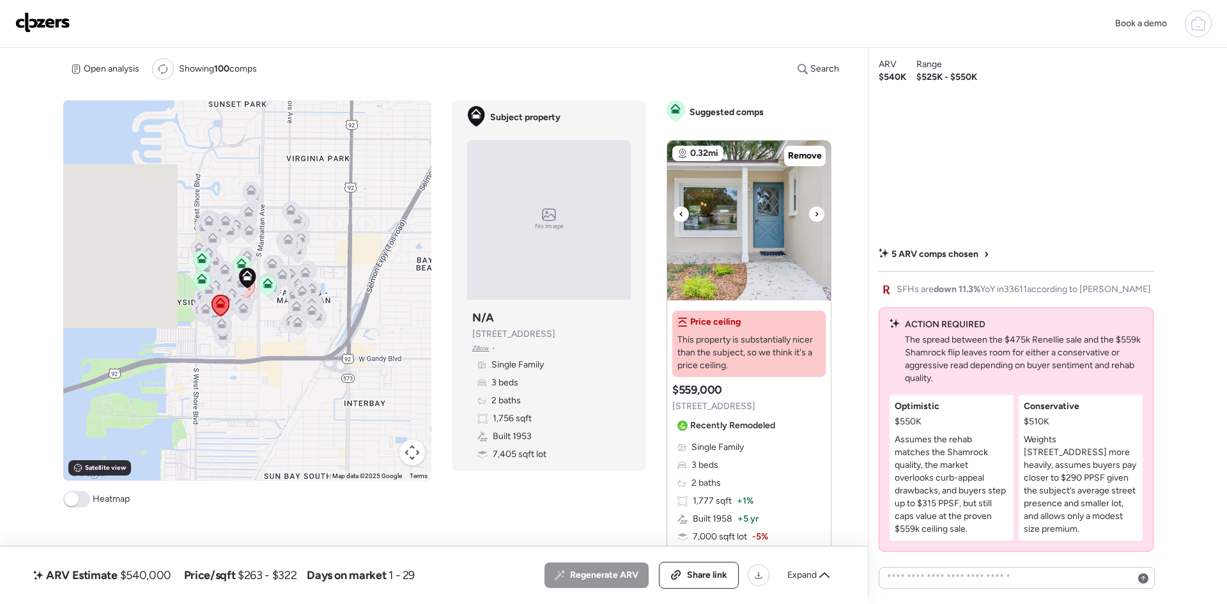
click at [810, 209] on div at bounding box center [816, 213] width 15 height 15
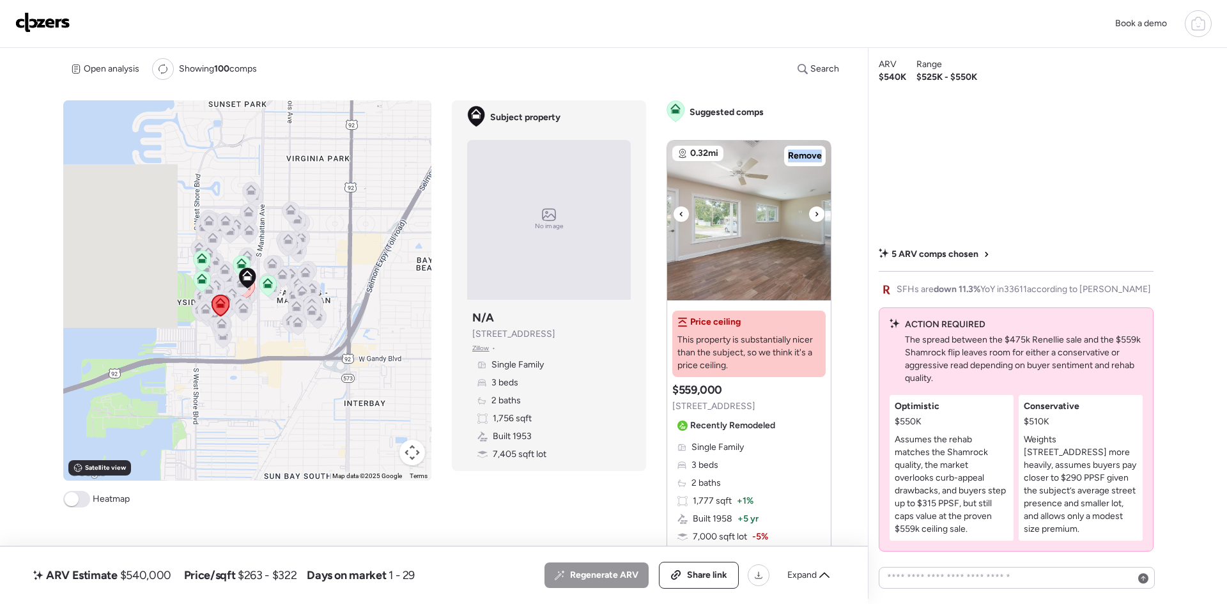
click at [810, 209] on div at bounding box center [816, 213] width 15 height 15
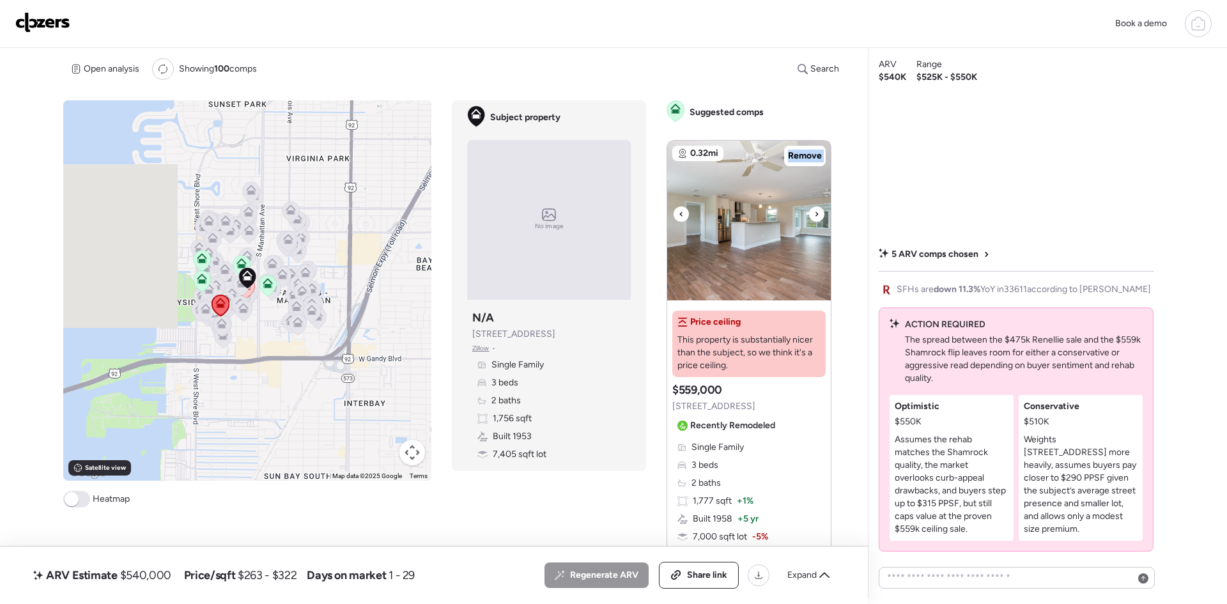
click at [810, 209] on div at bounding box center [816, 213] width 15 height 15
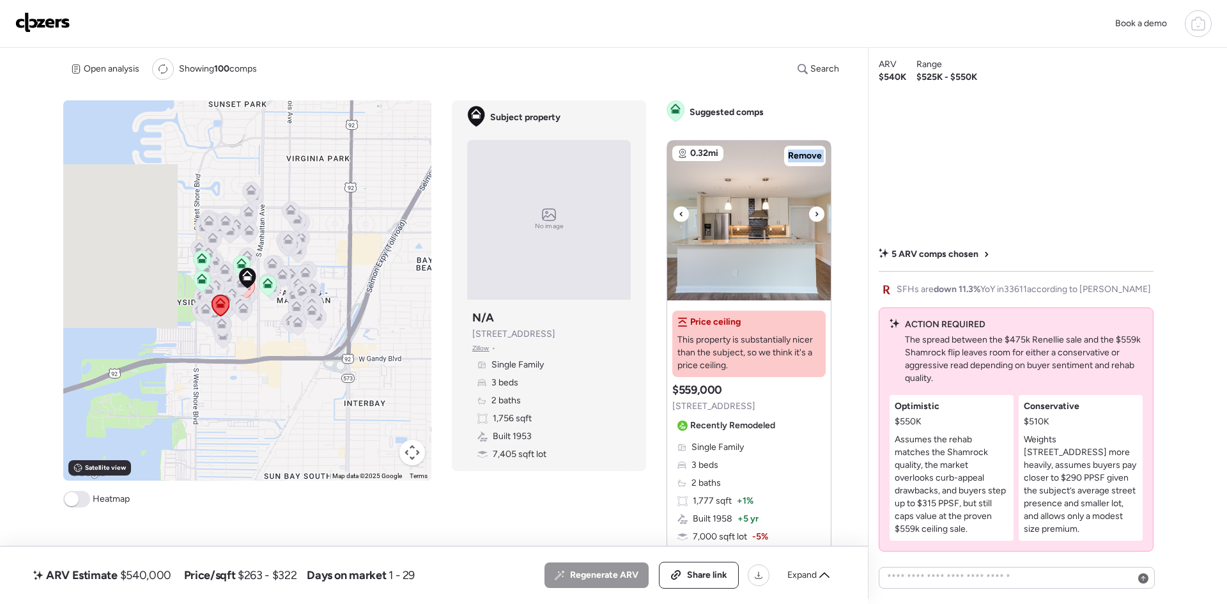
click at [810, 209] on div at bounding box center [816, 213] width 15 height 15
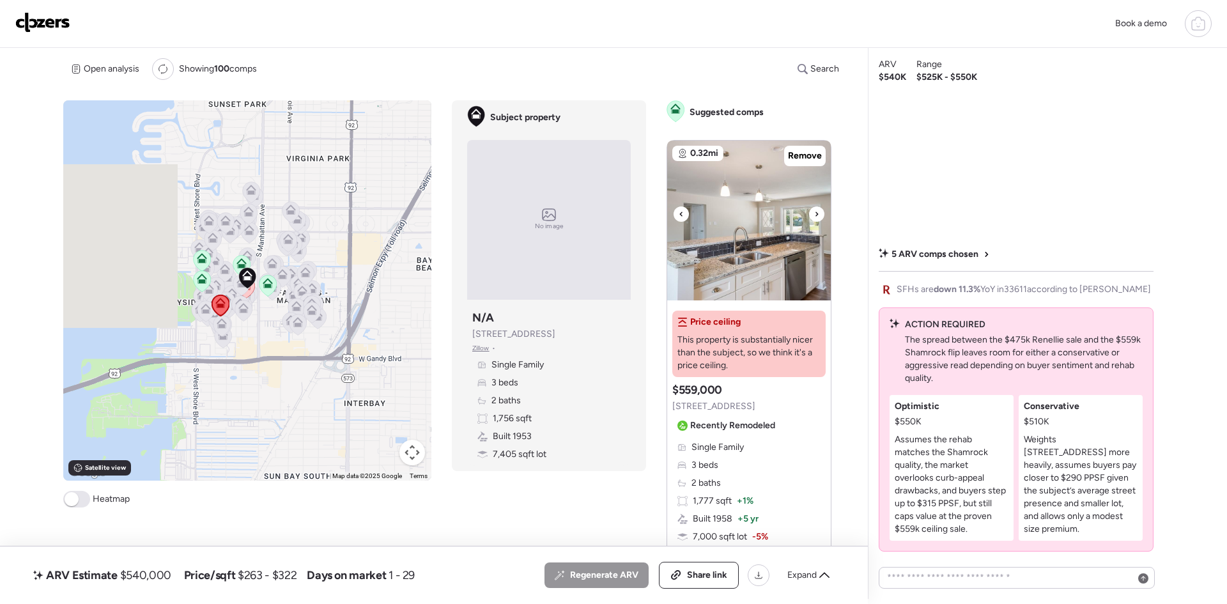
click at [810, 209] on div at bounding box center [816, 213] width 15 height 15
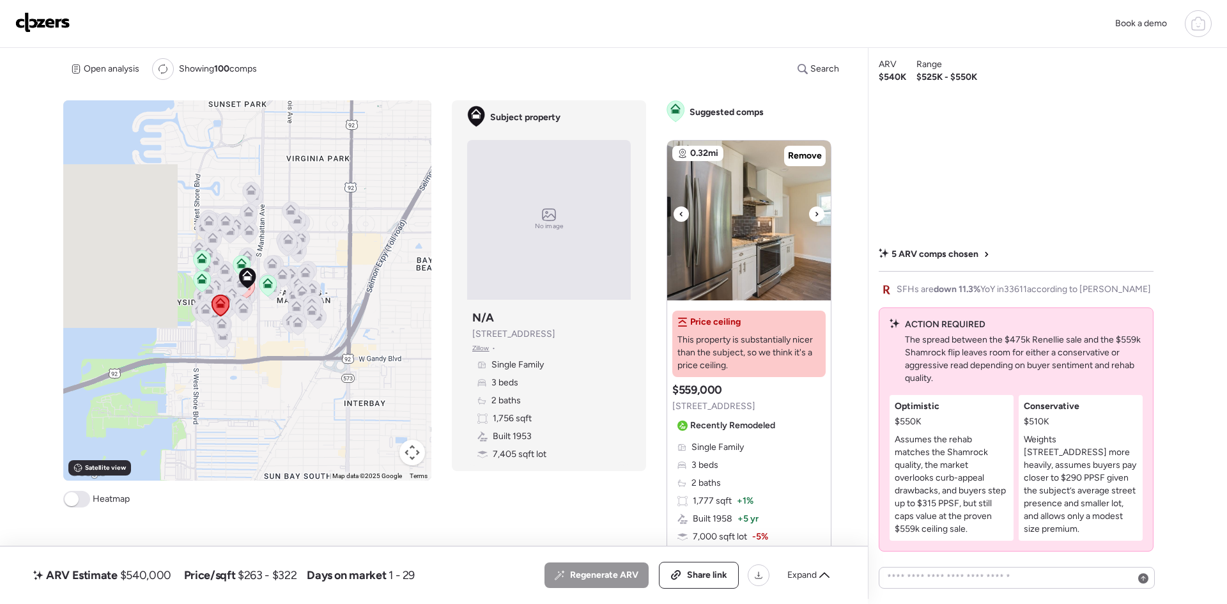
click at [815, 209] on icon at bounding box center [816, 213] width 5 height 15
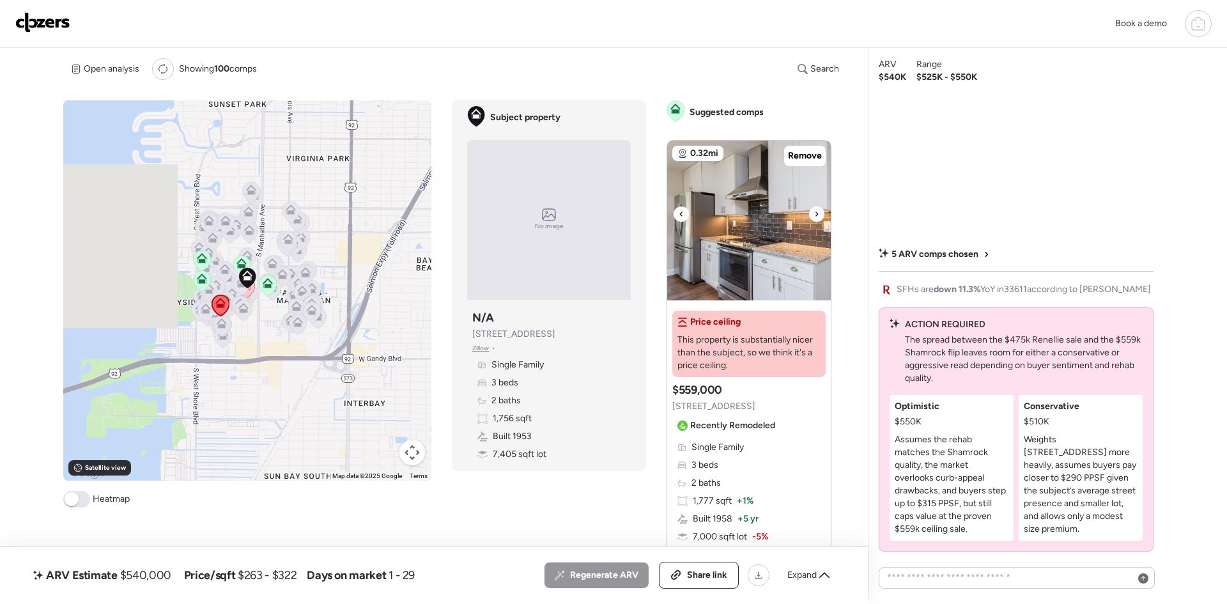
click at [815, 209] on icon at bounding box center [816, 213] width 5 height 15
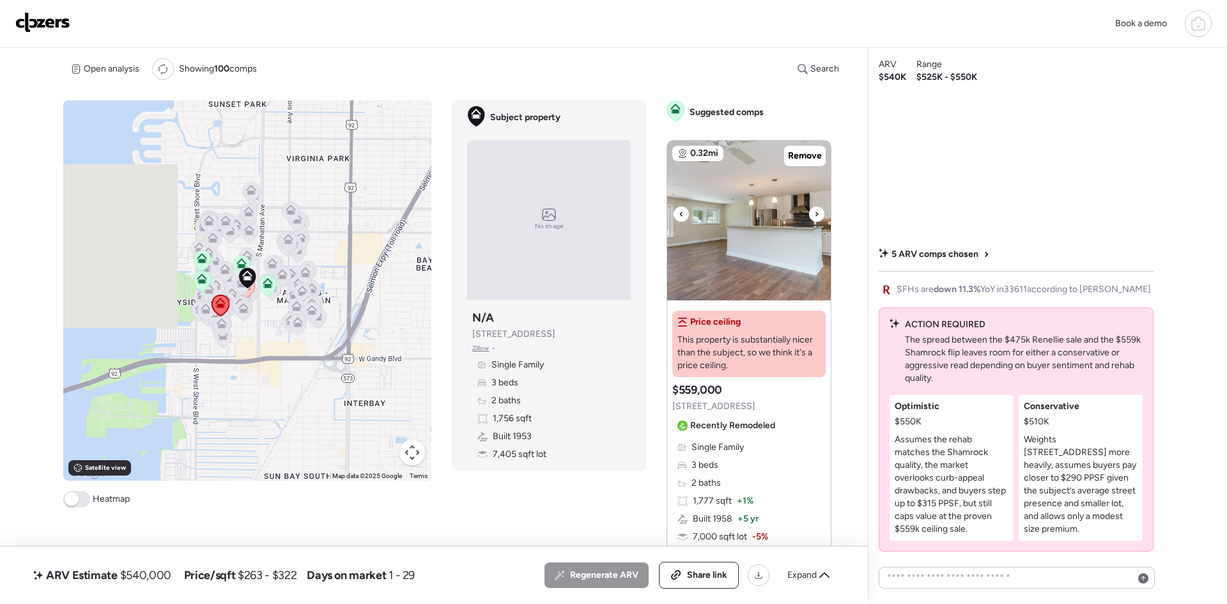
click at [815, 209] on icon at bounding box center [816, 213] width 5 height 15
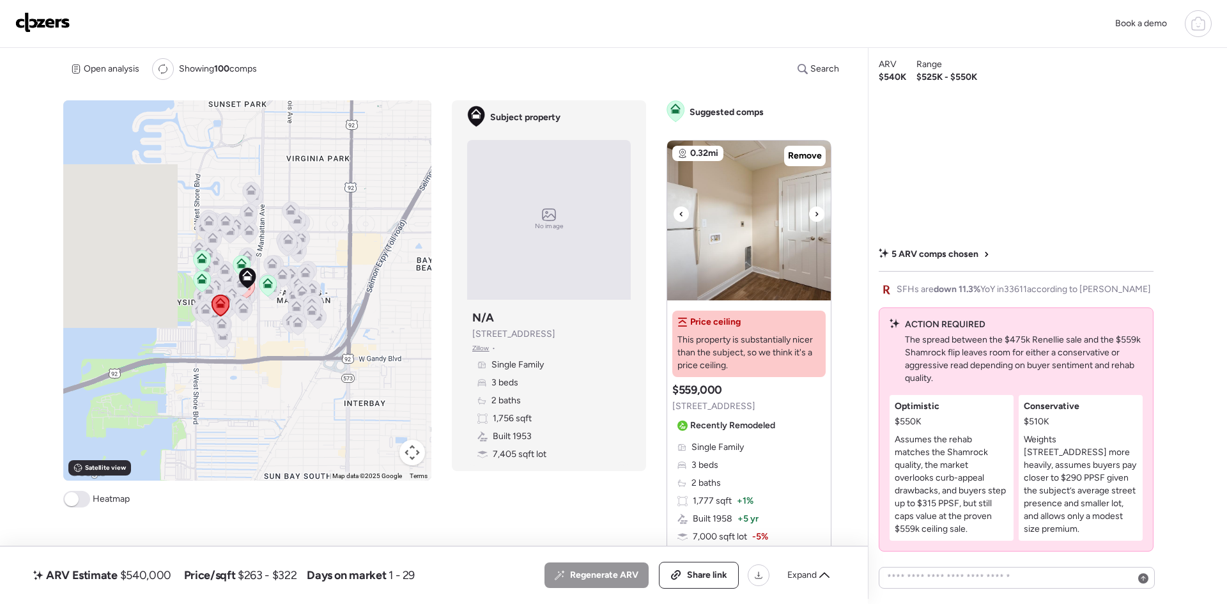
click at [815, 209] on icon at bounding box center [816, 213] width 5 height 15
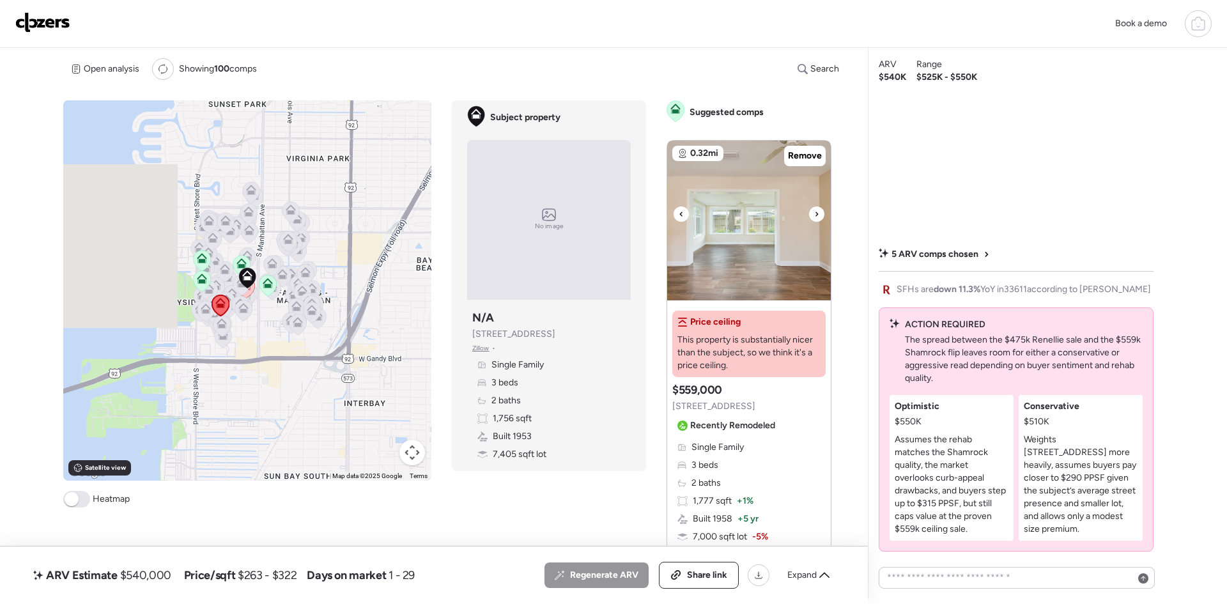
click at [815, 209] on icon at bounding box center [816, 213] width 5 height 15
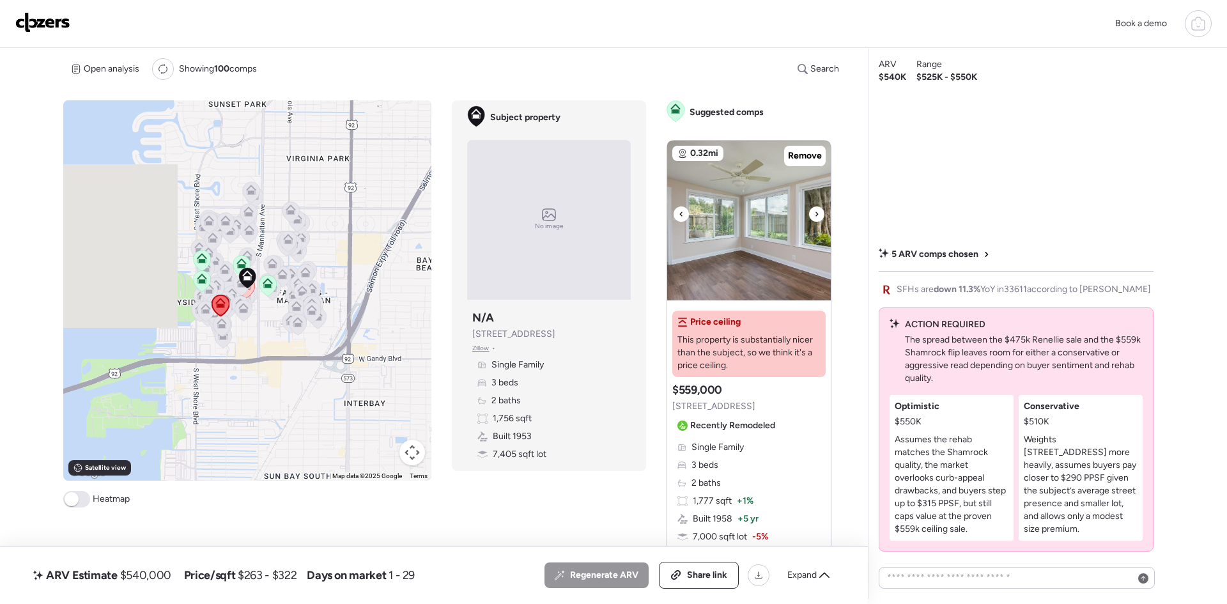
click at [815, 209] on icon at bounding box center [816, 213] width 5 height 15
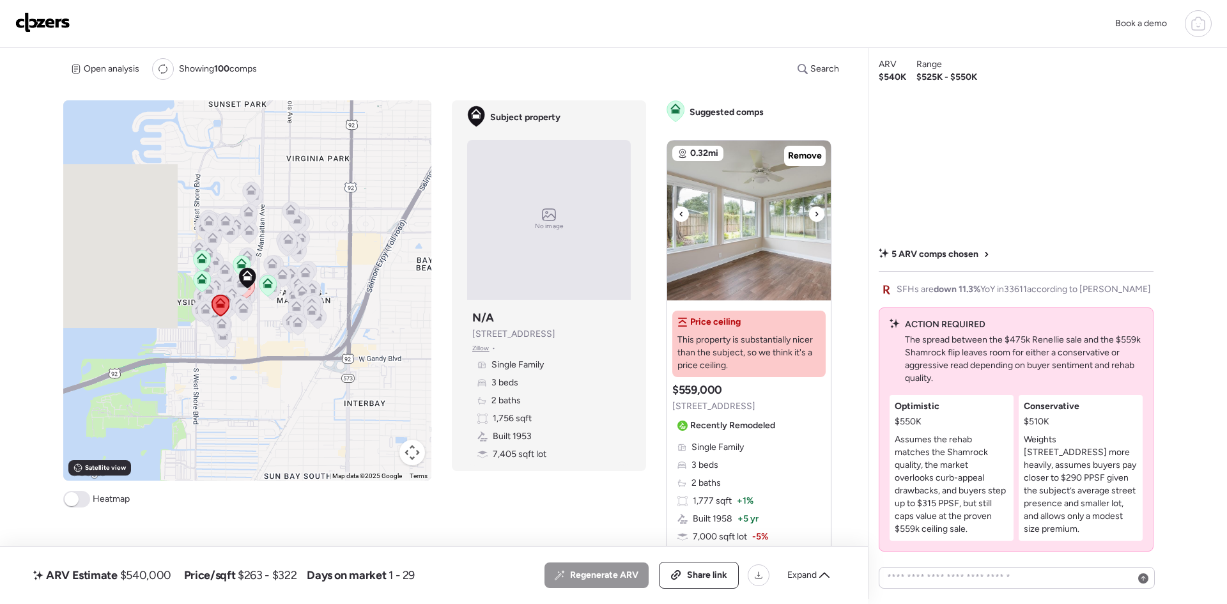
click at [815, 209] on icon at bounding box center [816, 213] width 5 height 15
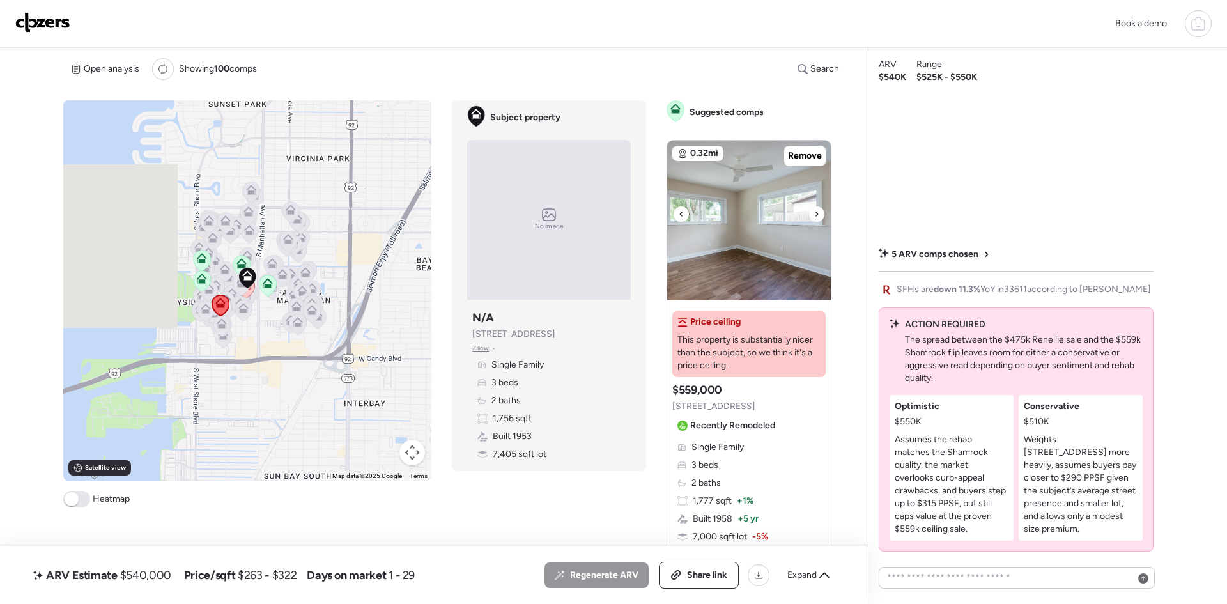
click at [815, 209] on icon at bounding box center [816, 213] width 5 height 15
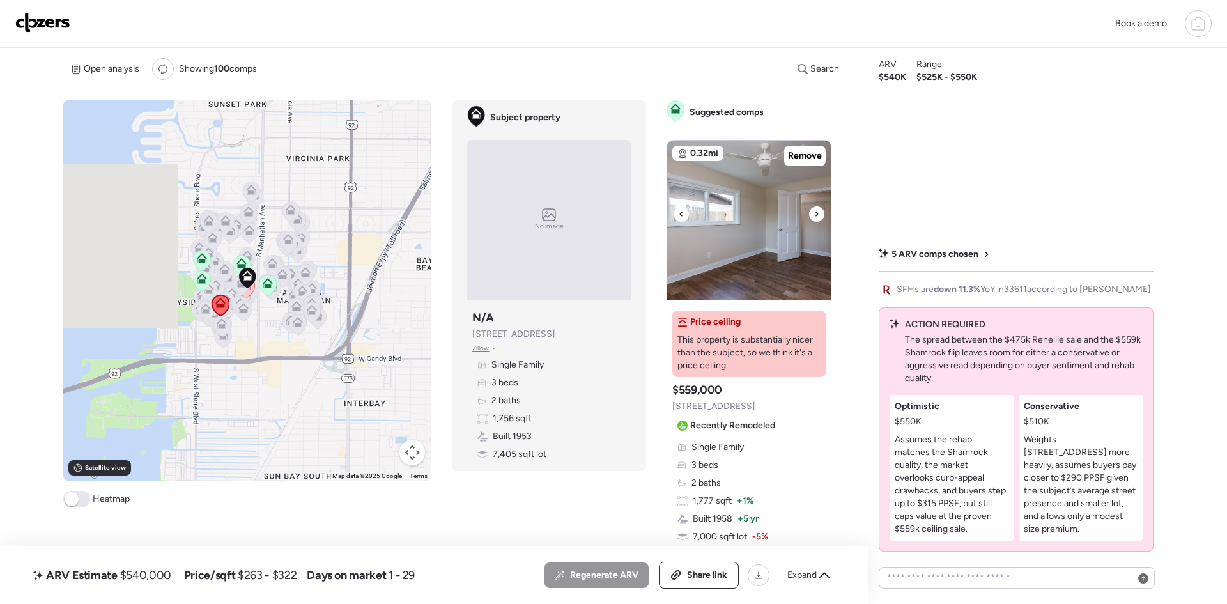
click at [815, 209] on icon at bounding box center [816, 213] width 5 height 15
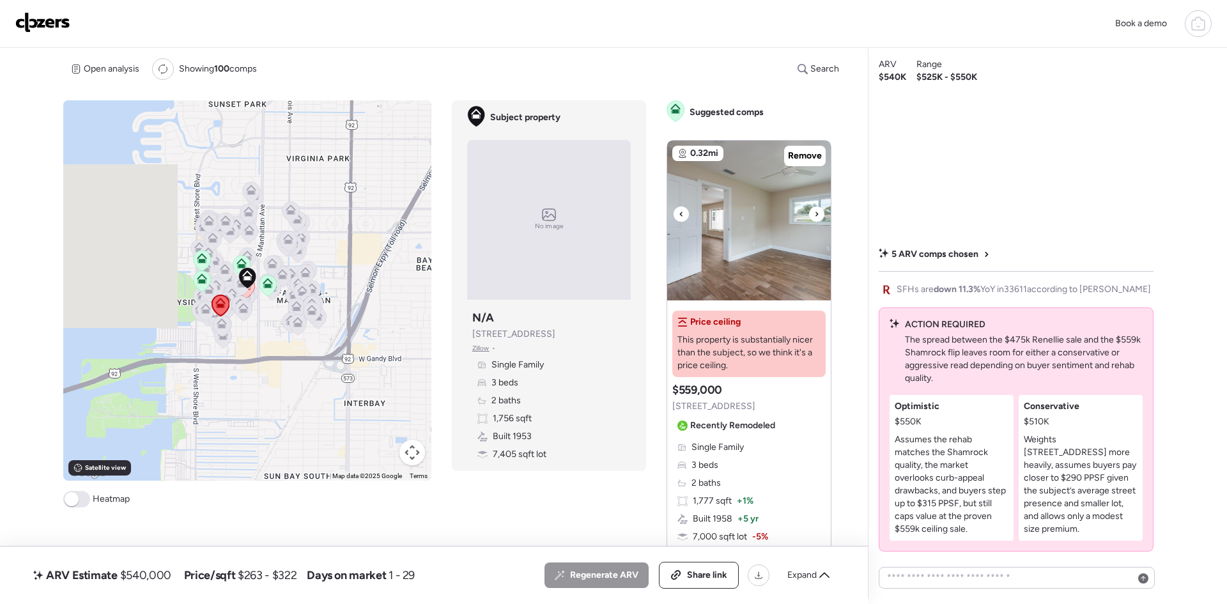
click at [815, 209] on icon at bounding box center [816, 213] width 5 height 15
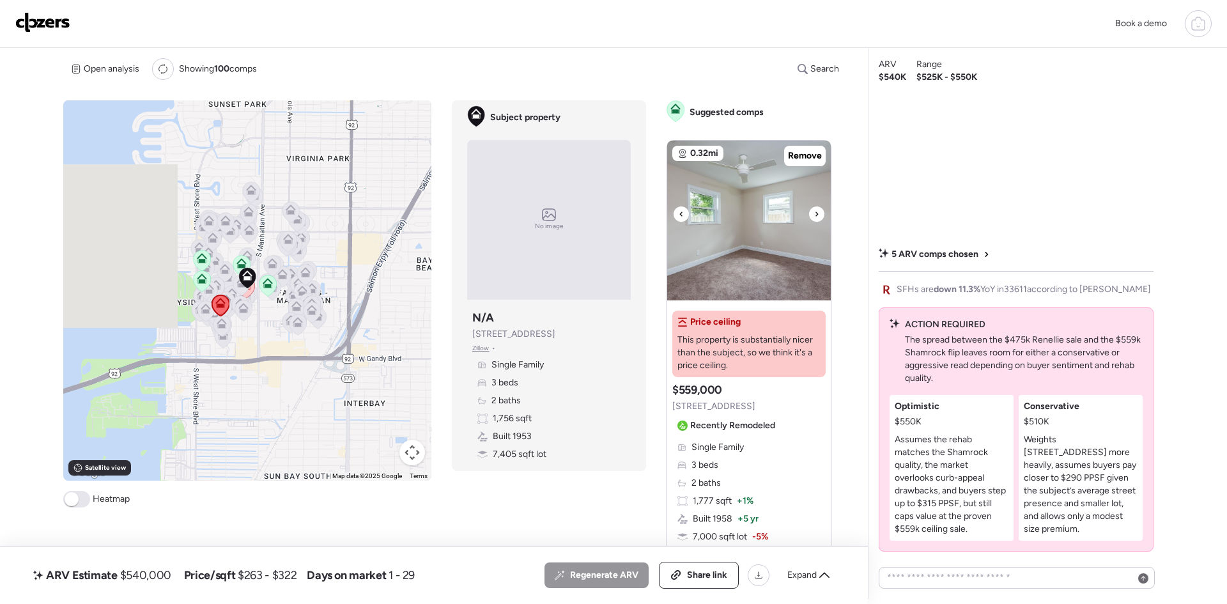
click at [815, 209] on icon at bounding box center [816, 213] width 5 height 15
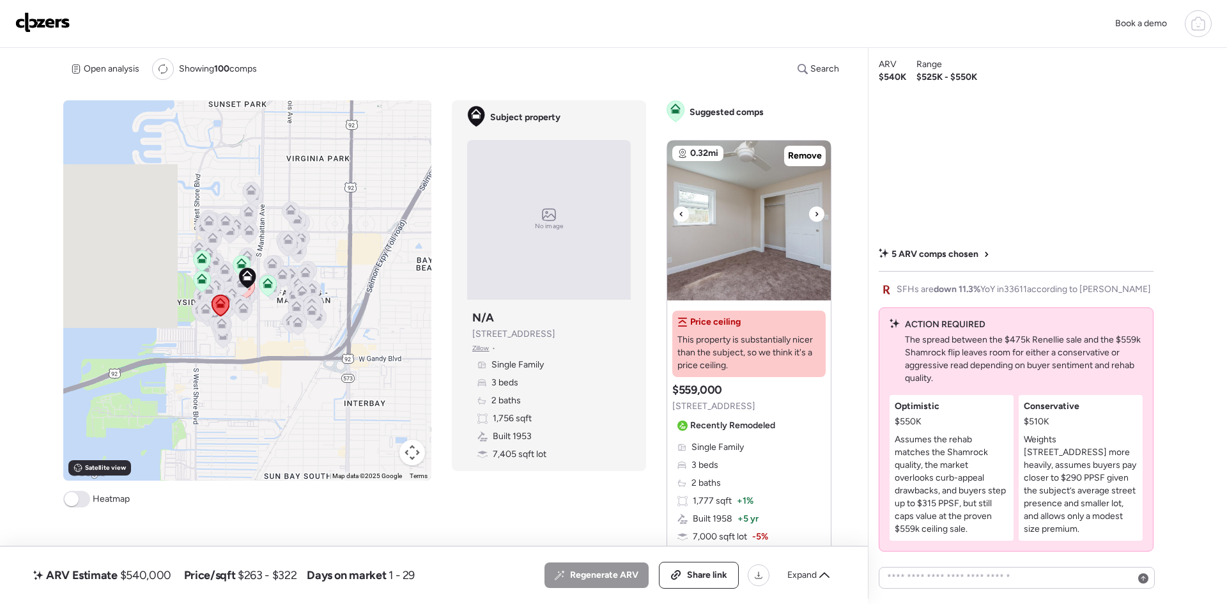
click at [815, 209] on icon at bounding box center [816, 213] width 5 height 15
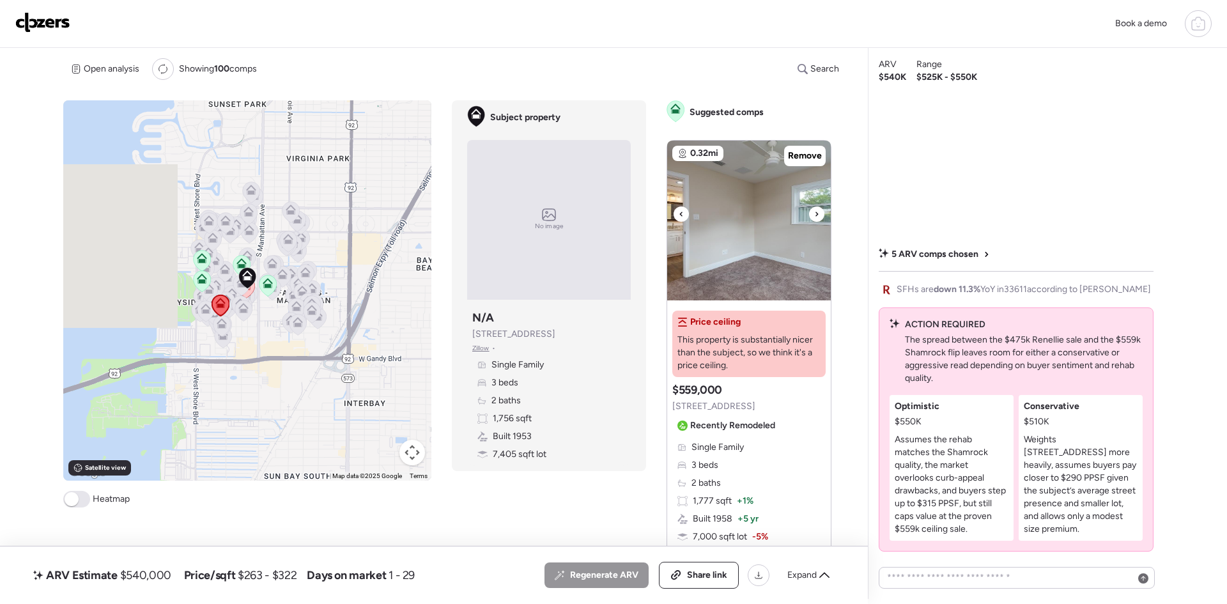
click at [815, 209] on icon at bounding box center [816, 213] width 5 height 15
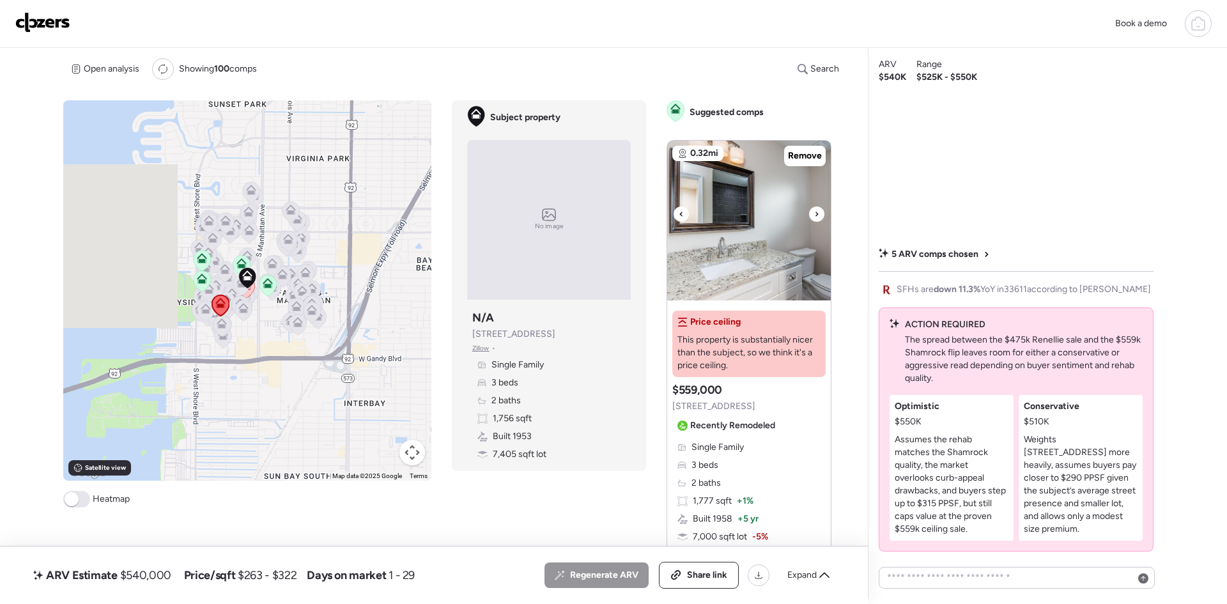
click at [815, 209] on icon at bounding box center [816, 213] width 5 height 15
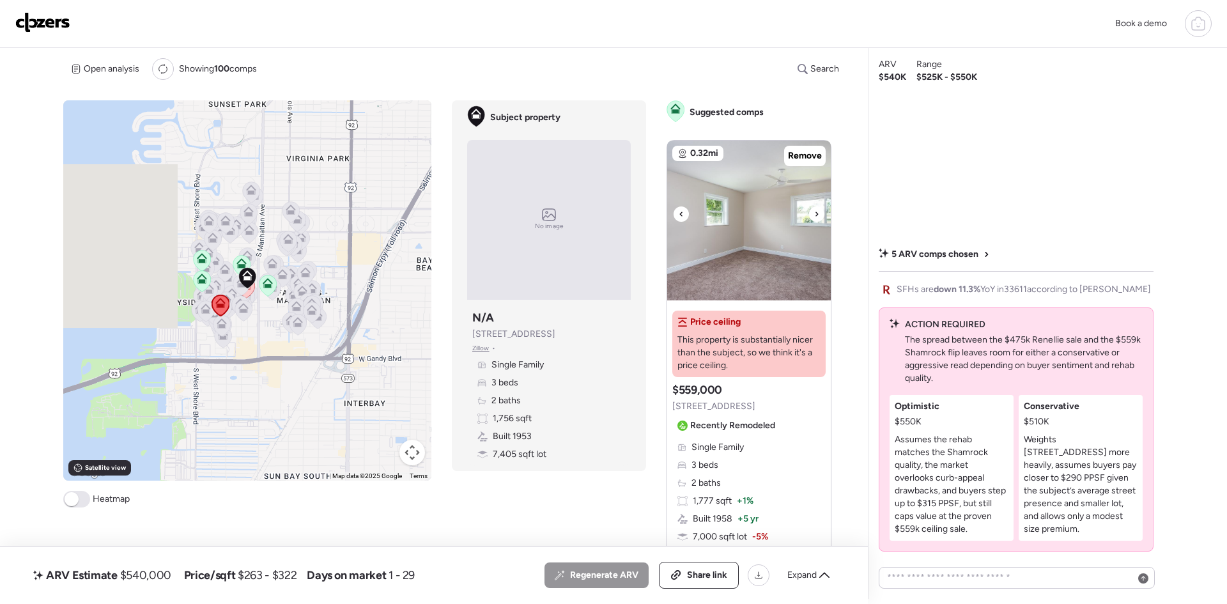
click at [815, 209] on icon at bounding box center [816, 213] width 5 height 15
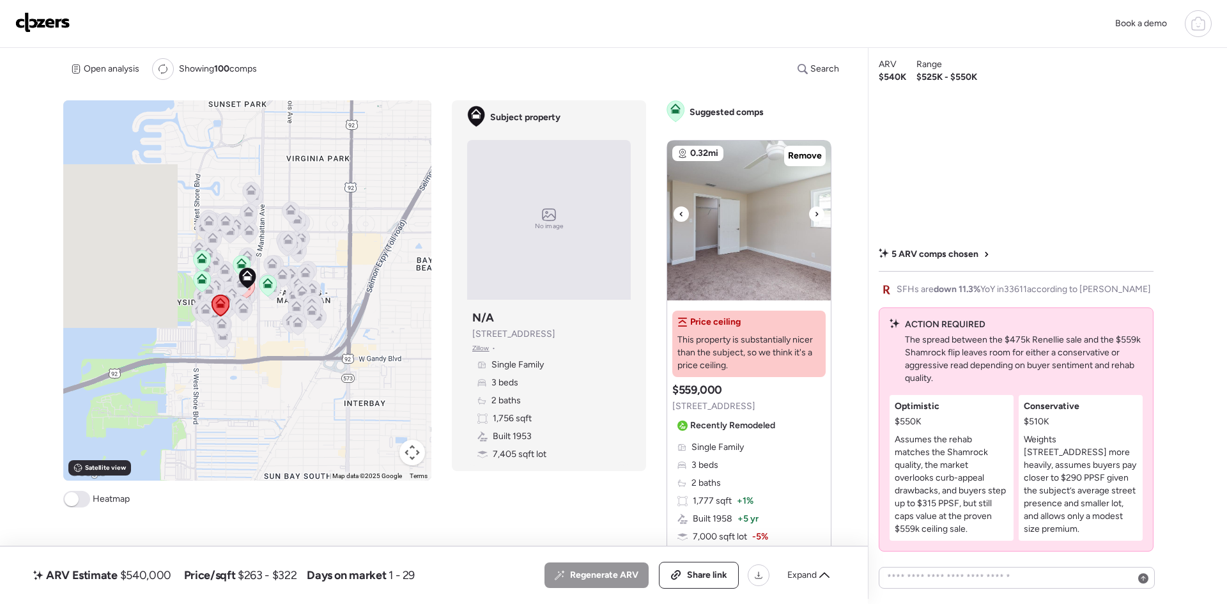
click at [815, 209] on icon at bounding box center [816, 213] width 5 height 15
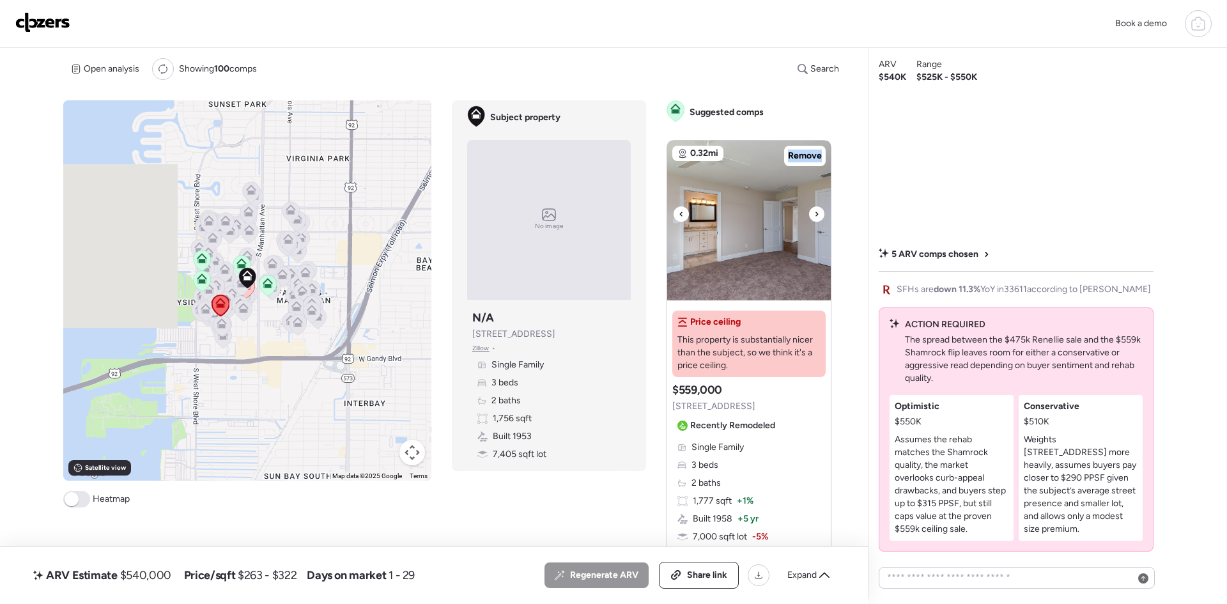
click at [815, 209] on icon at bounding box center [816, 213] width 5 height 15
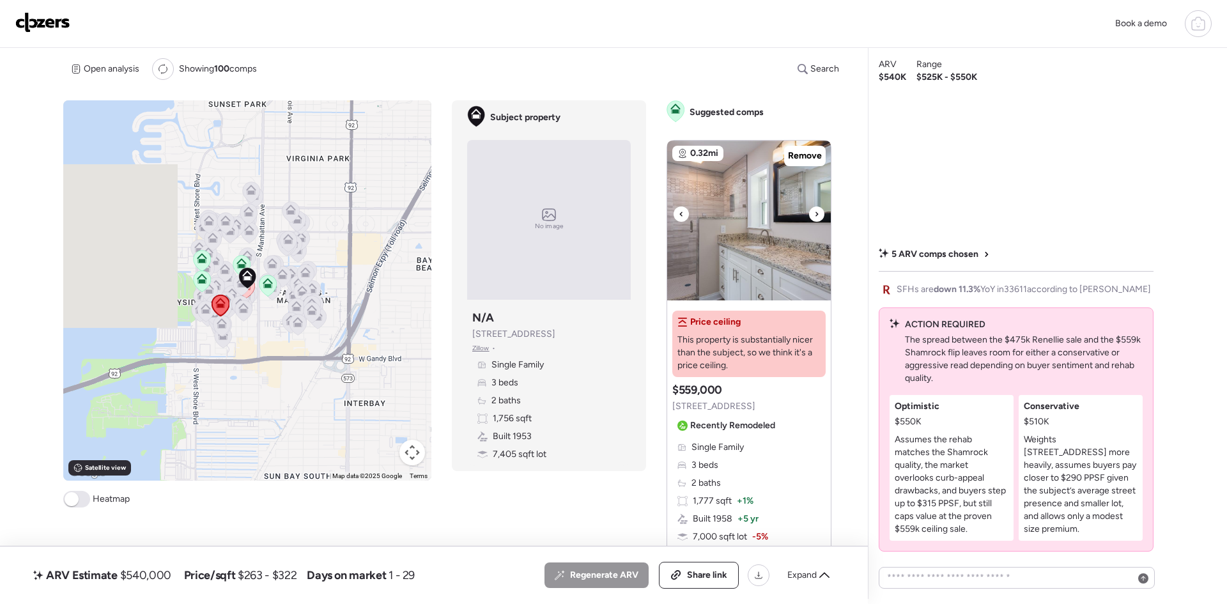
click at [815, 209] on icon at bounding box center [816, 213] width 5 height 15
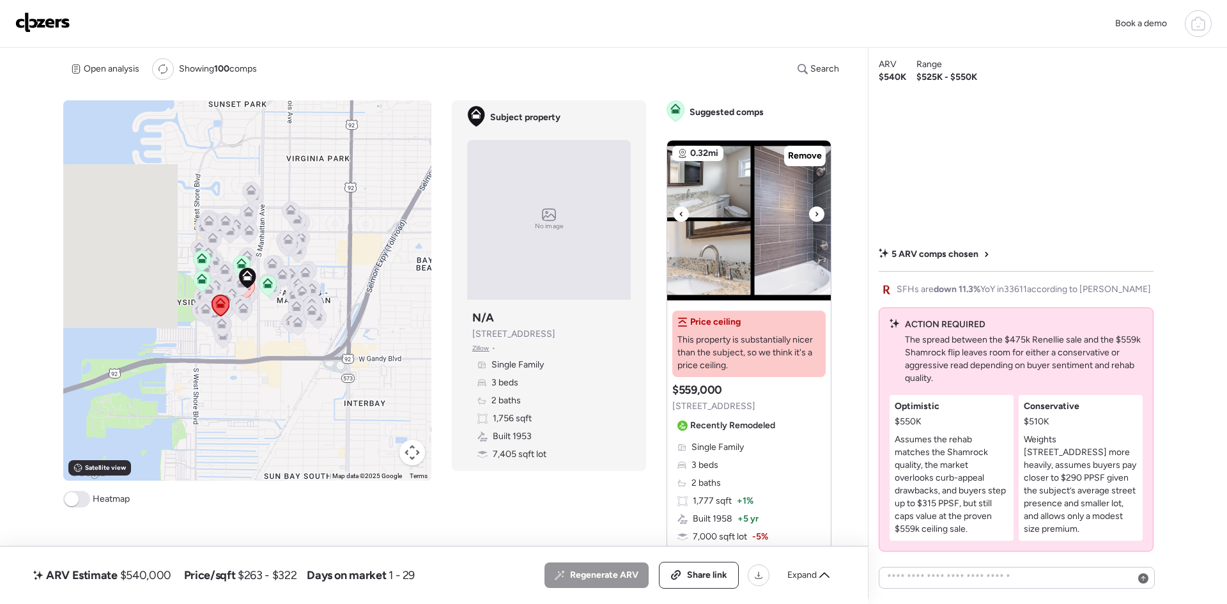
click at [815, 209] on icon at bounding box center [816, 213] width 5 height 15
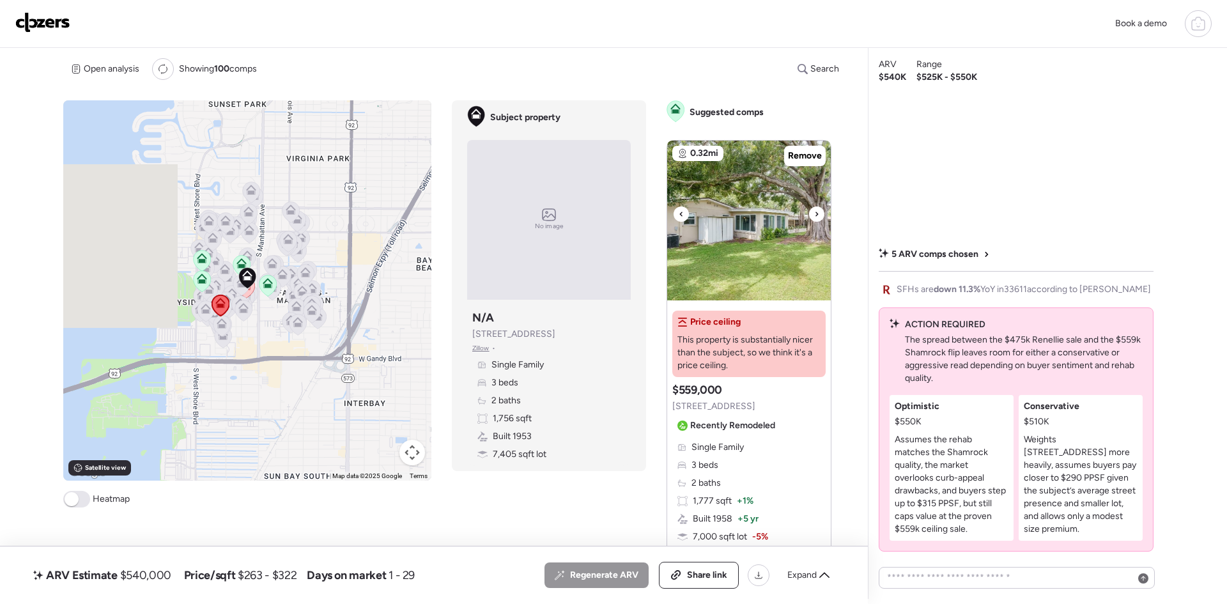
click at [815, 209] on icon at bounding box center [816, 213] width 5 height 15
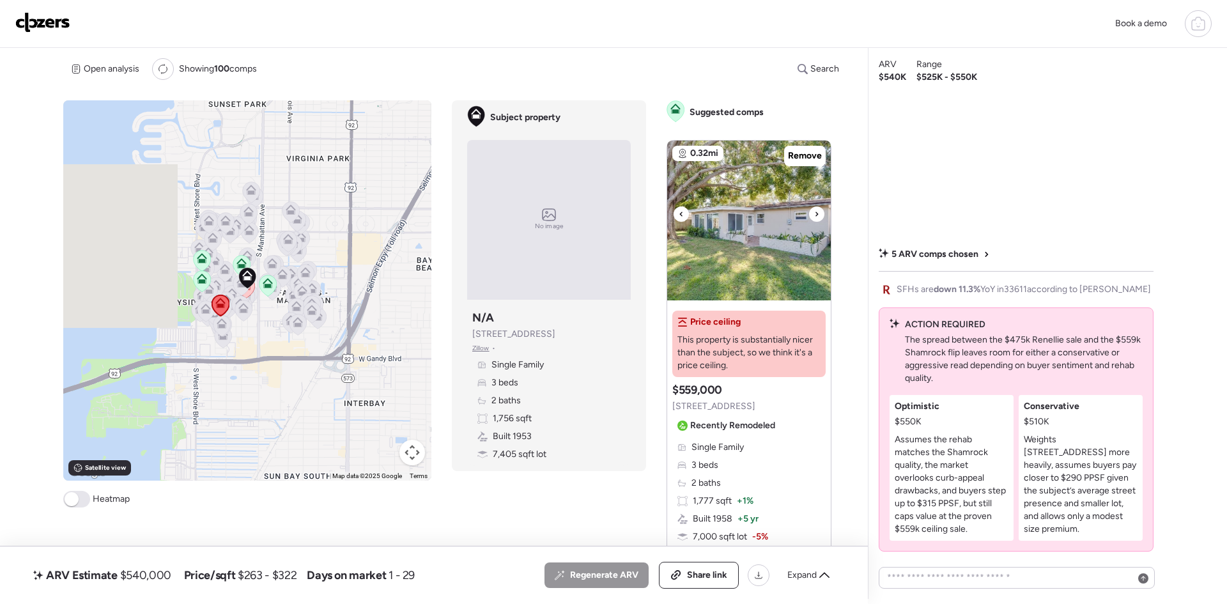
click at [815, 209] on icon at bounding box center [816, 213] width 5 height 15
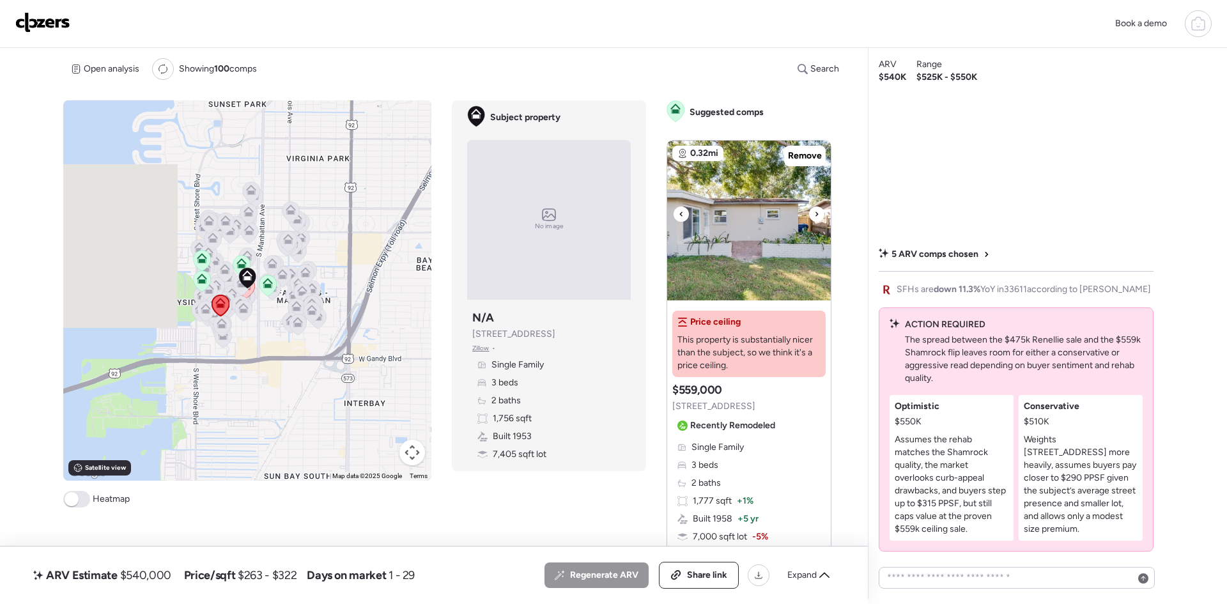
click at [815, 209] on icon at bounding box center [816, 213] width 5 height 15
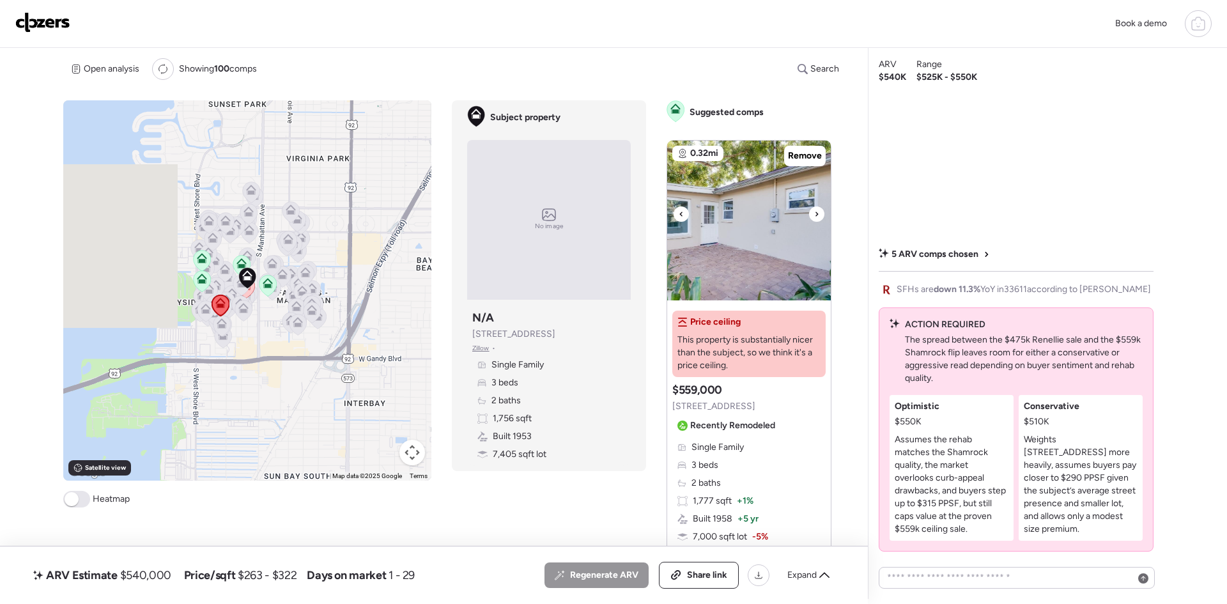
click at [815, 209] on icon at bounding box center [816, 213] width 5 height 15
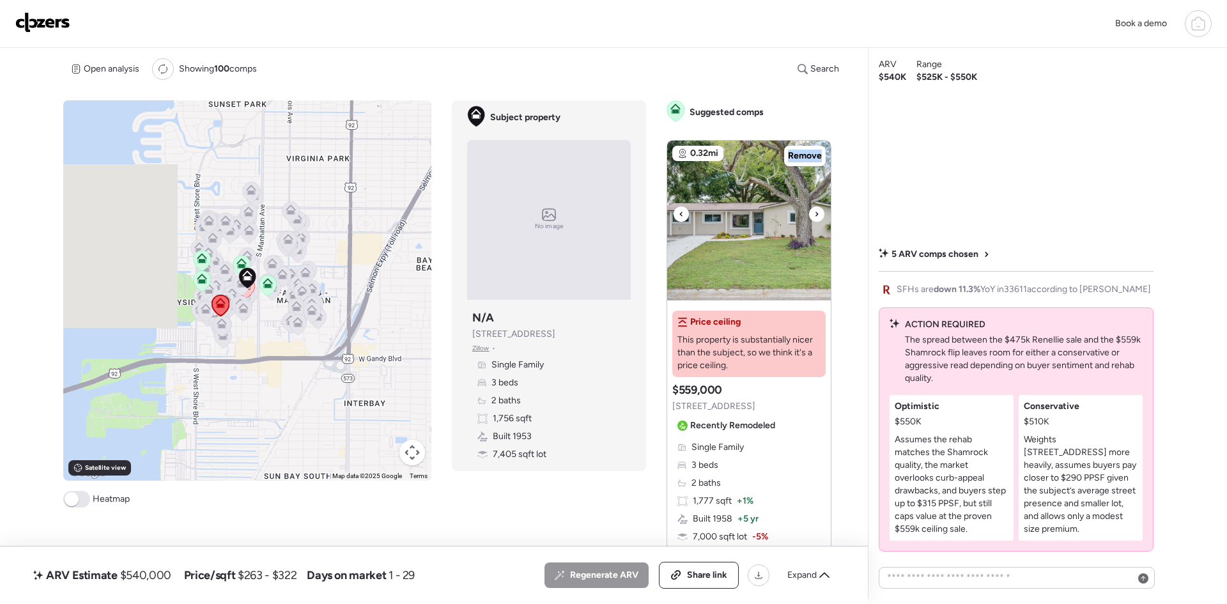
click at [815, 209] on icon at bounding box center [816, 213] width 5 height 15
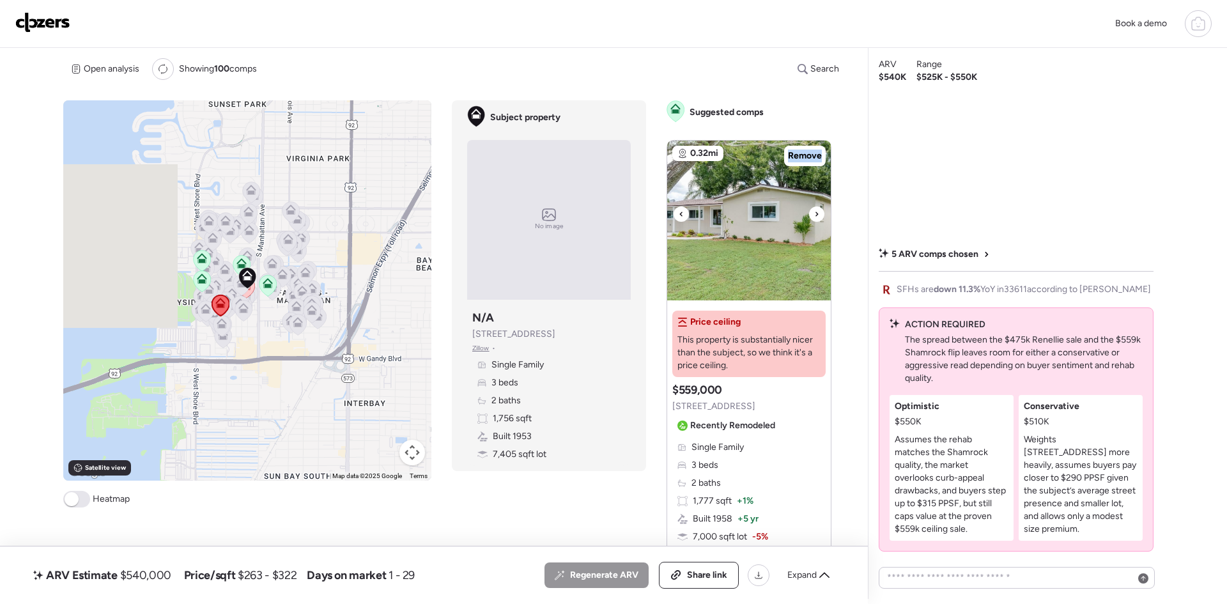
click at [815, 209] on icon at bounding box center [816, 213] width 5 height 15
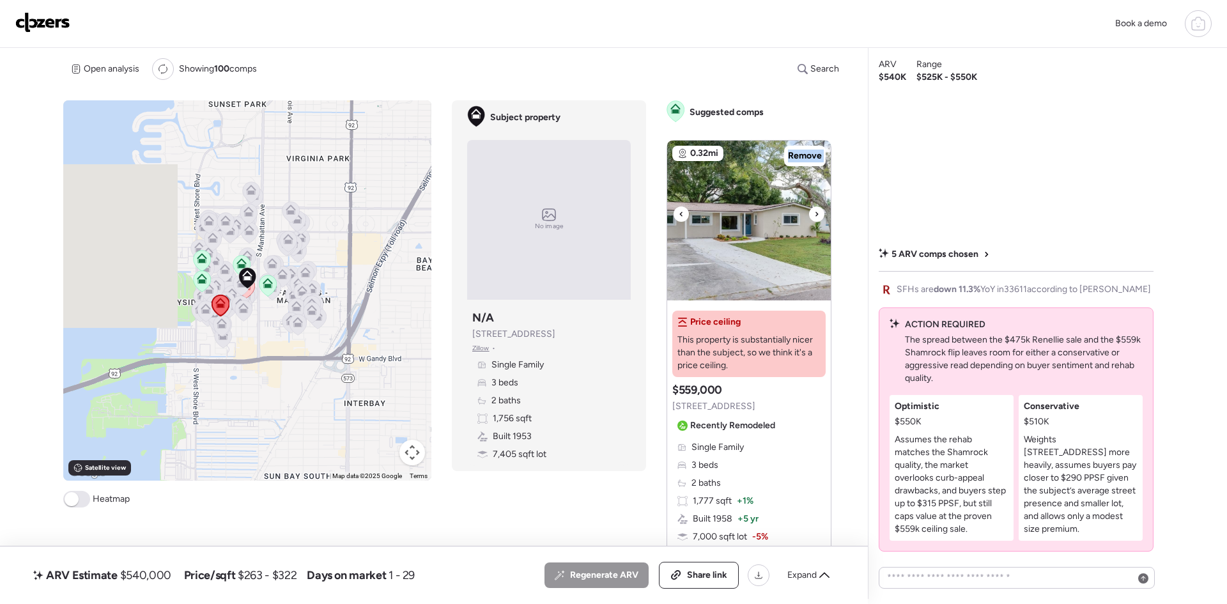
click at [815, 209] on icon at bounding box center [816, 213] width 5 height 15
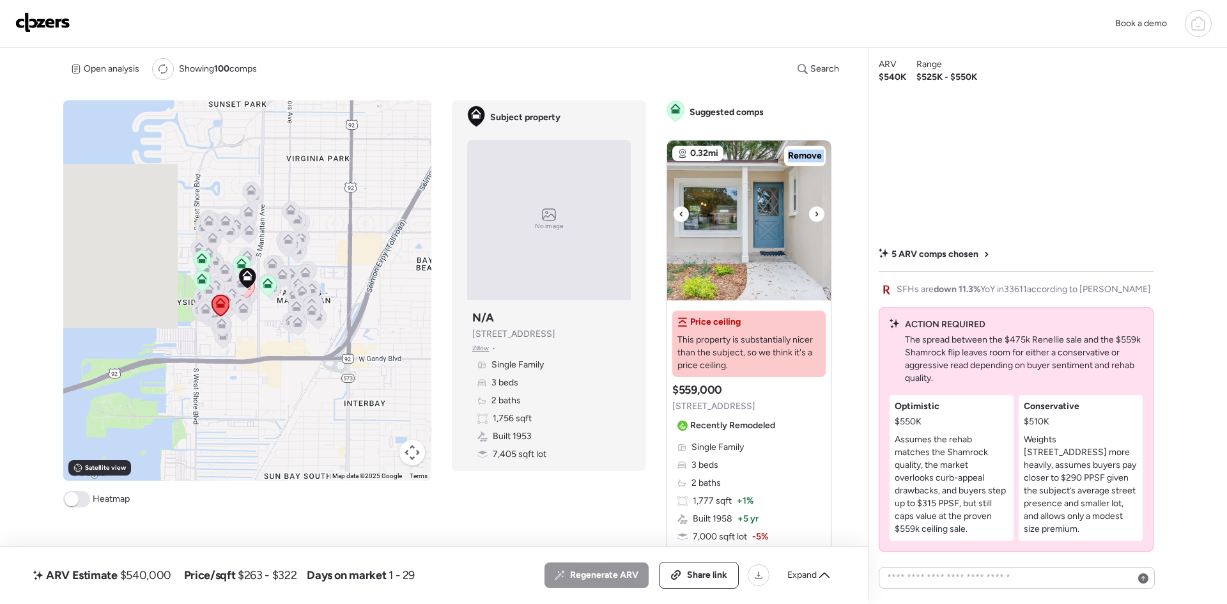
click at [815, 209] on icon at bounding box center [816, 213] width 5 height 15
